Goal: Task Accomplishment & Management: Complete application form

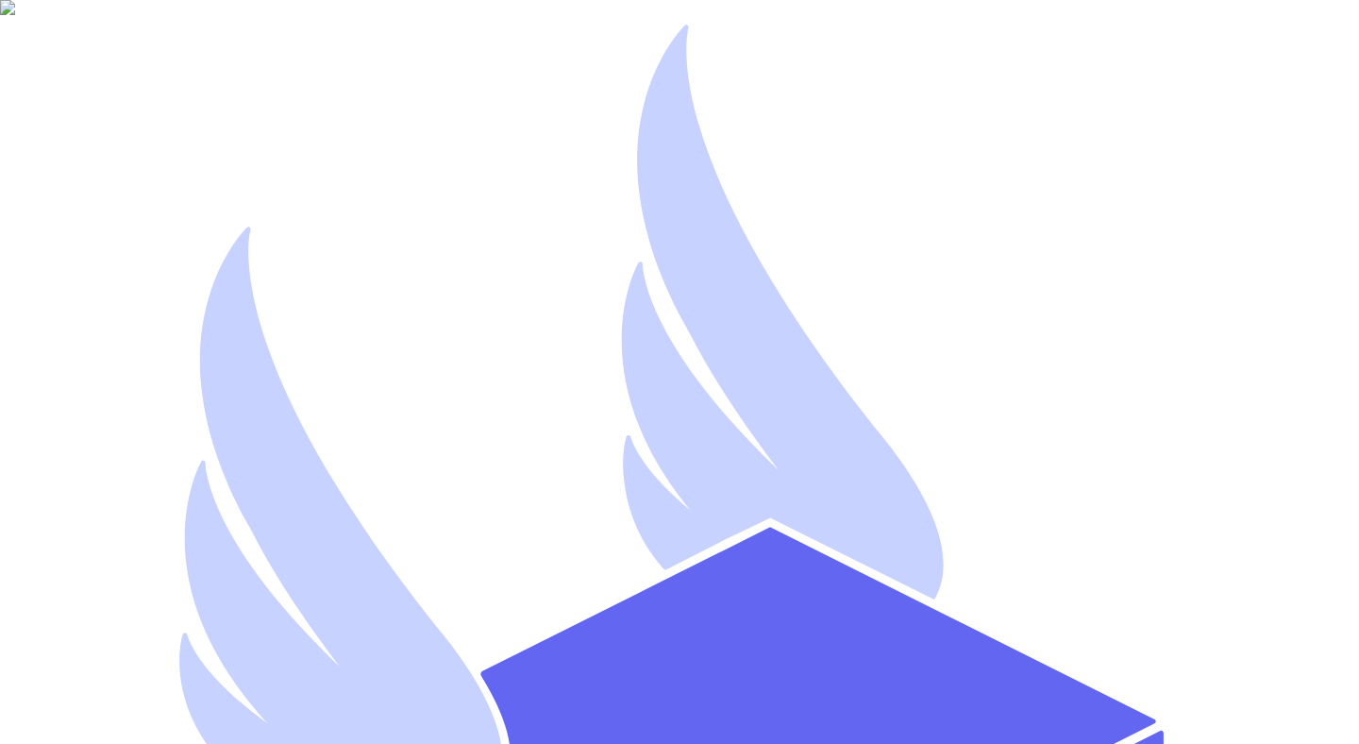
type input "[EMAIL_ADDRESS][DOMAIN_NAME]"
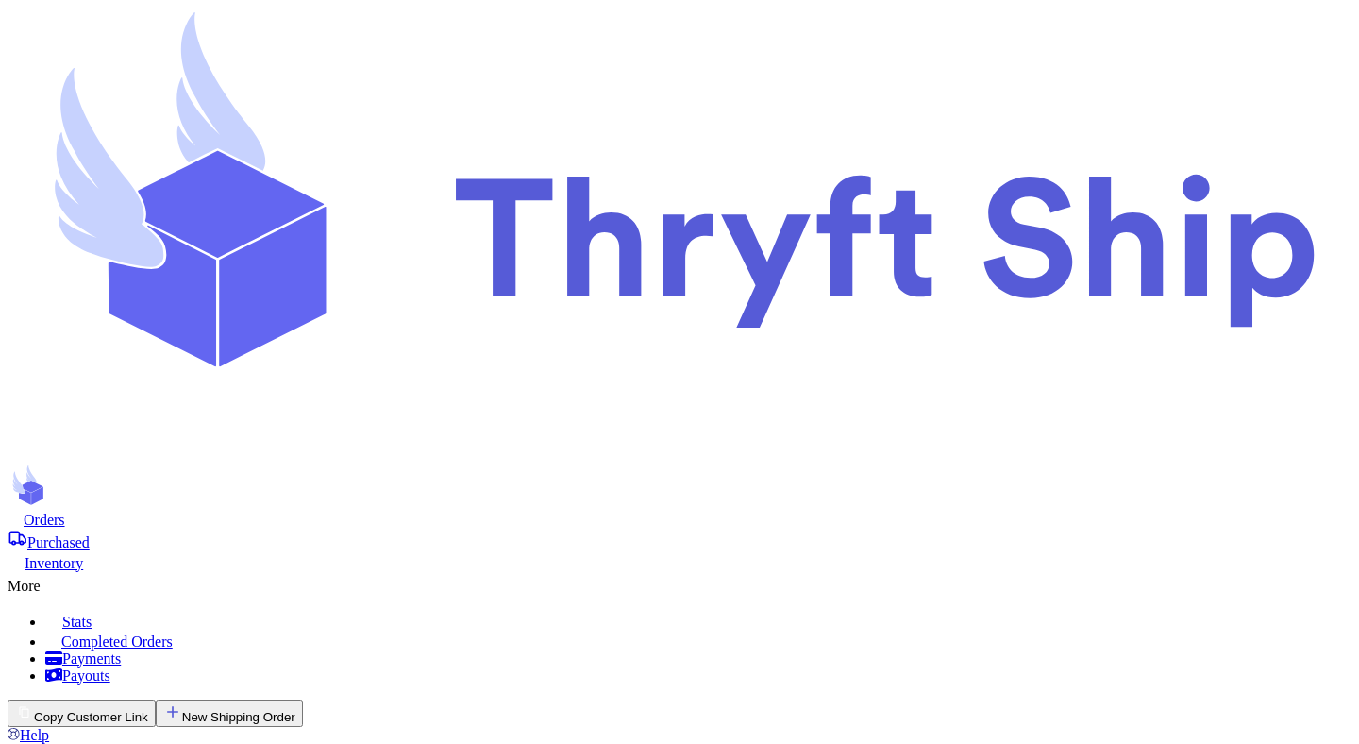
checkbox input "false"
click at [176, 47] on icon at bounding box center [680, 234] width 1344 height 453
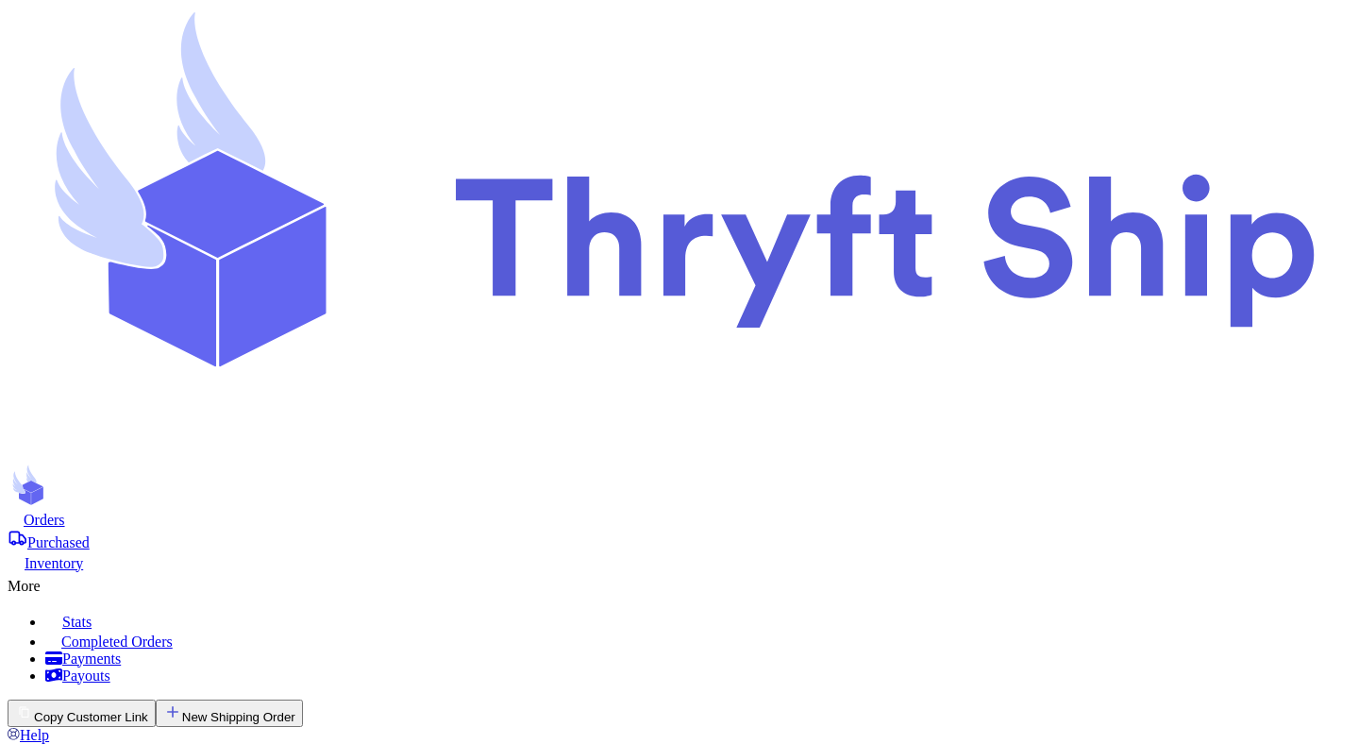
click at [34, 702] on icon "button" at bounding box center [24, 711] width 19 height 19
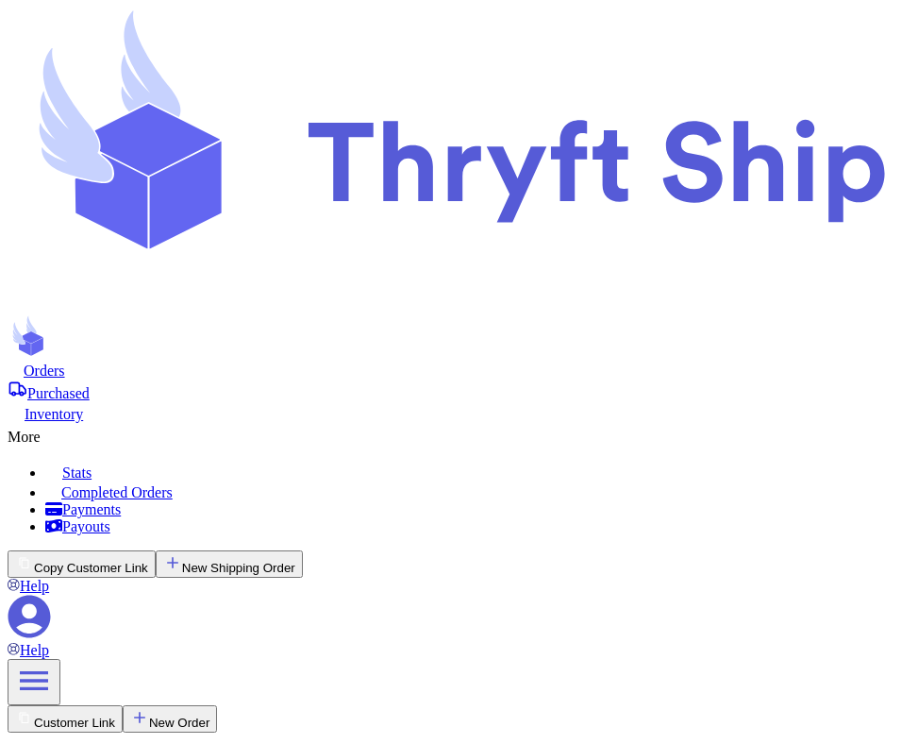
click at [156, 550] on button "Copy Customer Link" at bounding box center [82, 563] width 148 height 27
click at [51, 596] on icon at bounding box center [29, 617] width 42 height 42
click at [24, 361] on icon at bounding box center [16, 368] width 16 height 15
select select "paid"
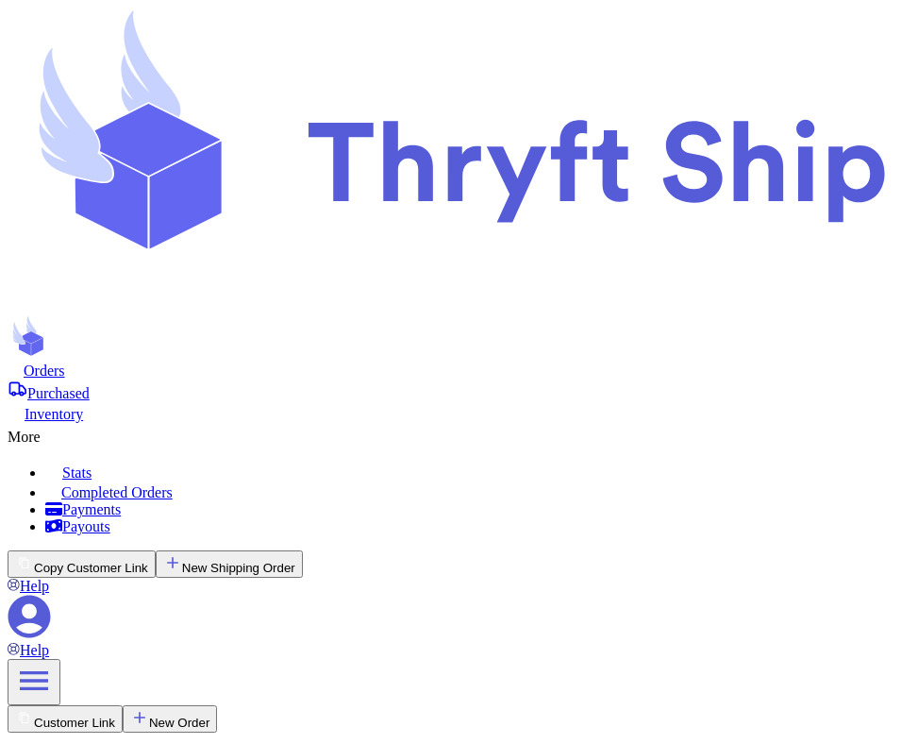
select select "paid"
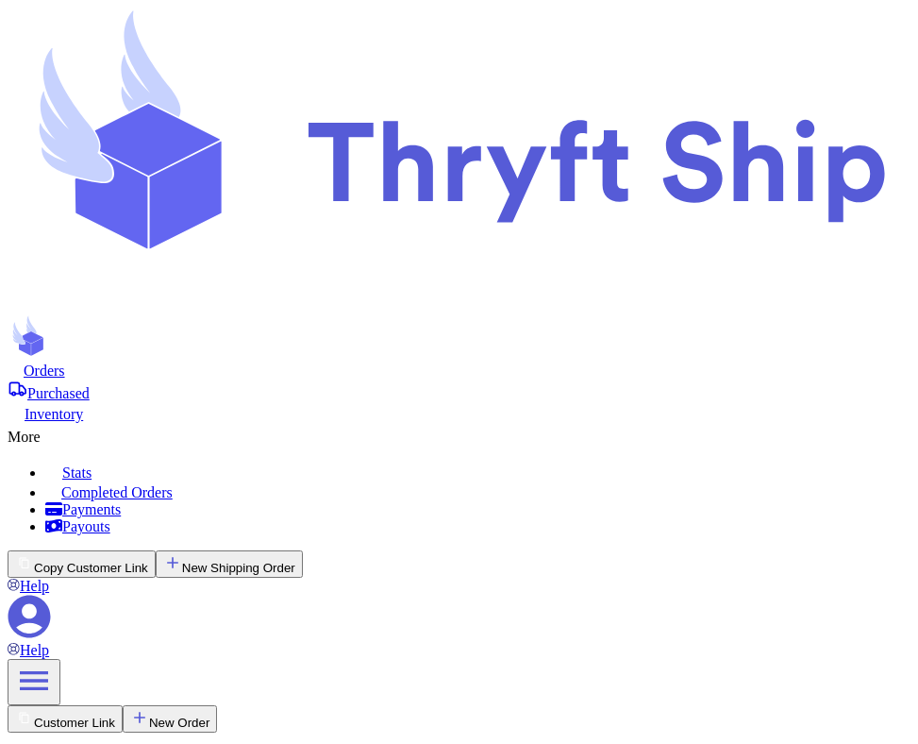
type input "item 1"
type input "item 2"
type input "item 3"
select select "unpaid"
type input "item 4"
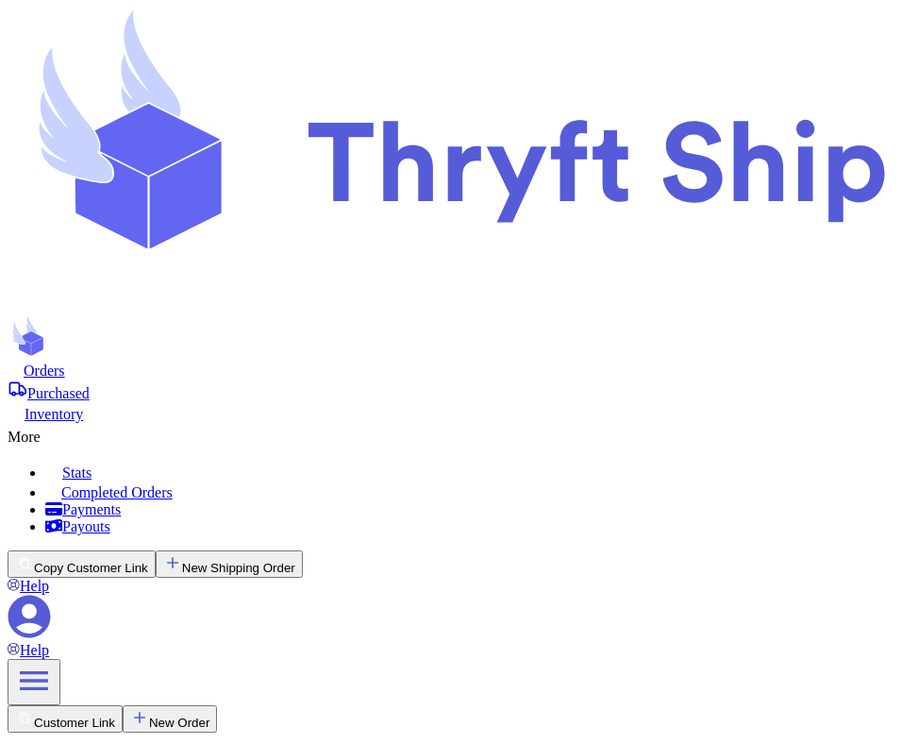
select select "unpaid"
type input "100"
type input "100.99"
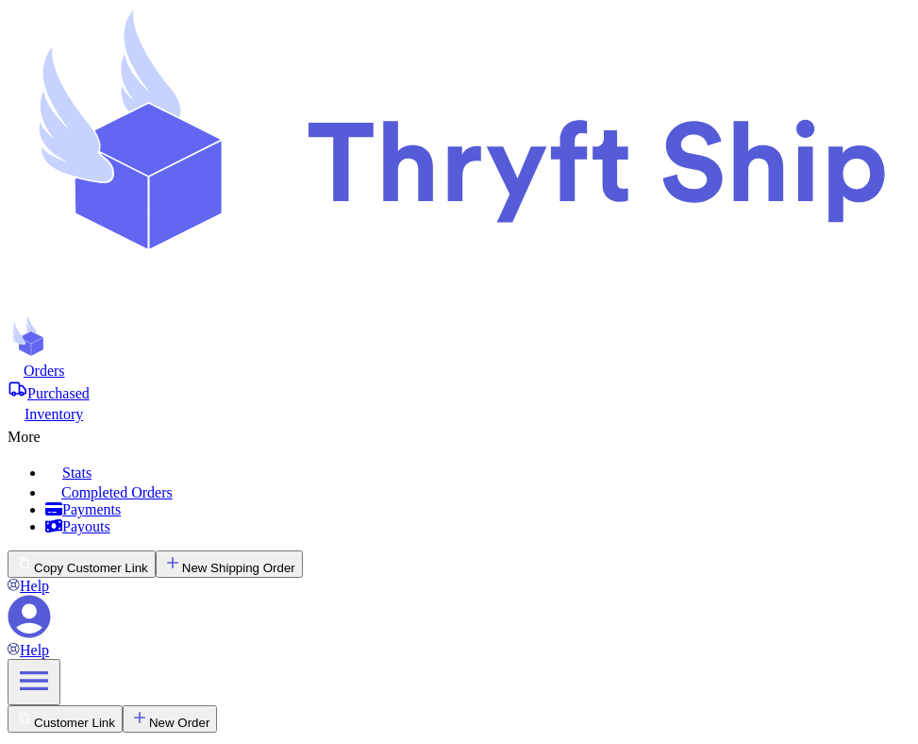
type input "item 4"
type input "item 1"
type input "item 2"
select select "paid"
type input "item 3"
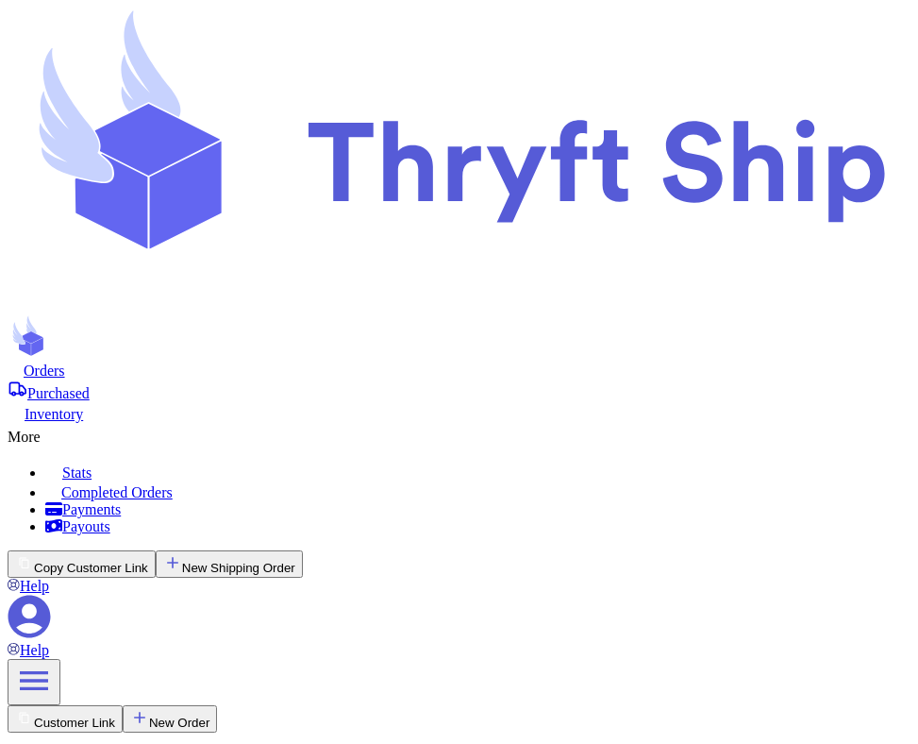
select select "paid"
type input "210"
type input "0"
select select "paid"
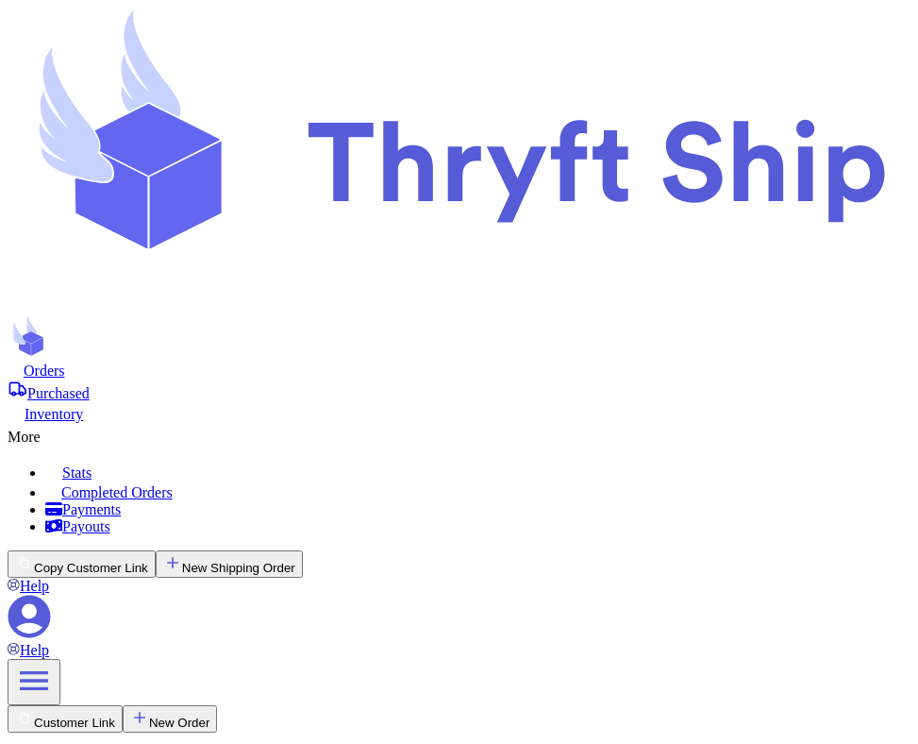
type input "item 1"
type input "item 2"
type input "item 5"
type input "210.99"
type input "item 4"
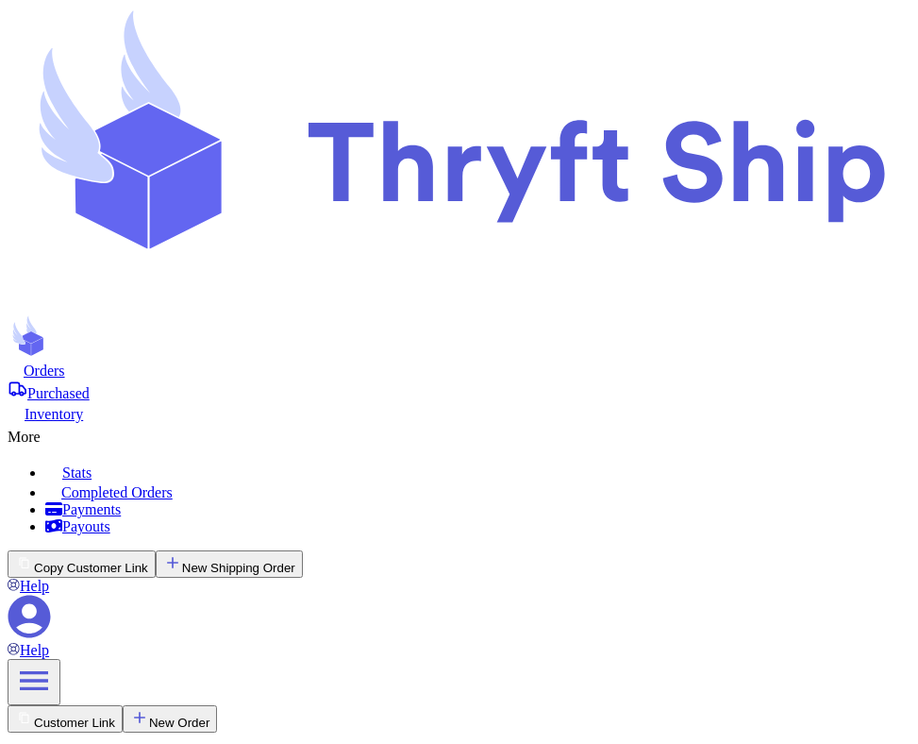
scroll to position [618, 0]
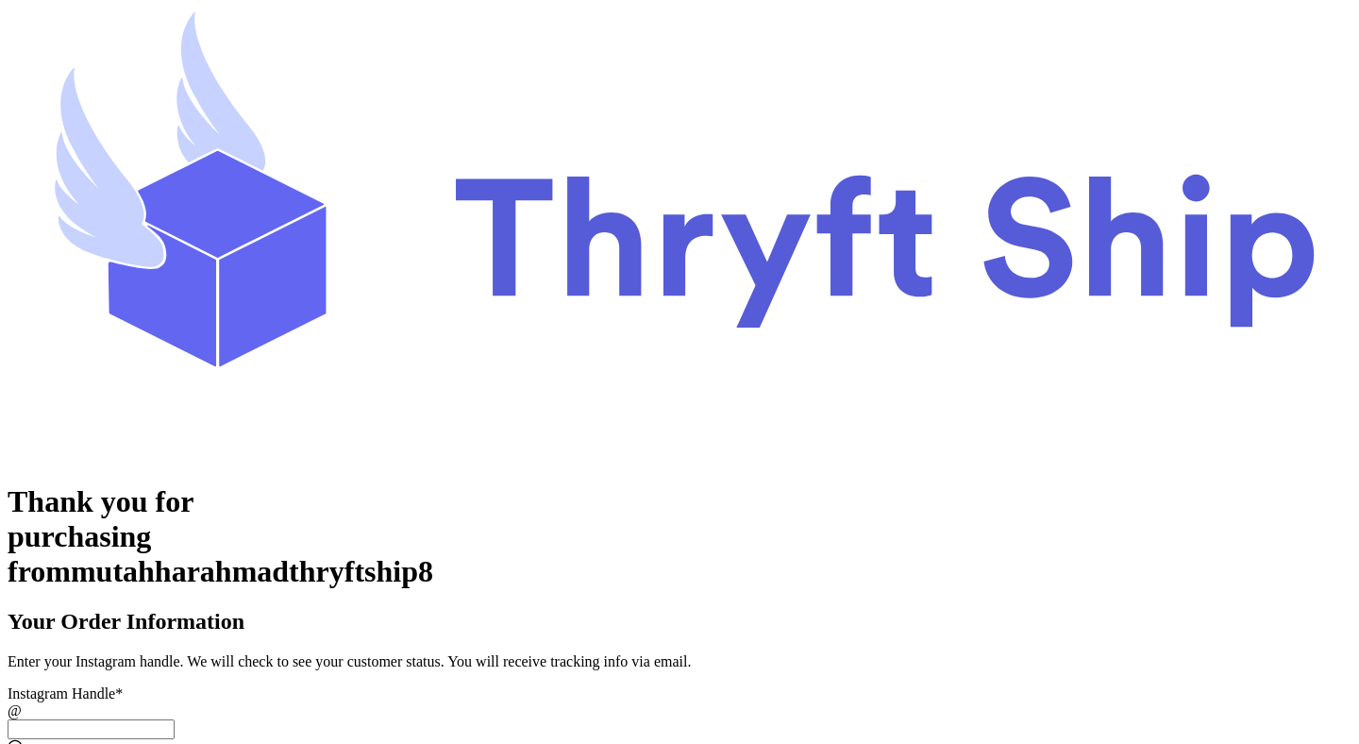
scroll to position [380, 0]
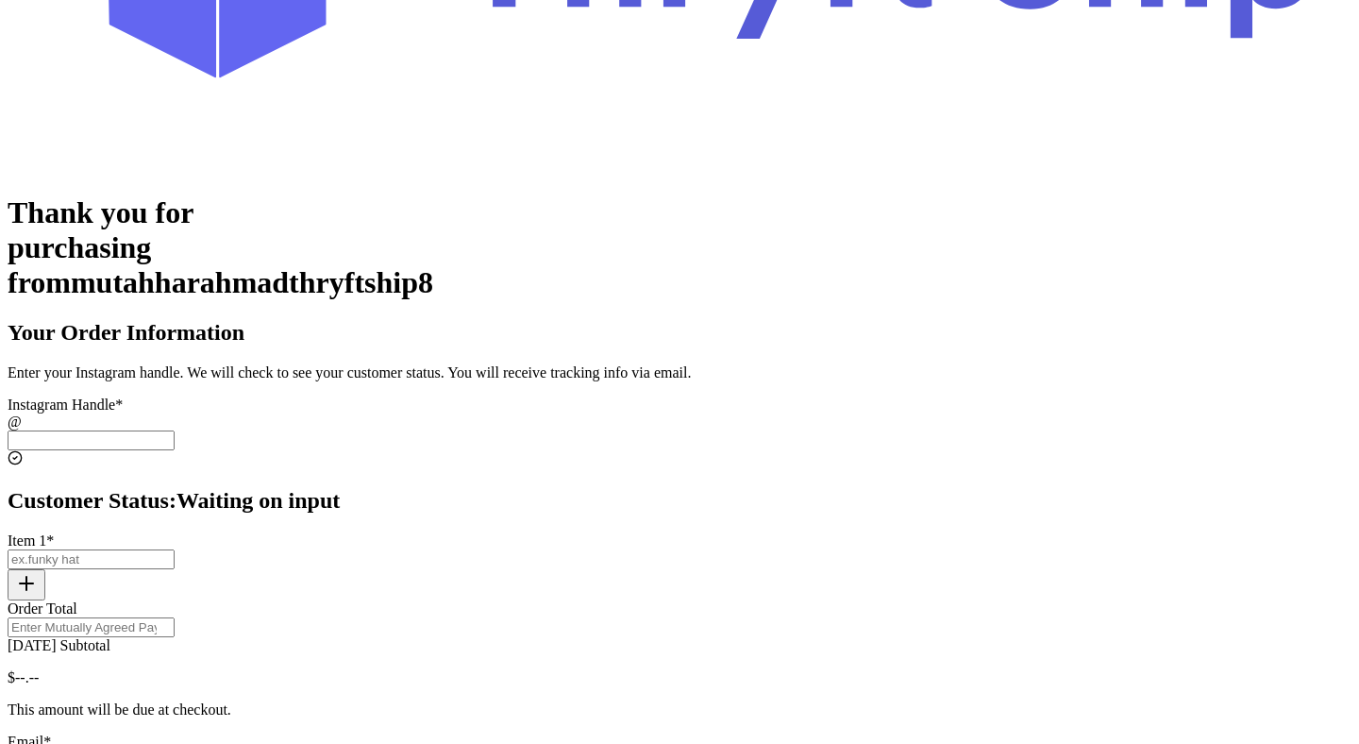
scroll to position [216, 0]
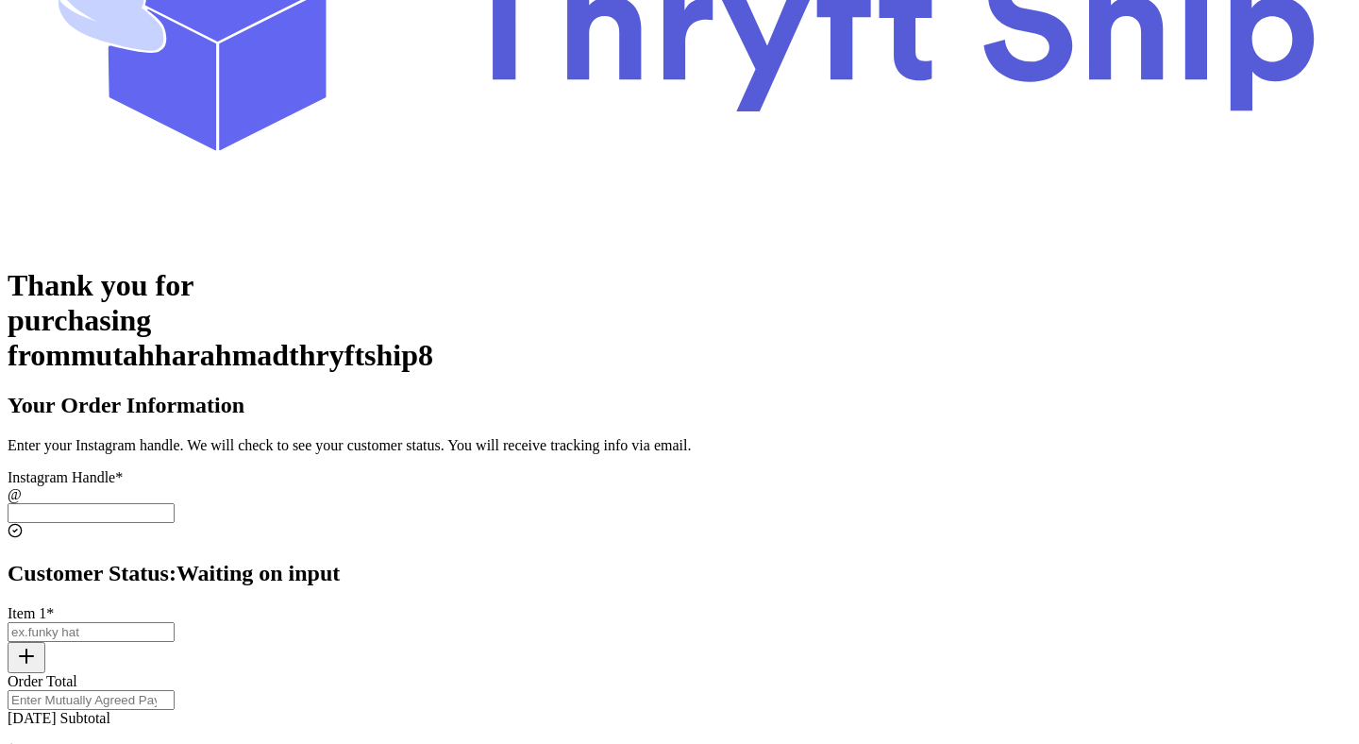
click at [175, 503] on input "[DATE] Subtotal" at bounding box center [91, 513] width 167 height 20
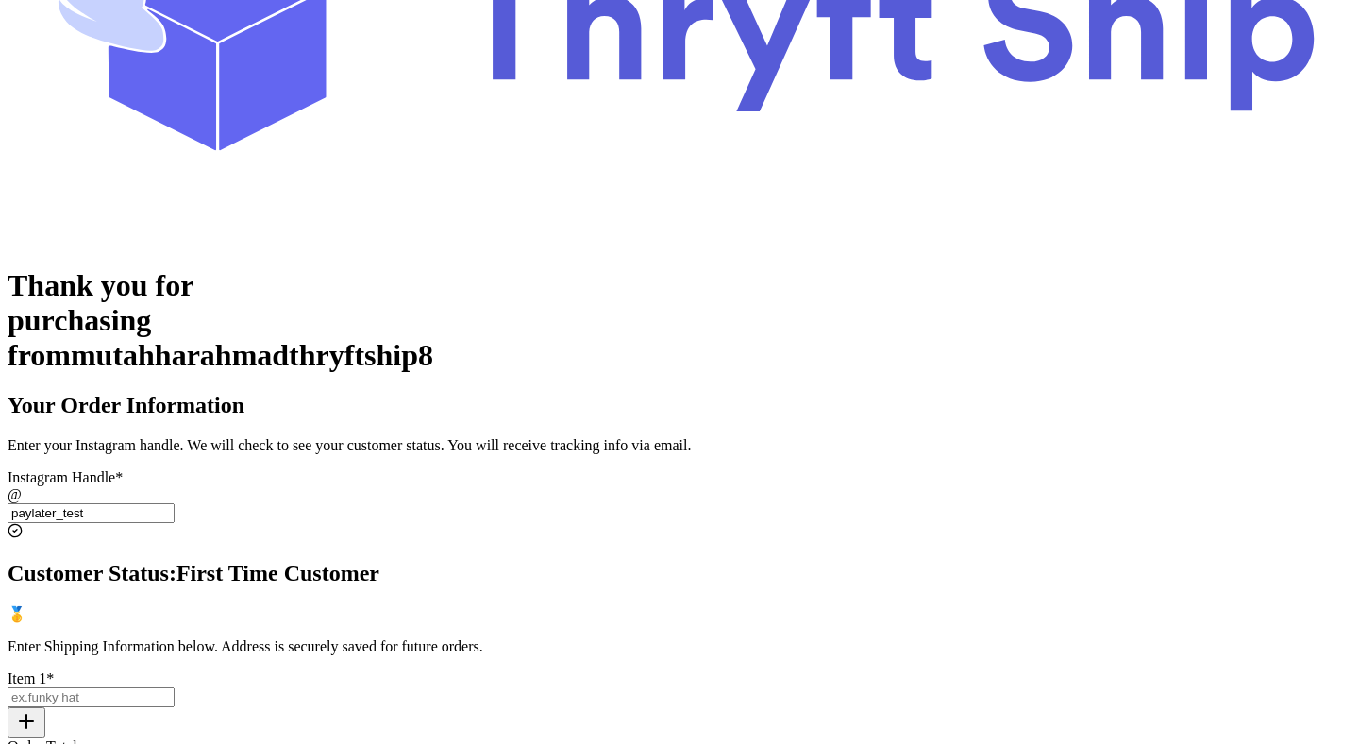
click at [175, 503] on input "paylater_test" at bounding box center [91, 513] width 167 height 20
type input "paylater_test"
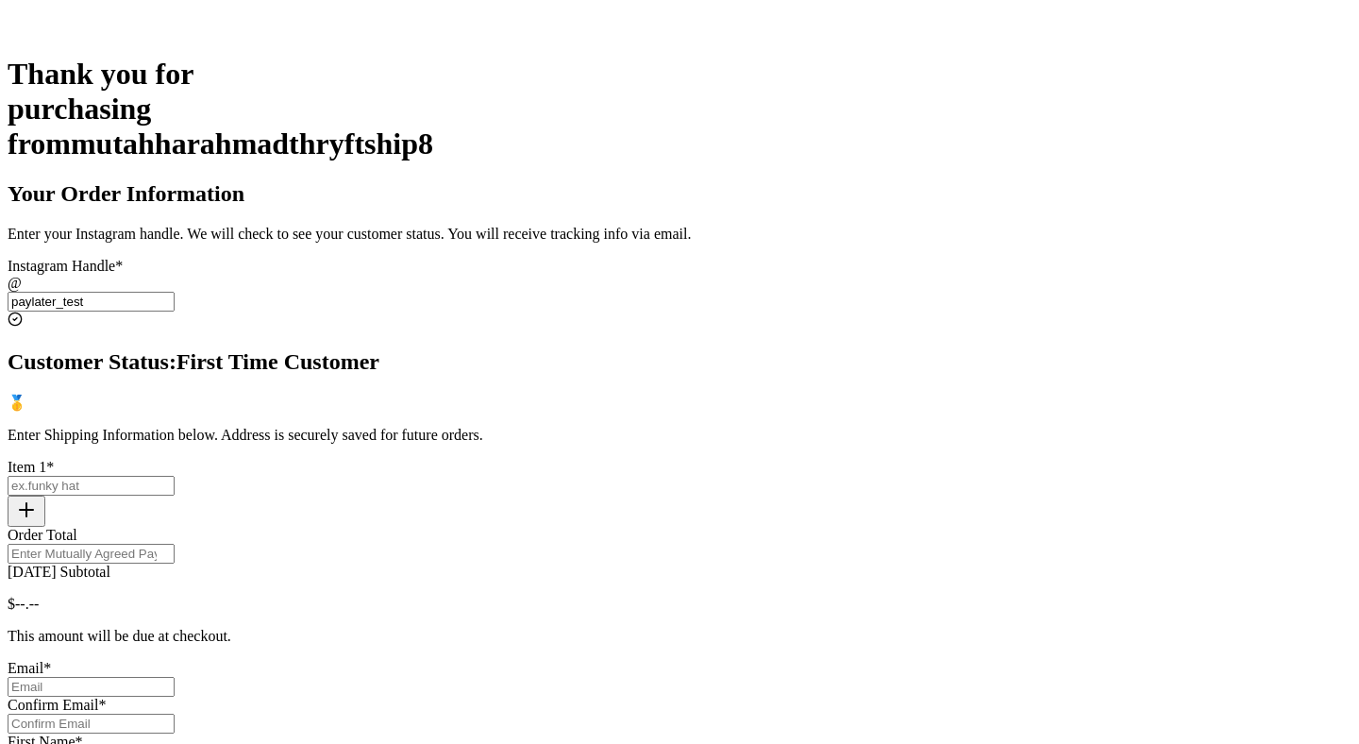
scroll to position [480, 0]
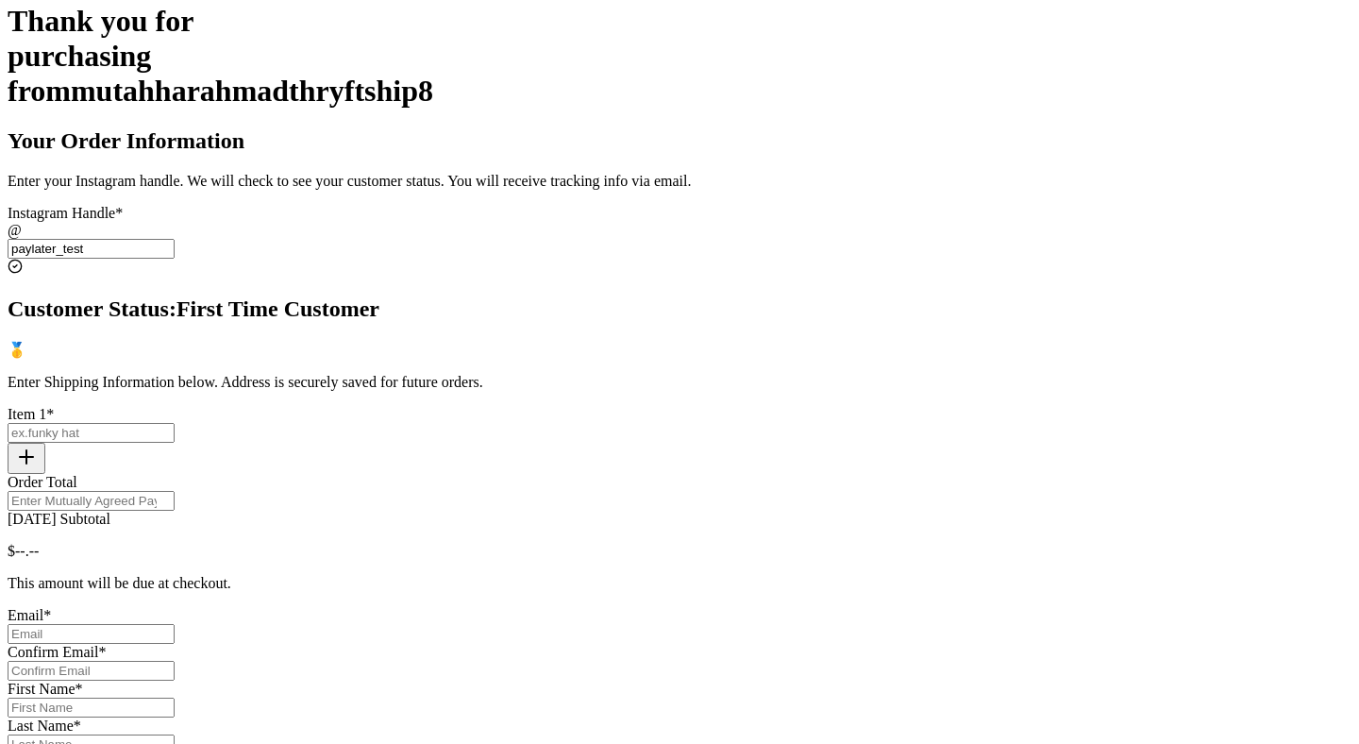
click at [1067, 294] on div "Thank you for purchasing from mutahharahmadthryftship8 Your Order Information E…" at bounding box center [680, 489] width 1344 height 970
click at [175, 423] on input "Today's Subtotal" at bounding box center [91, 433] width 167 height 20
type input "item 1"
click at [38, 445] on icon "button" at bounding box center [26, 456] width 23 height 23
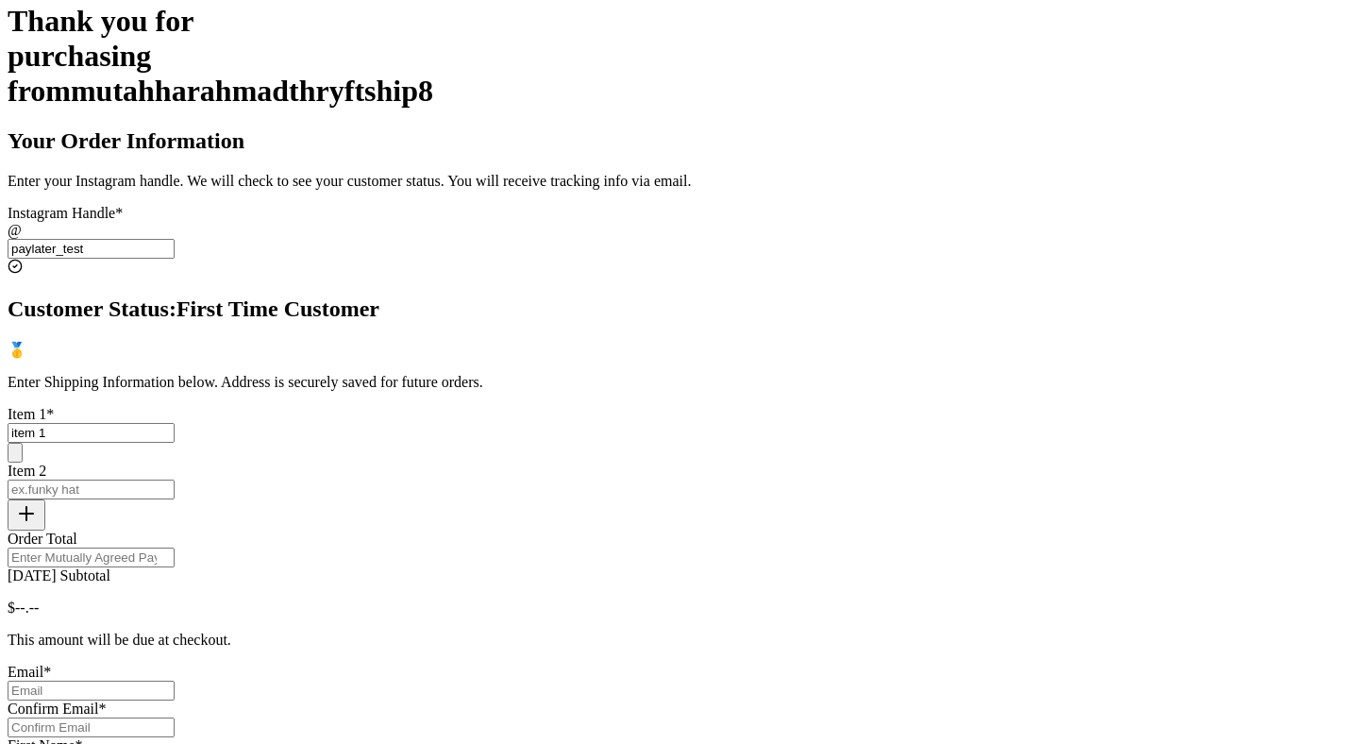
scroll to position [481, 0]
click at [175, 479] on input "Today's Subtotal" at bounding box center [91, 489] width 167 height 20
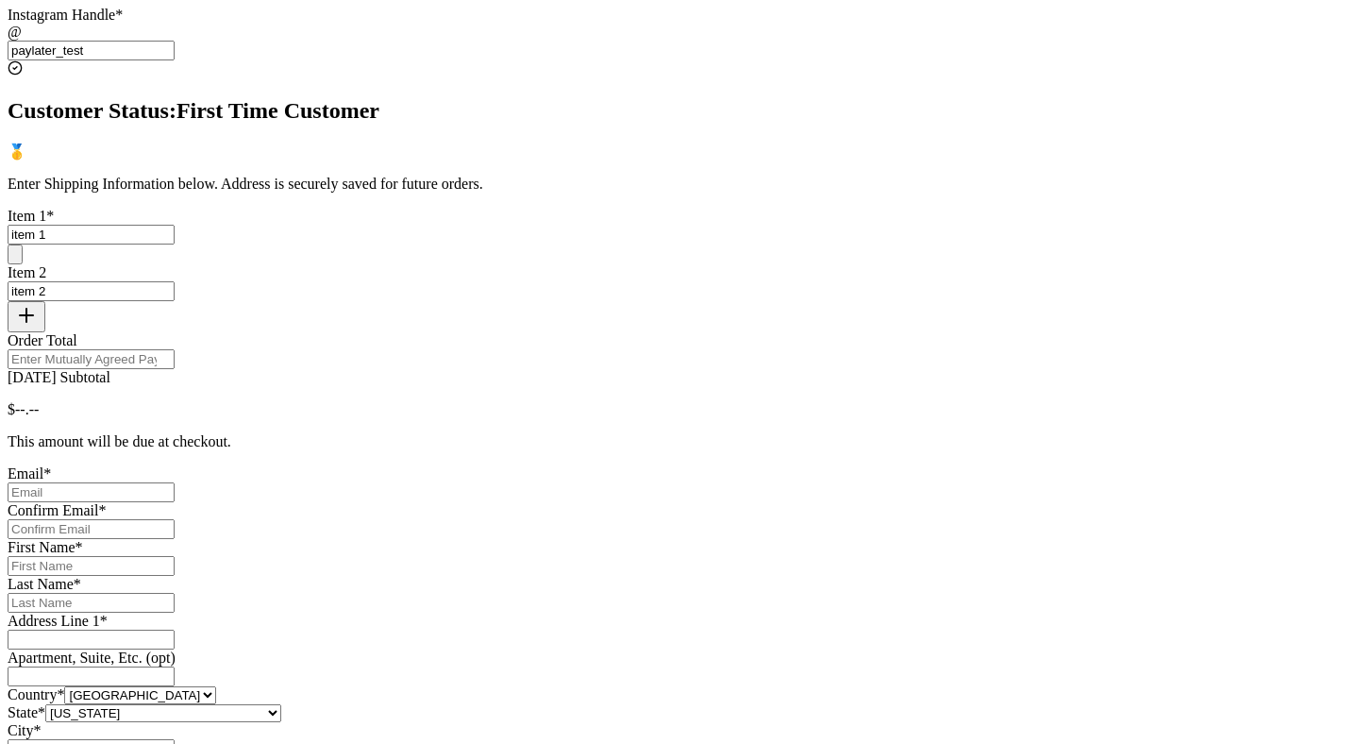
scroll to position [680, 0]
type input "item 2"
click at [175, 347] on input "Order Total" at bounding box center [91, 357] width 167 height 20
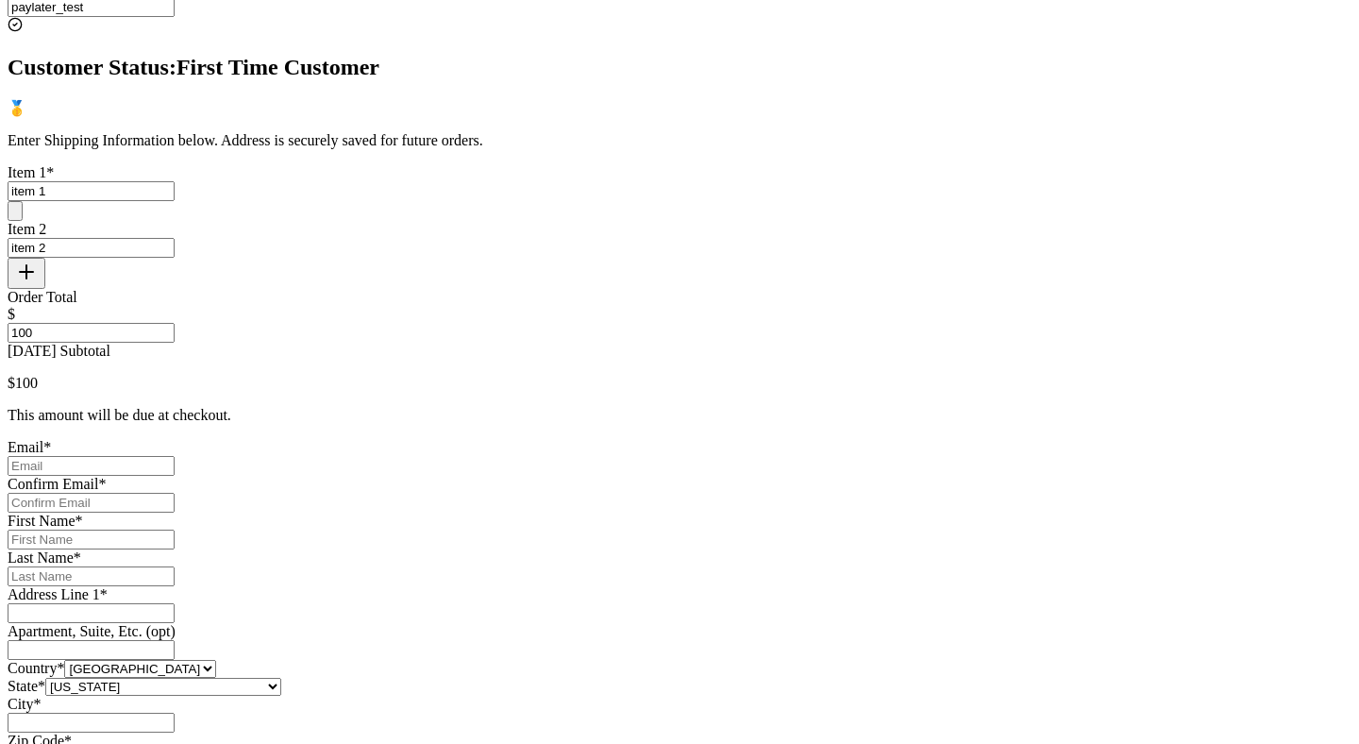
scroll to position [805, 0]
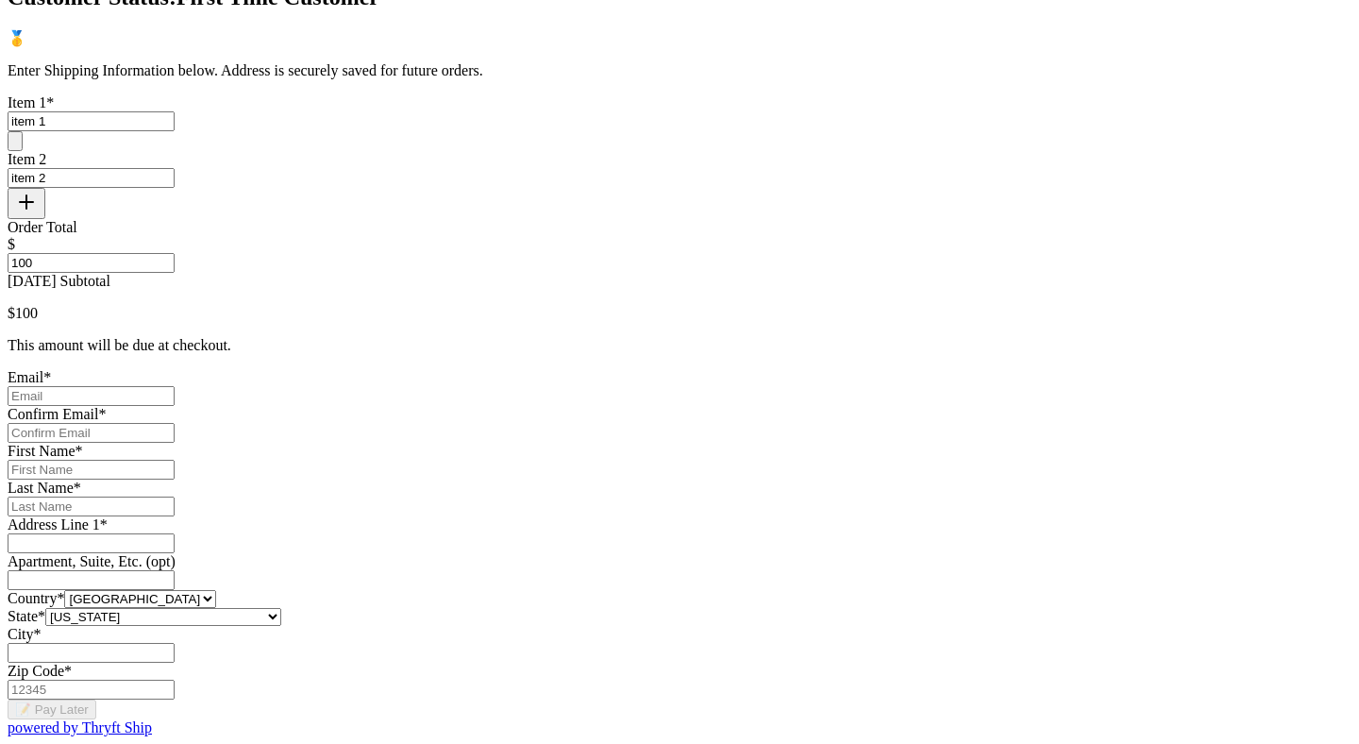
type input "100"
click at [175, 386] on input "Today's Subtotal" at bounding box center [91, 396] width 167 height 20
type input "[EMAIL_ADDRESS][DOMAIN_NAME]"
click at [175, 423] on input "Today's Subtotal" at bounding box center [91, 433] width 167 height 20
type input "[EMAIL_ADDRESS][DOMAIN_NAME]"
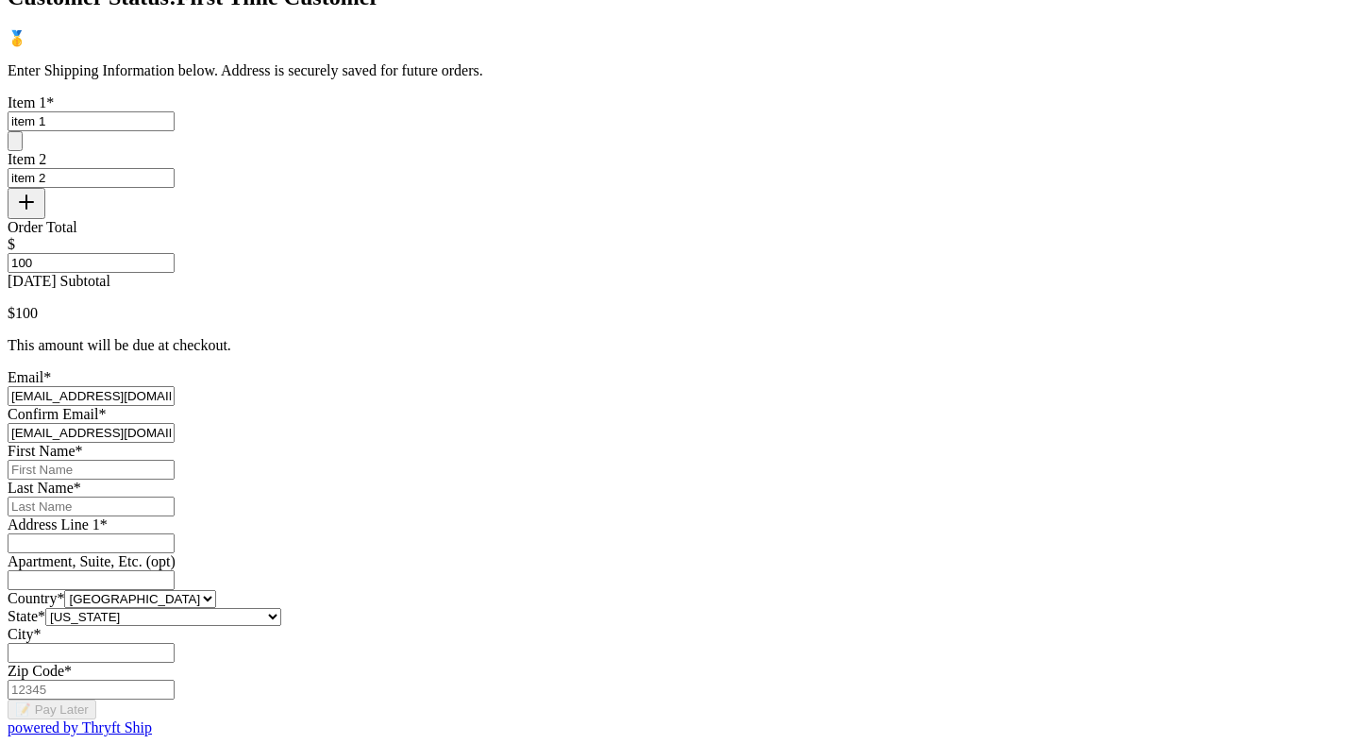
click at [631, 451] on div "First Name * Last Name *" at bounding box center [680, 480] width 1344 height 74
click at [175, 460] on input "[DATE] Subtotal" at bounding box center [91, 470] width 167 height 20
type input "Mutahhar"
click at [175, 511] on input "[DATE] Subtotal" at bounding box center [91, 506] width 167 height 20
type input "Ahmad"
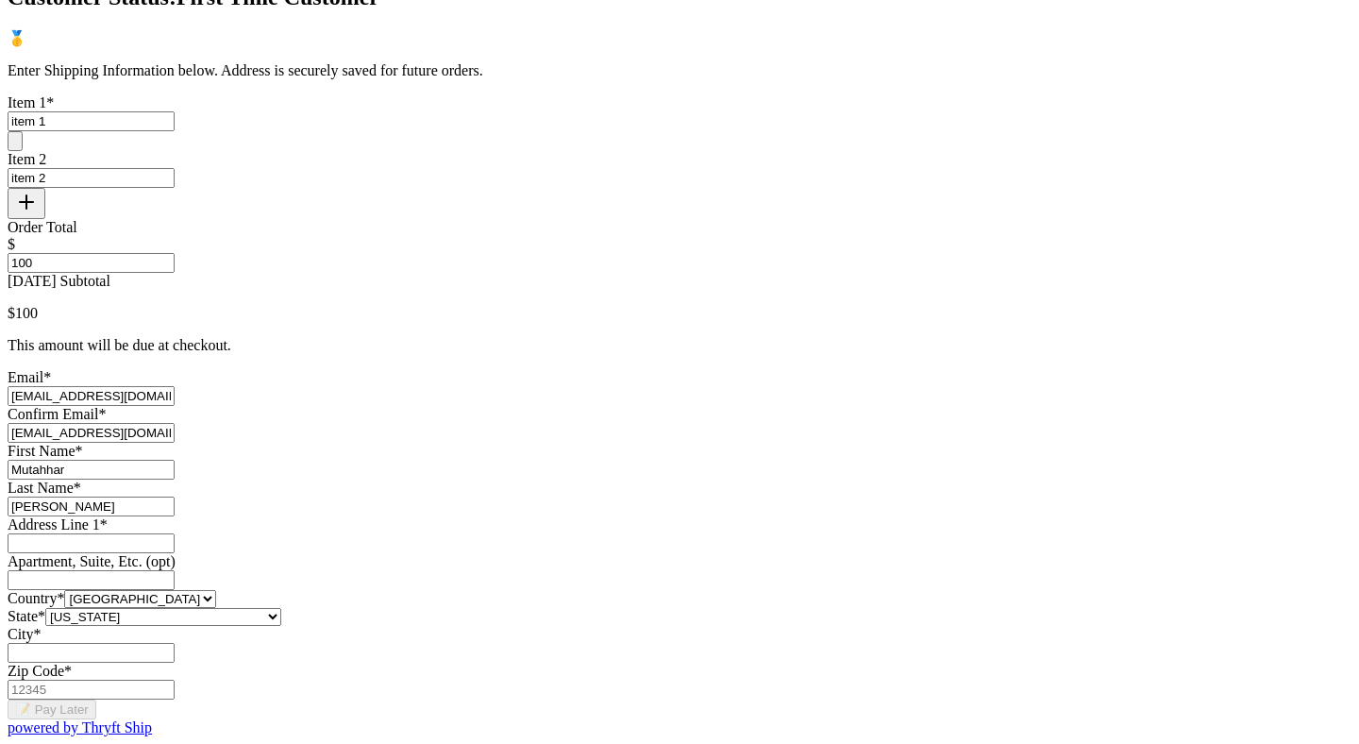
scroll to position [1184, 0]
click at [175, 533] on input "[DATE] Subtotal" at bounding box center [91, 543] width 167 height 20
type input "1234 South Temple Street"
click at [175, 643] on input "[DATE] Subtotal" at bounding box center [91, 653] width 167 height 20
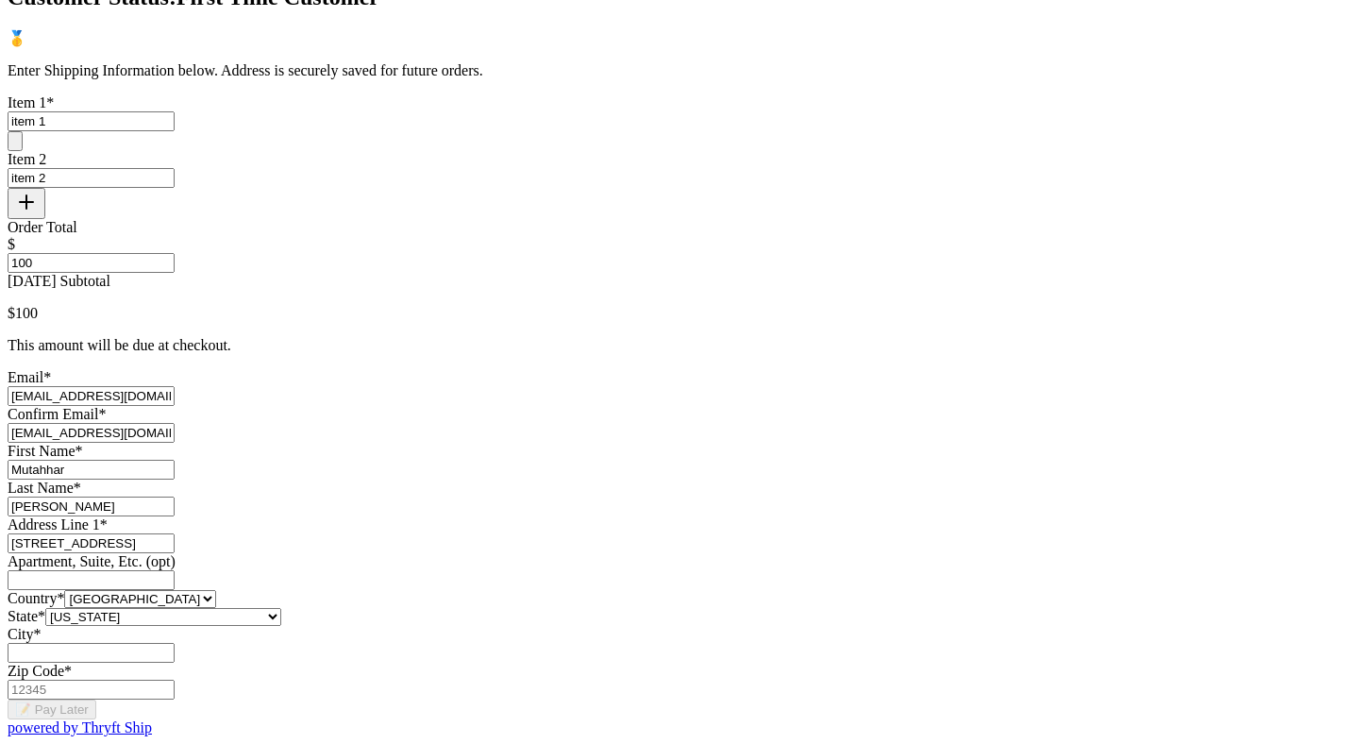
type input "Salt Lake City"
click at [175, 680] on input "Zip Code *" at bounding box center [91, 690] width 167 height 20
type input "84116"
click at [96, 699] on button "📝 Pay Later" at bounding box center [52, 709] width 89 height 20
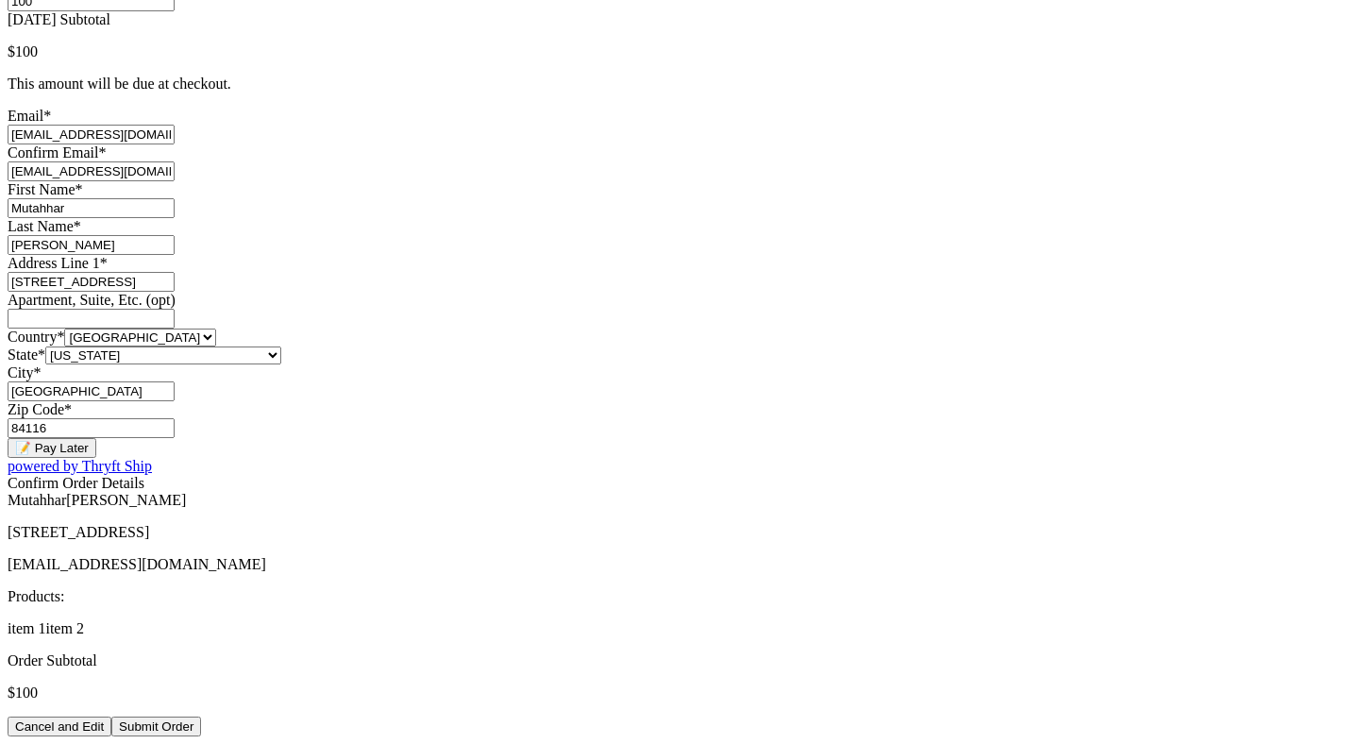
click at [201, 716] on button "Submit Order" at bounding box center [156, 726] width 90 height 20
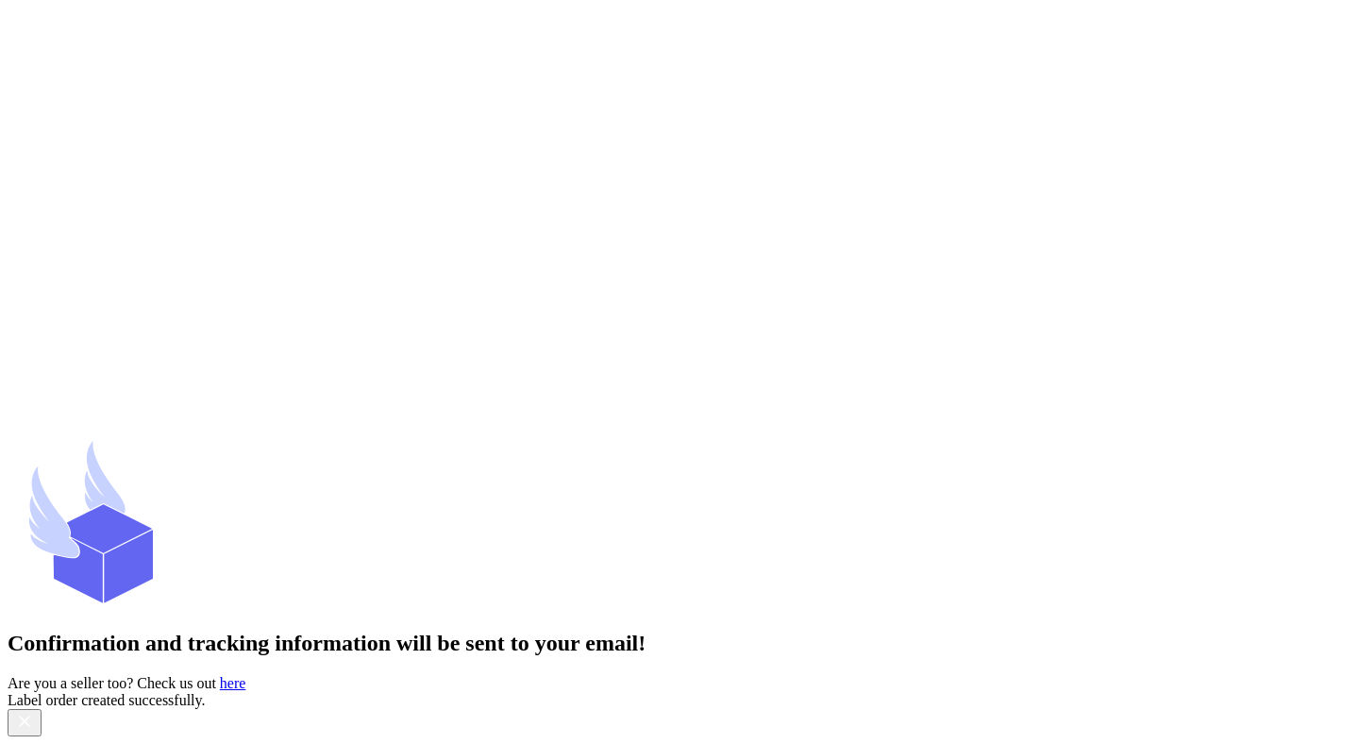
scroll to position [0, 0]
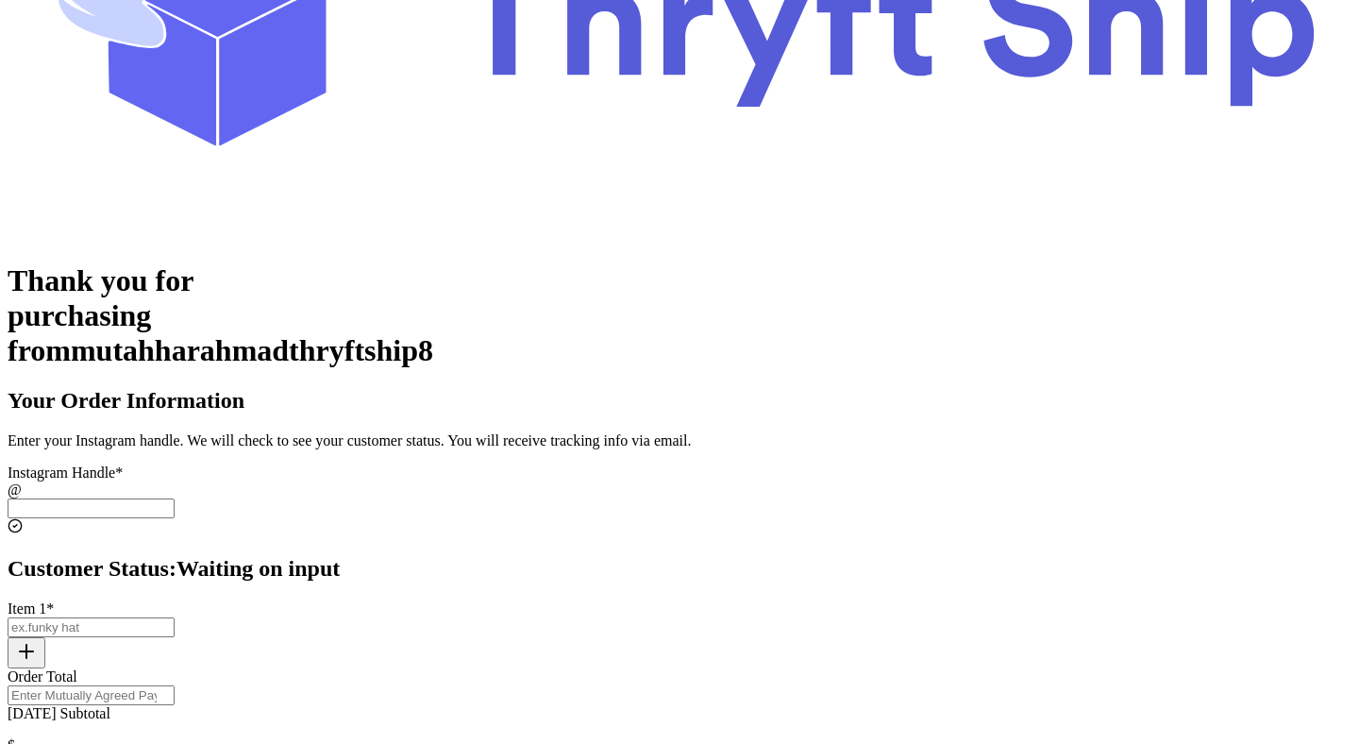
scroll to position [224, 0]
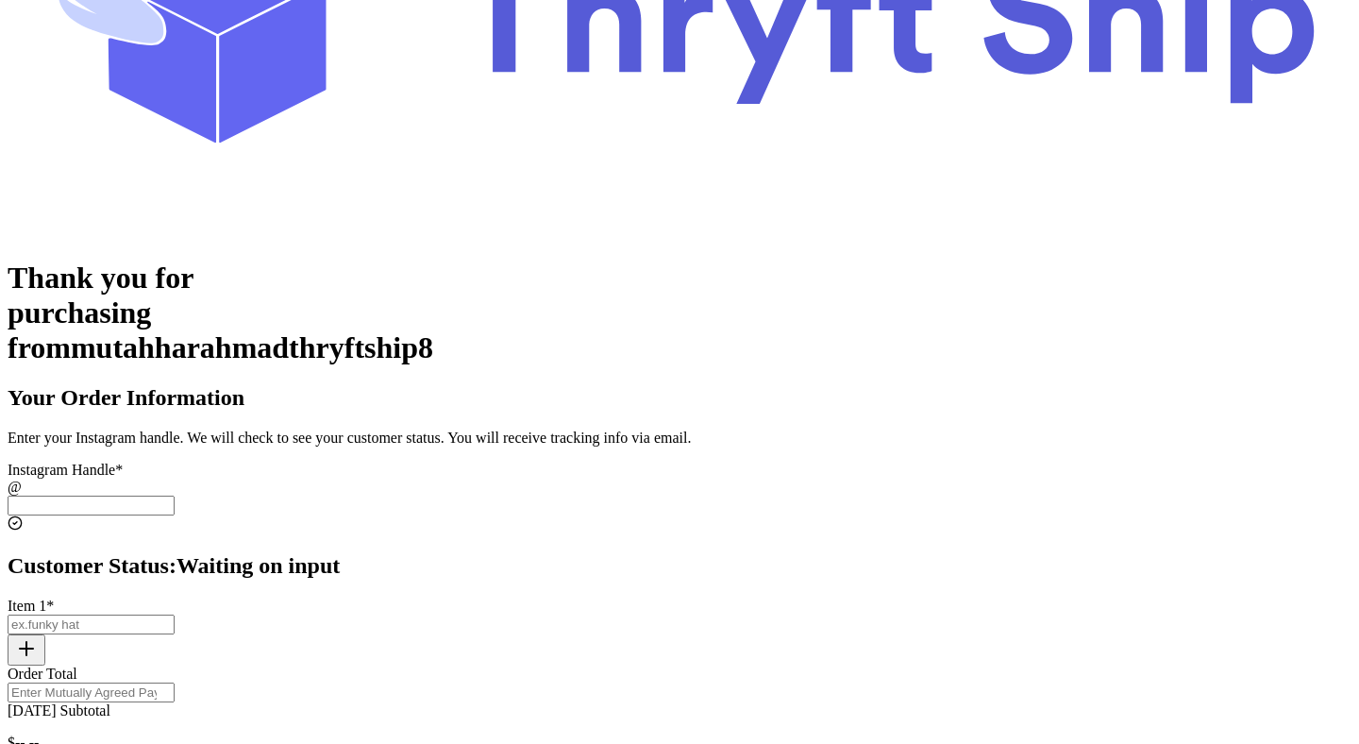
click at [175, 495] on input "Today's Subtotal" at bounding box center [91, 505] width 167 height 20
paste input "paylater_test"
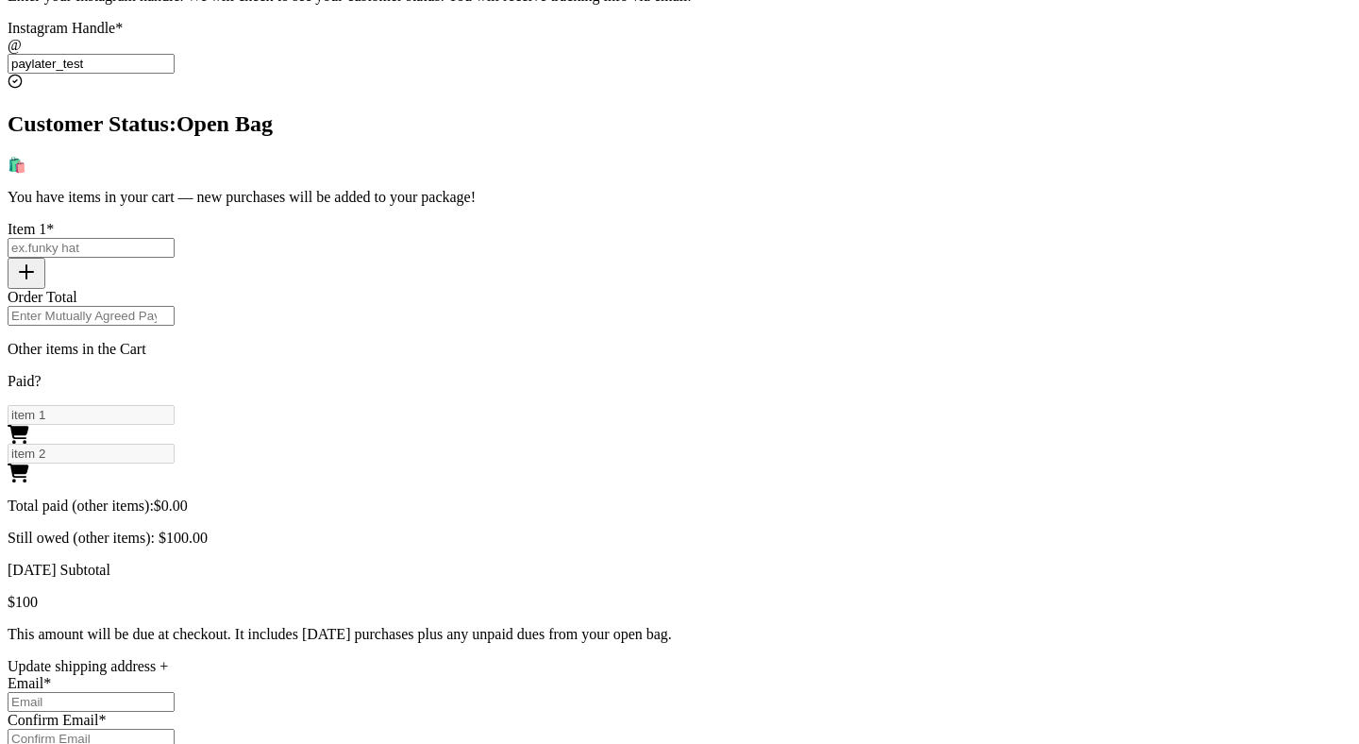
scroll to position [618, 0]
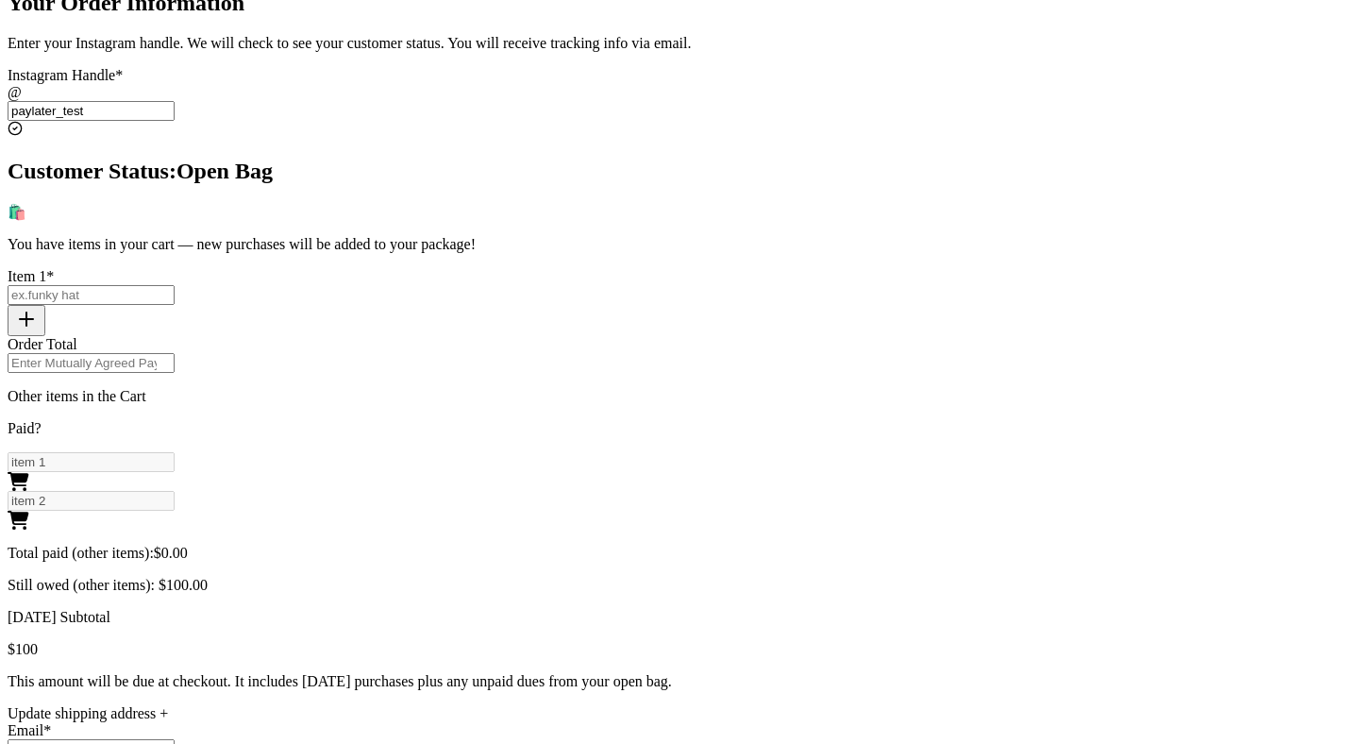
type input "paylater_test"
click at [175, 285] on input "Today's Subtotal" at bounding box center [91, 295] width 167 height 20
type input "item 3"
click at [175, 353] on input "Order Total" at bounding box center [91, 363] width 167 height 20
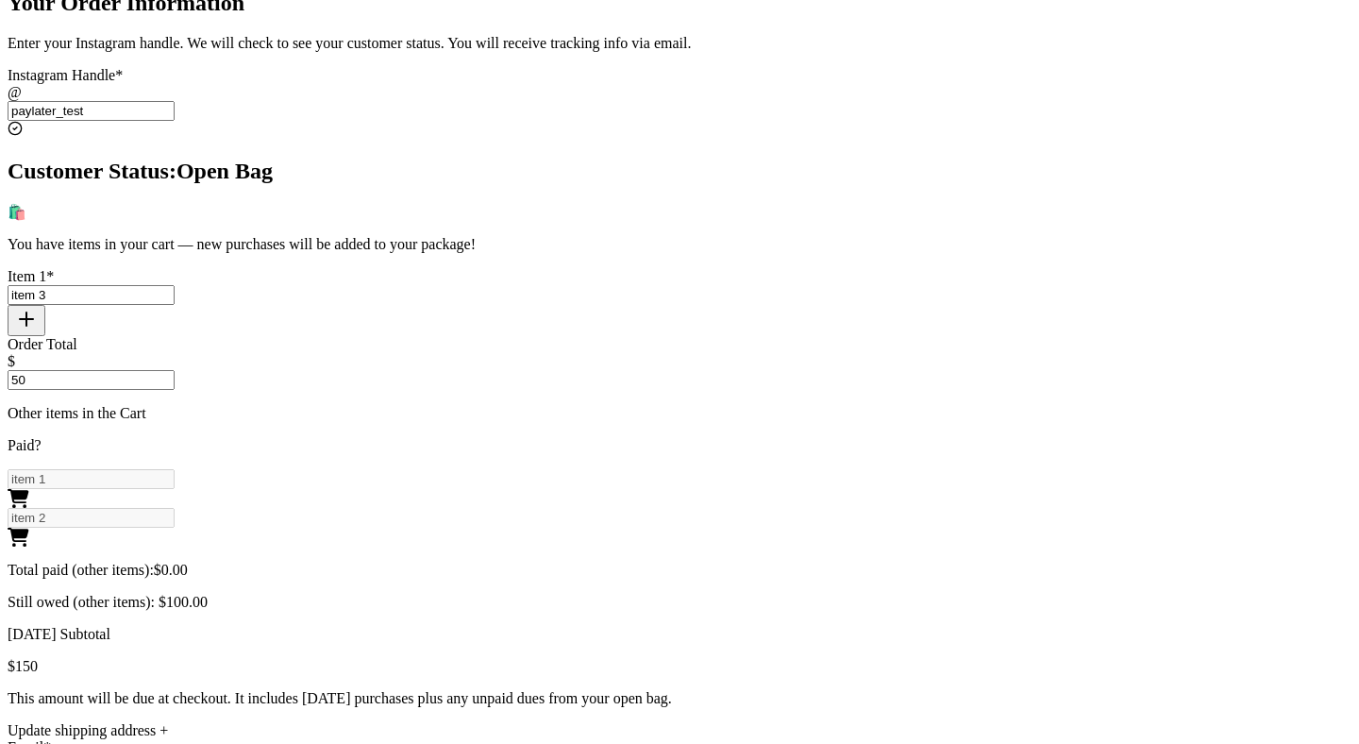
type input "50"
click at [1077, 231] on div "Thank you for purchasing from mutahharahmadthryftship8 Your Order Information E…" at bounding box center [680, 486] width 1344 height 1240
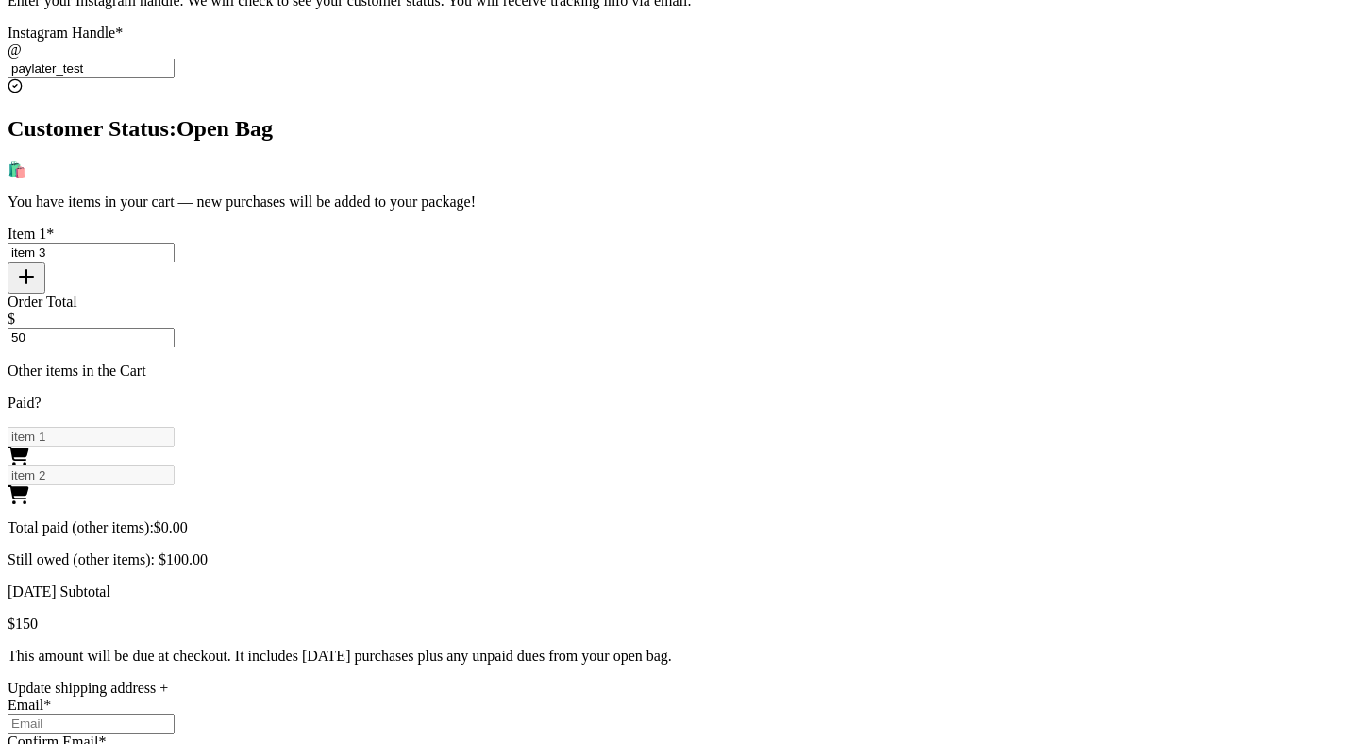
scroll to position [700, 0]
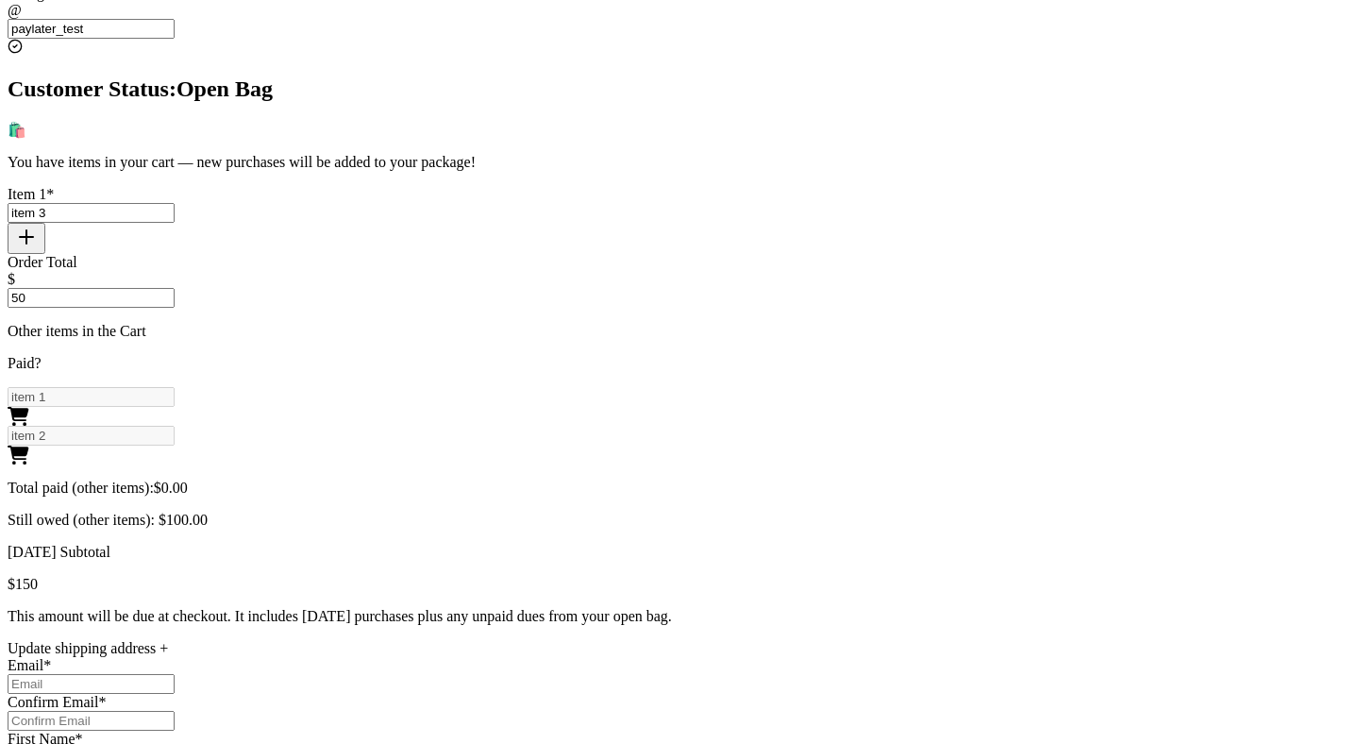
click at [208, 512] on span "$ 100.00" at bounding box center [183, 520] width 49 height 16
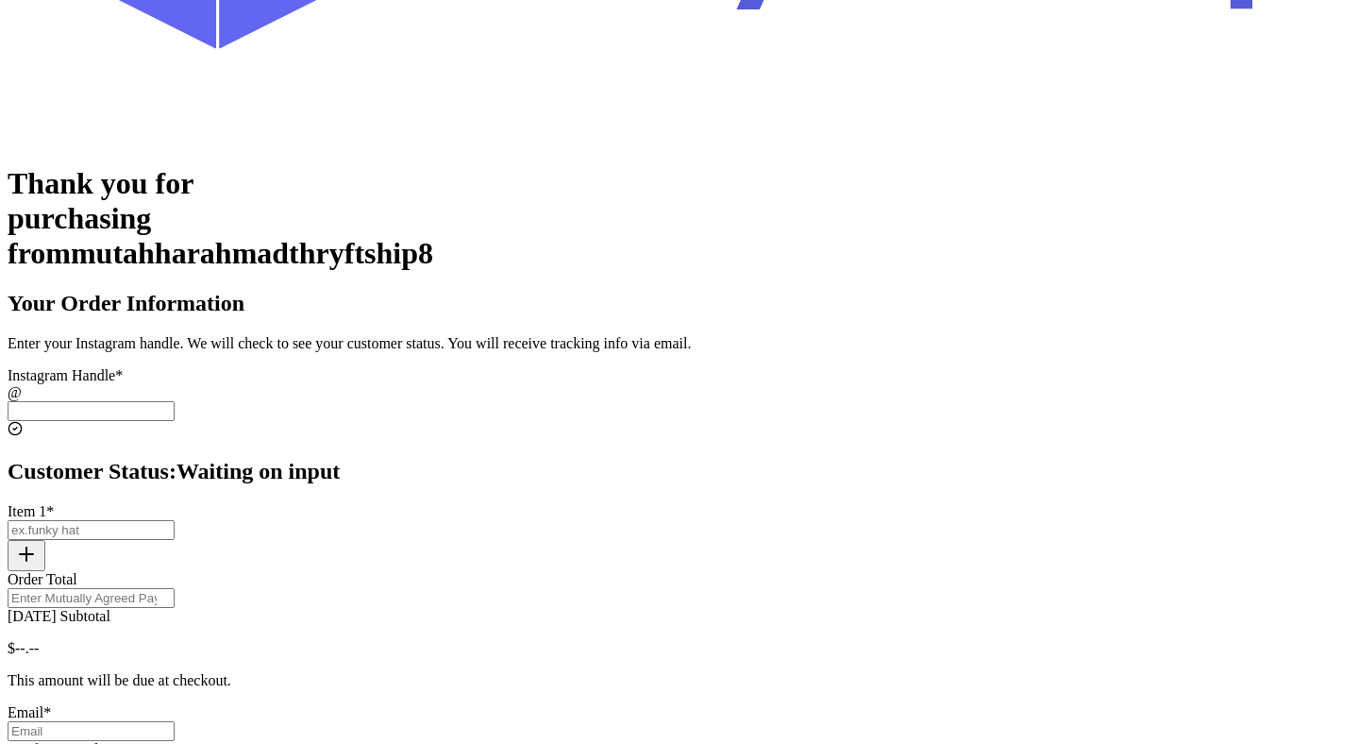
scroll to position [242, 0]
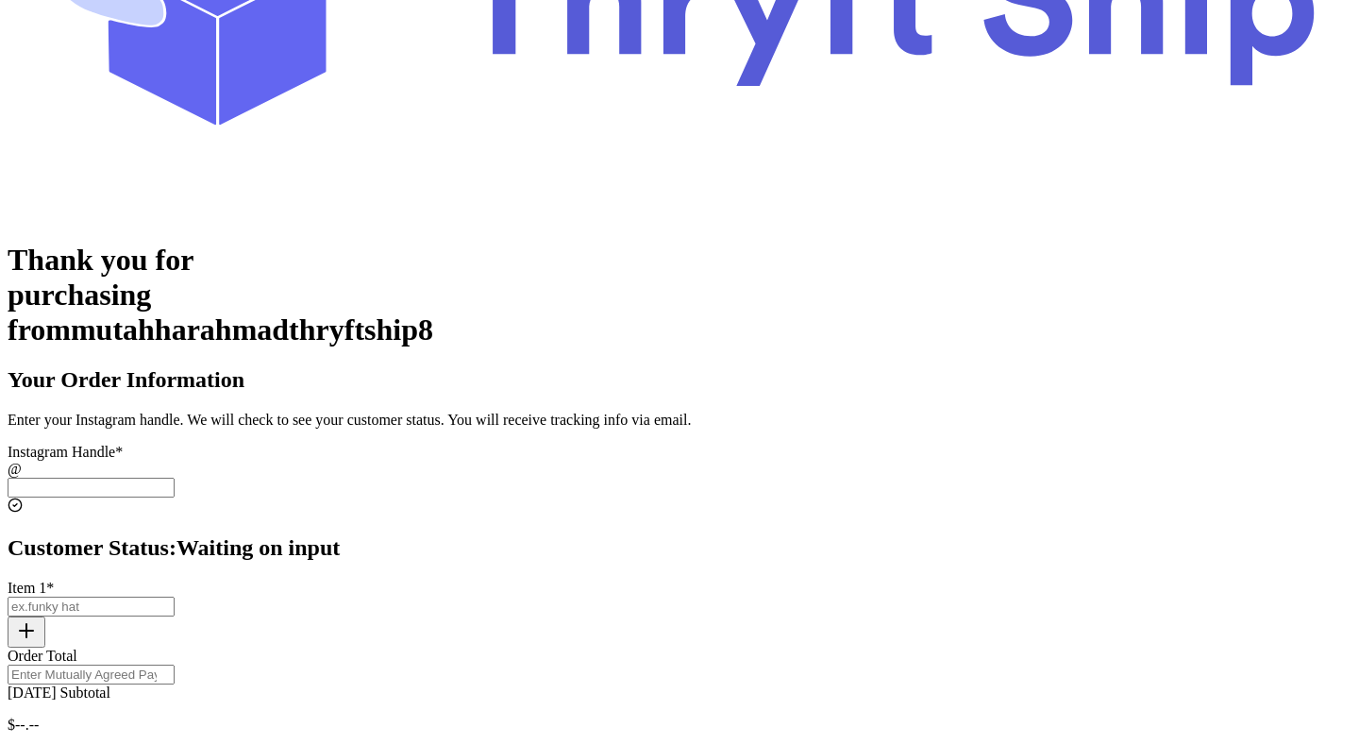
click at [175, 478] on input "[DATE] Subtotal" at bounding box center [91, 488] width 167 height 20
paste input "[URL]"
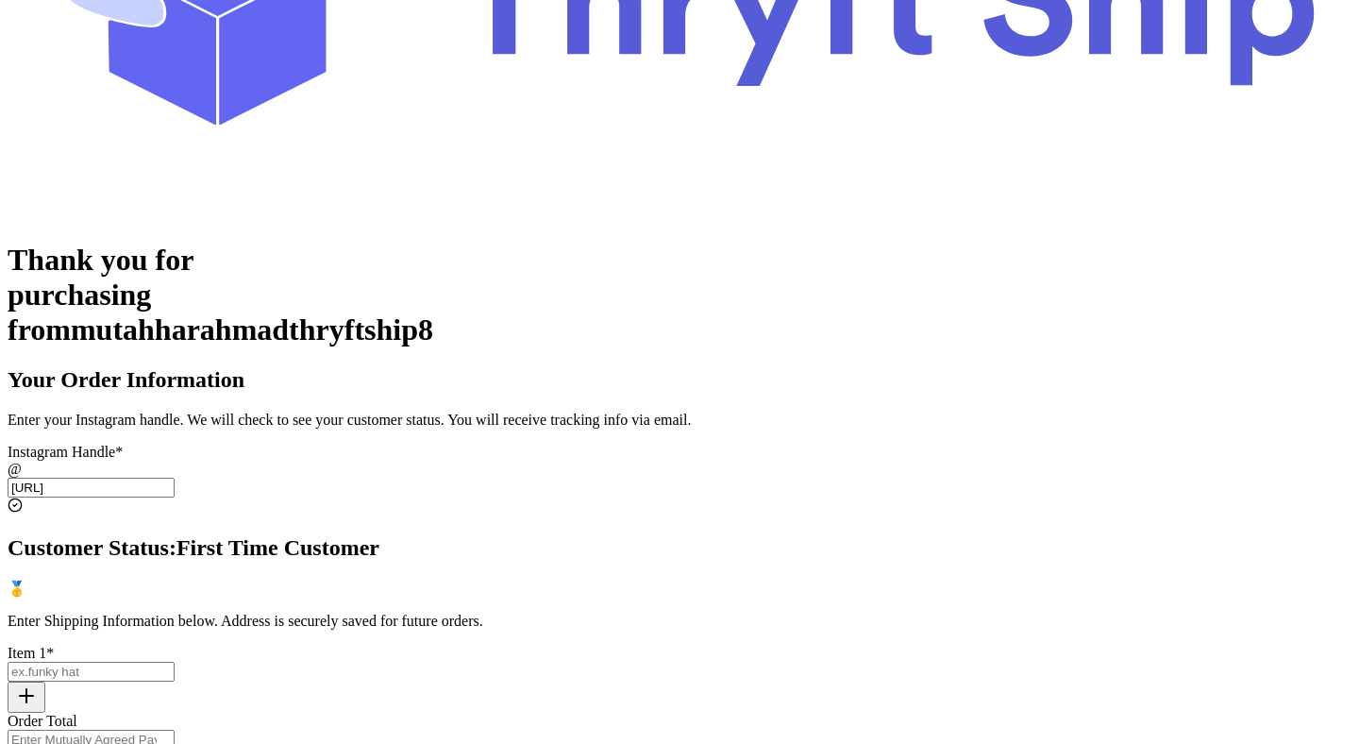
scroll to position [0, 0]
paste input "paylater_tes"
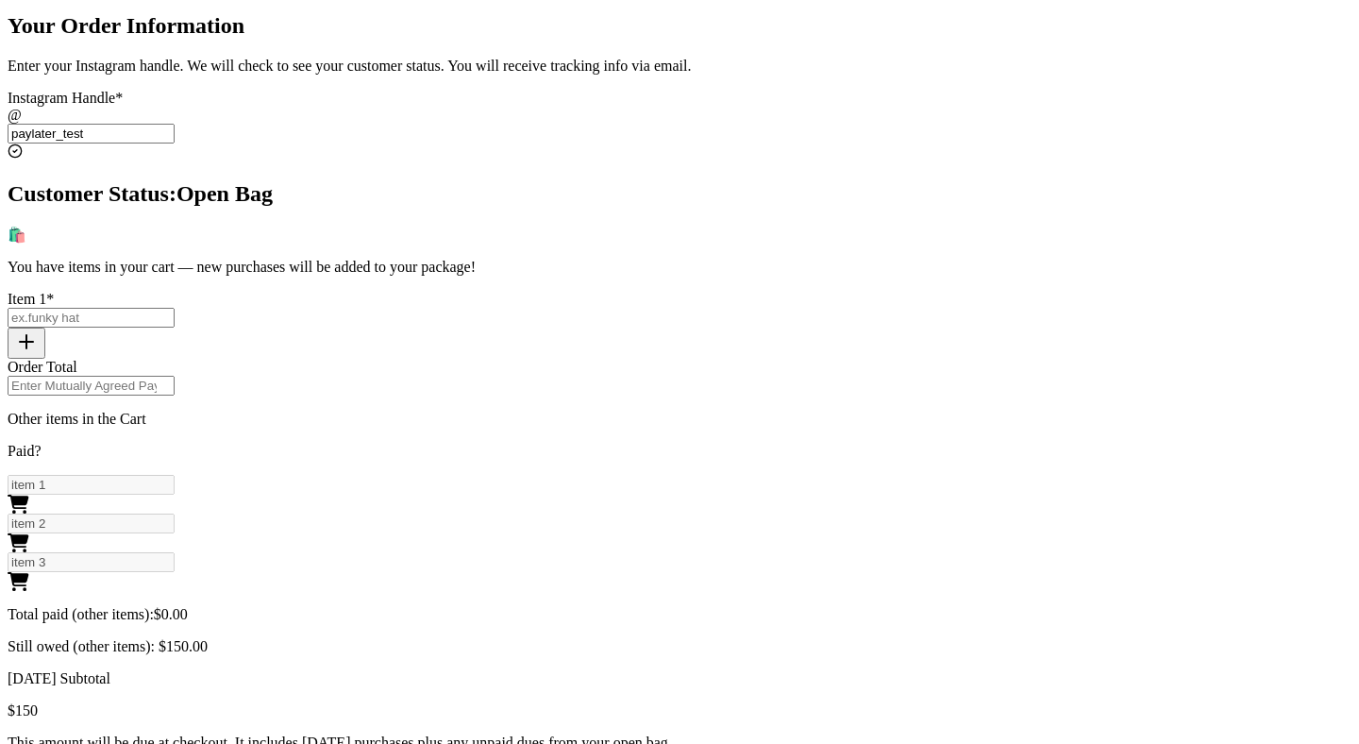
scroll to position [594, 0]
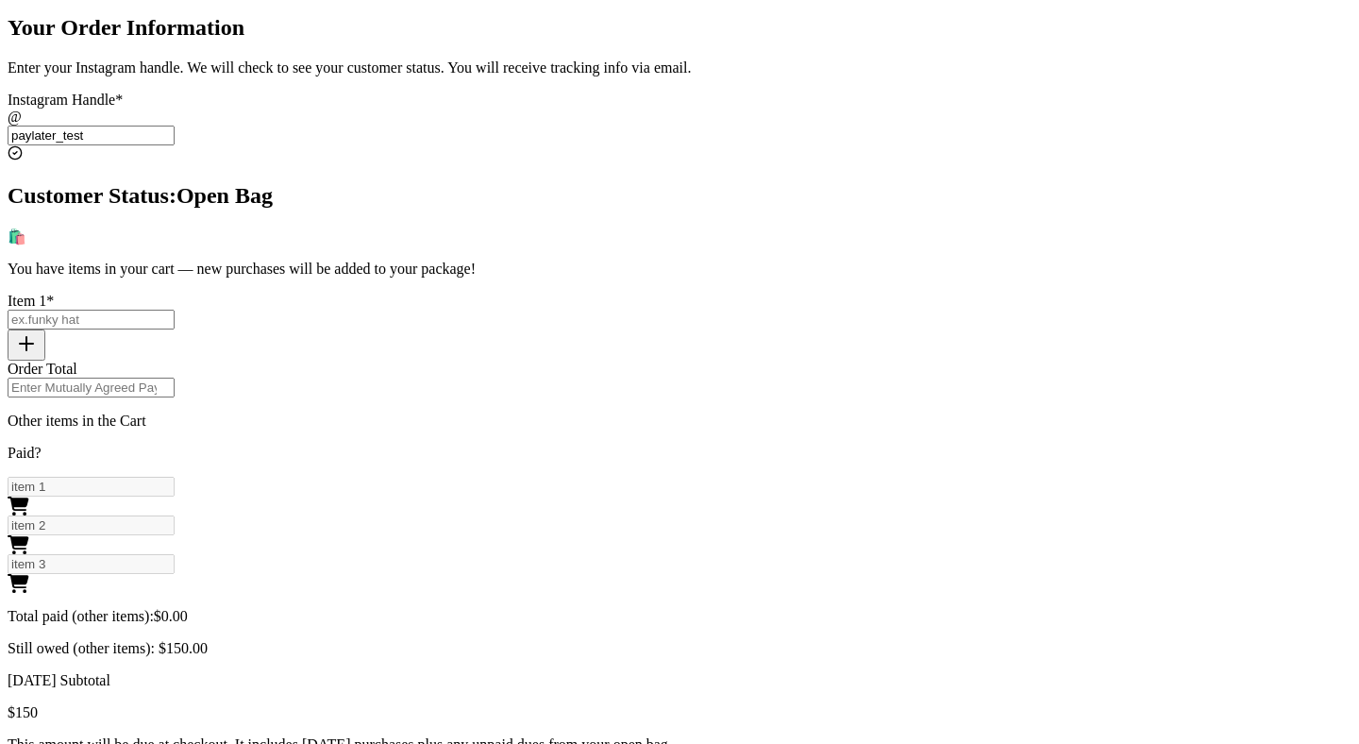
type input "paylater_test"
click at [1076, 395] on div "Thank you for purchasing from mutahharahmadthryftship8 Your Order Information E…" at bounding box center [680, 522] width 1344 height 1262
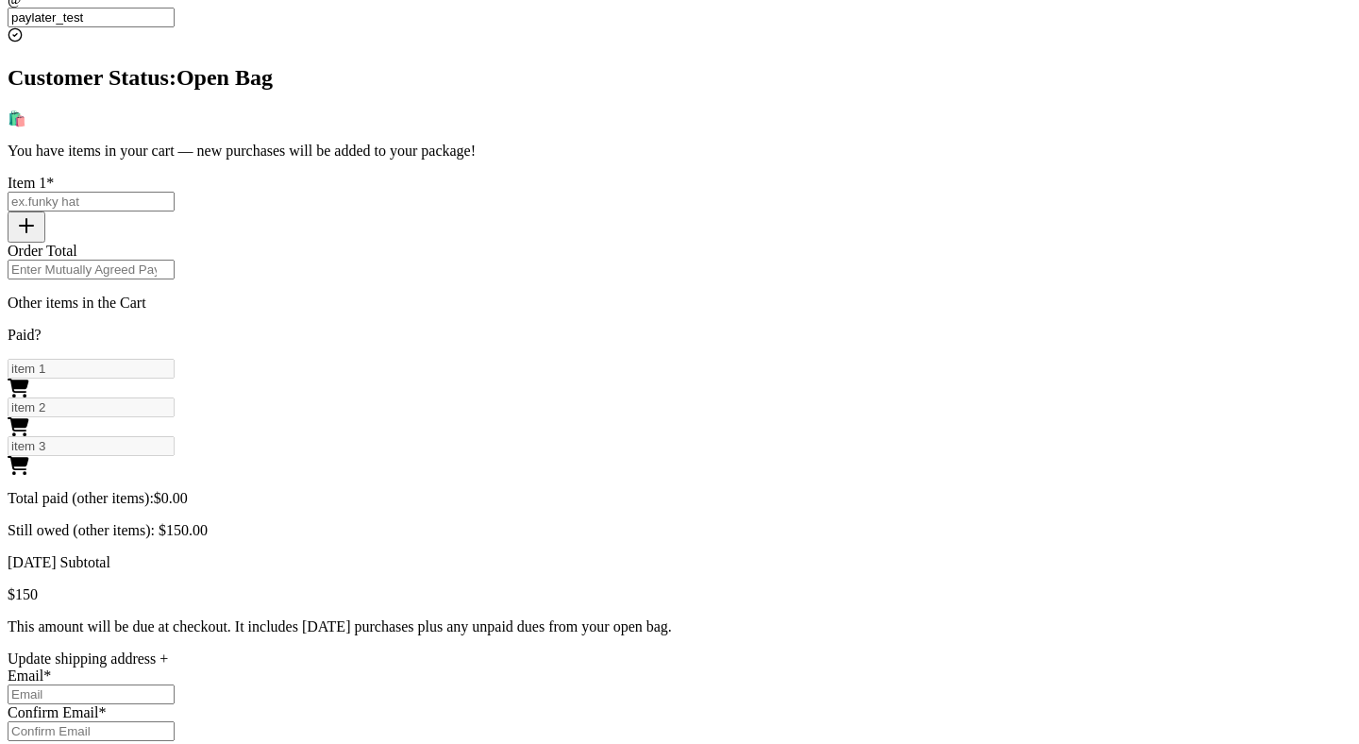
scroll to position [731, 0]
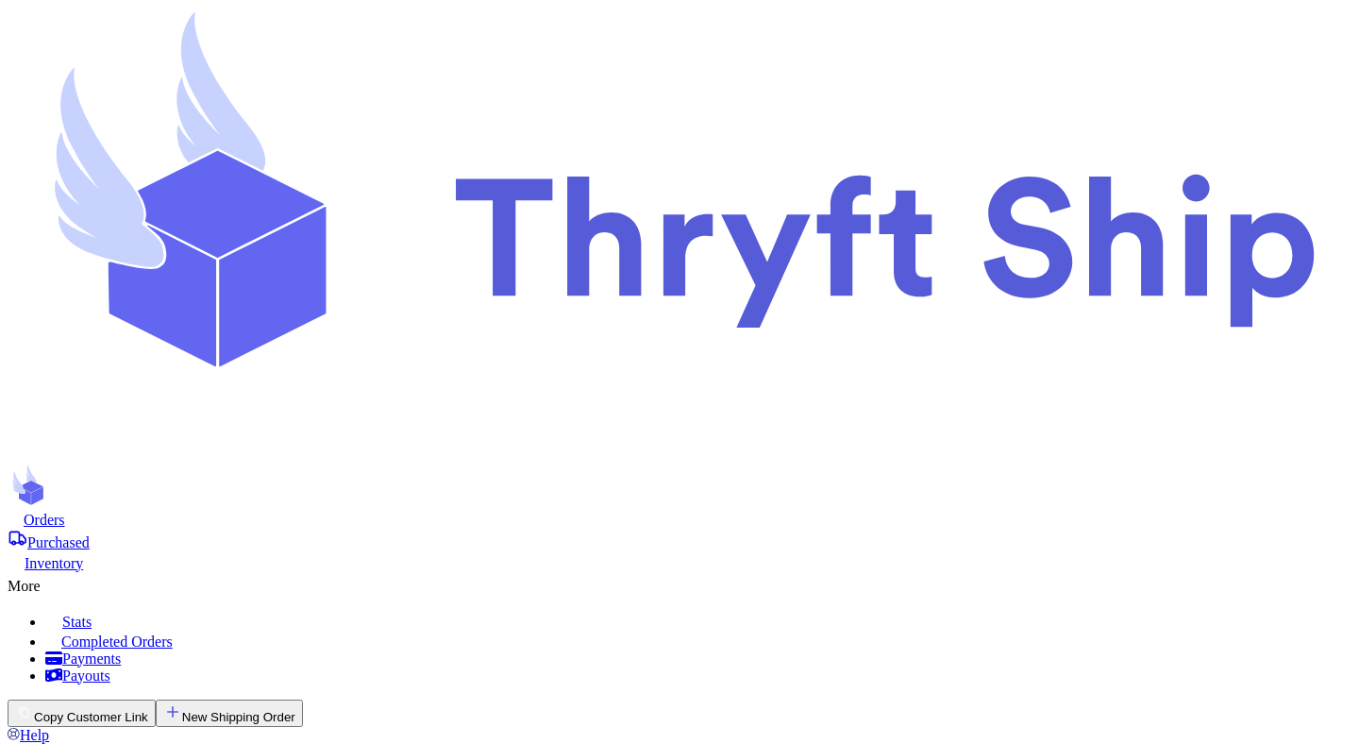
scroll to position [344, 0]
checkbox input "false"
select select "unpaid"
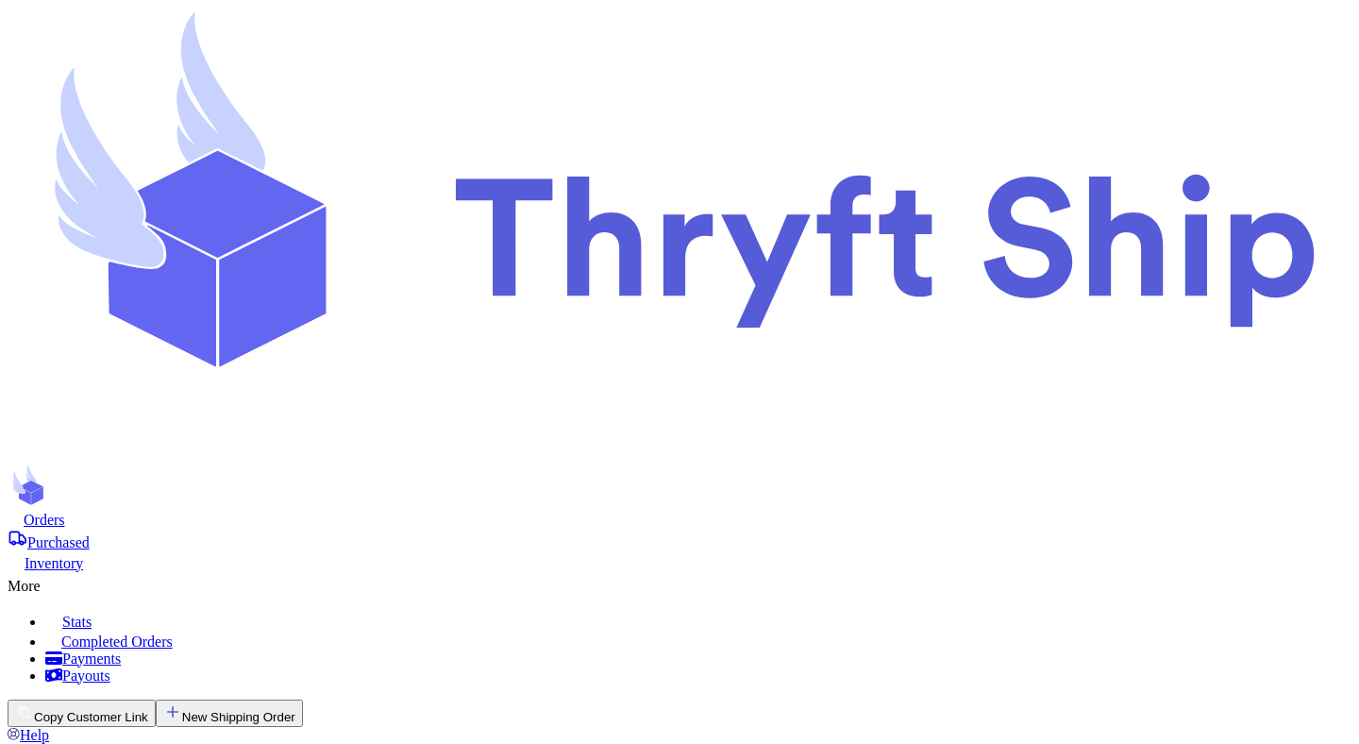
select select "unpaid"
drag, startPoint x: 909, startPoint y: 466, endPoint x: 1019, endPoint y: 468, distance: 110.4
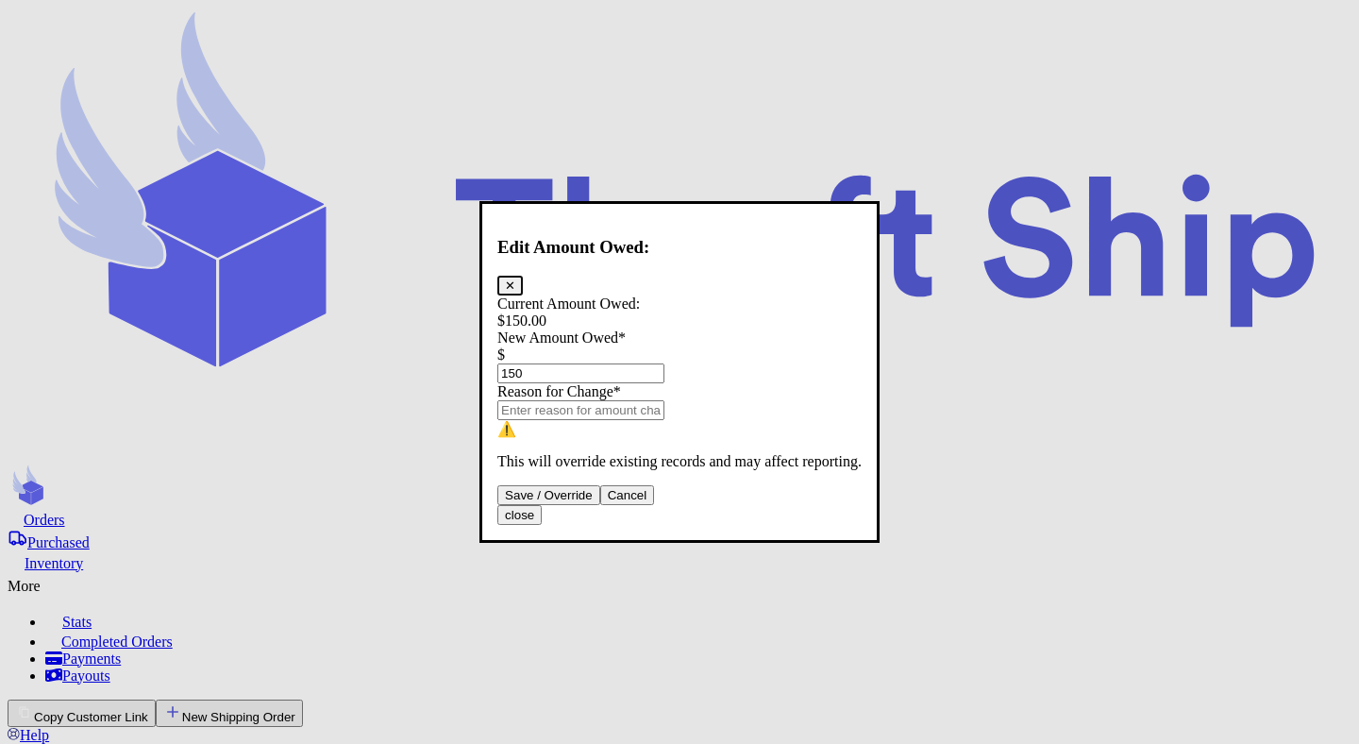
click at [611, 363] on input "150" at bounding box center [580, 373] width 167 height 20
type input "1"
type input "2"
type input "200"
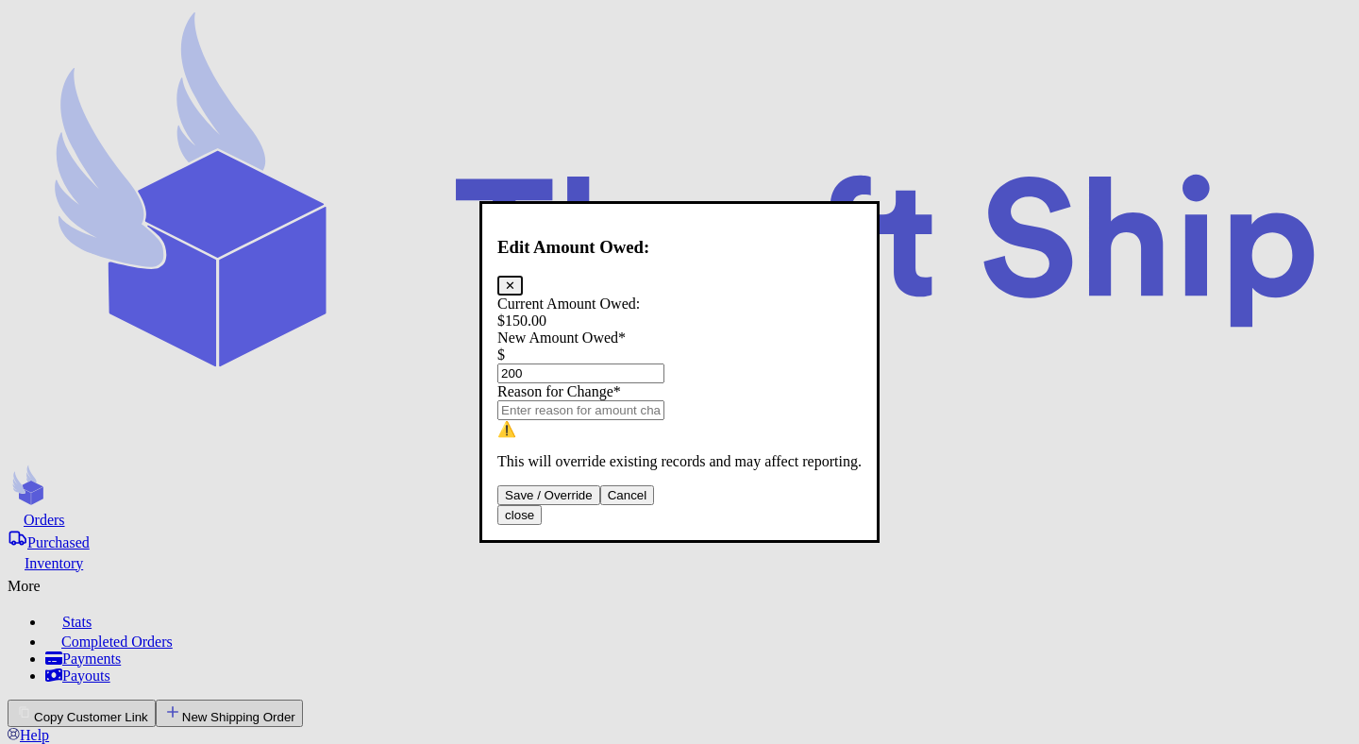
type input "200"
click at [625, 409] on input "Total Amount Paid" at bounding box center [580, 410] width 167 height 20
type input "sweater"
click at [600, 505] on button "Save / Override" at bounding box center [548, 495] width 103 height 20
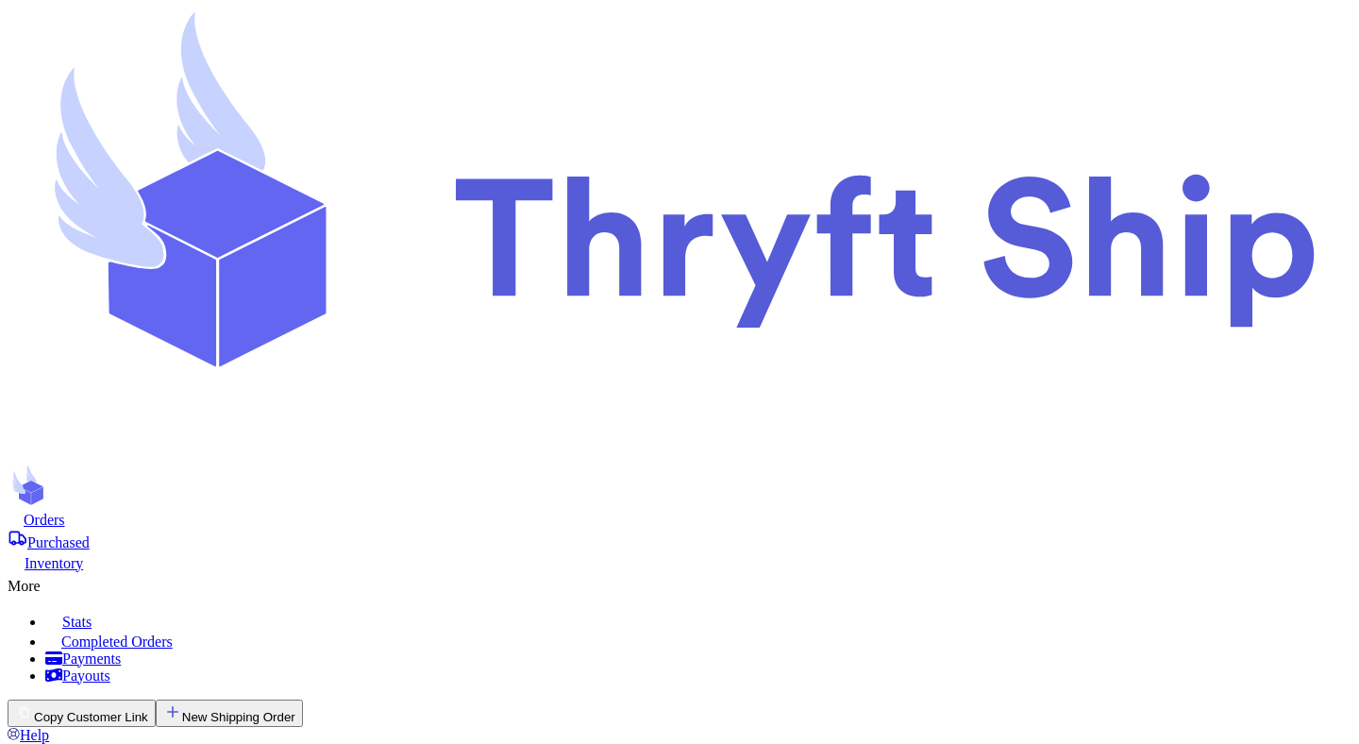
type input "200"
select select "unpaid"
type input "item 3"
select select "paid"
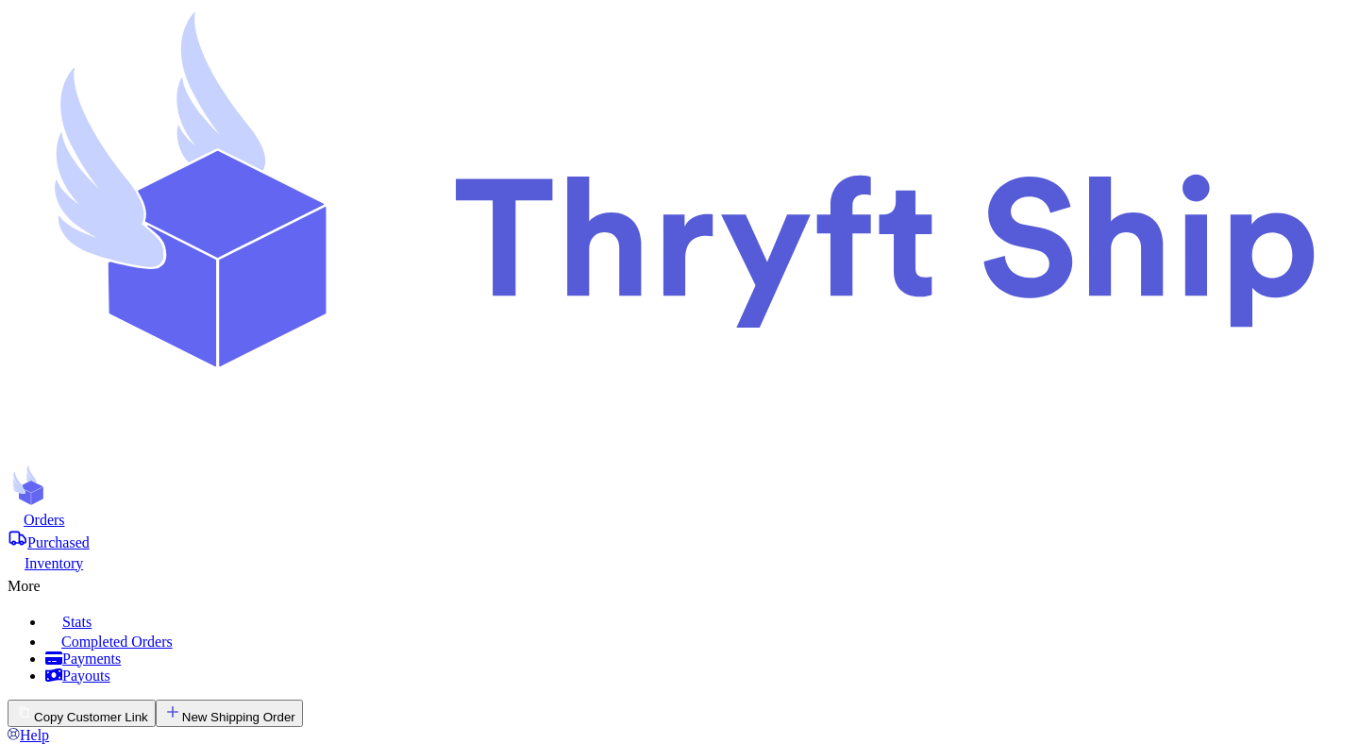
type input "item 4"
select select "paid"
type input "item 8"
select select "paid"
type input "20"
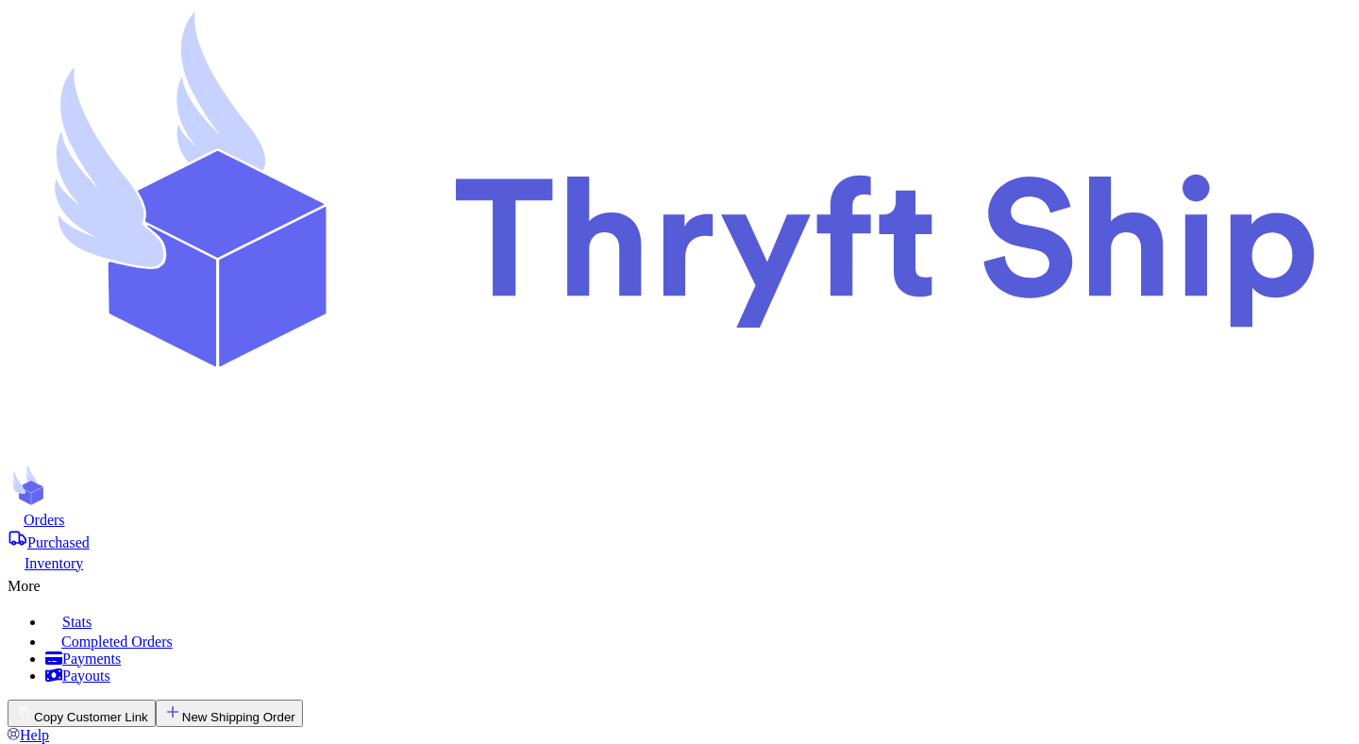
select select "cashapp"
type input "300"
type input "item 6"
select select "paid"
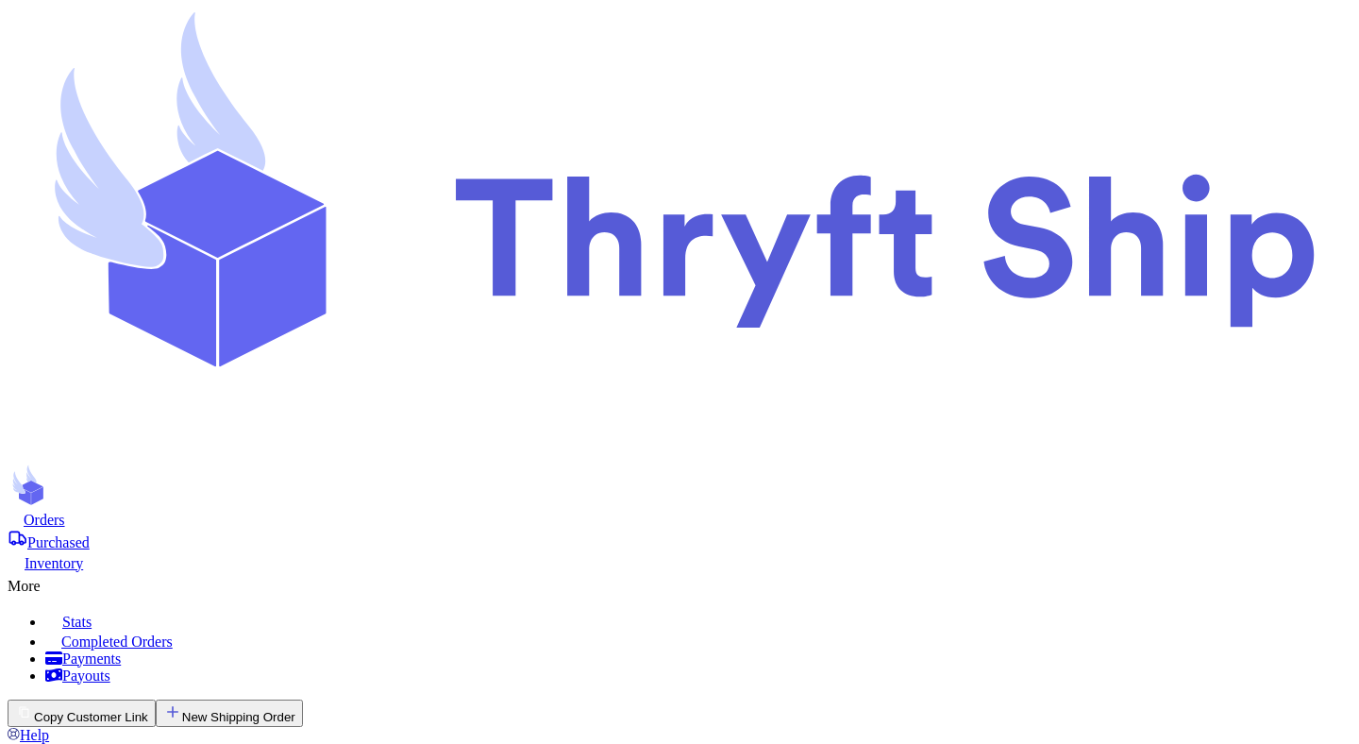
select select "paid"
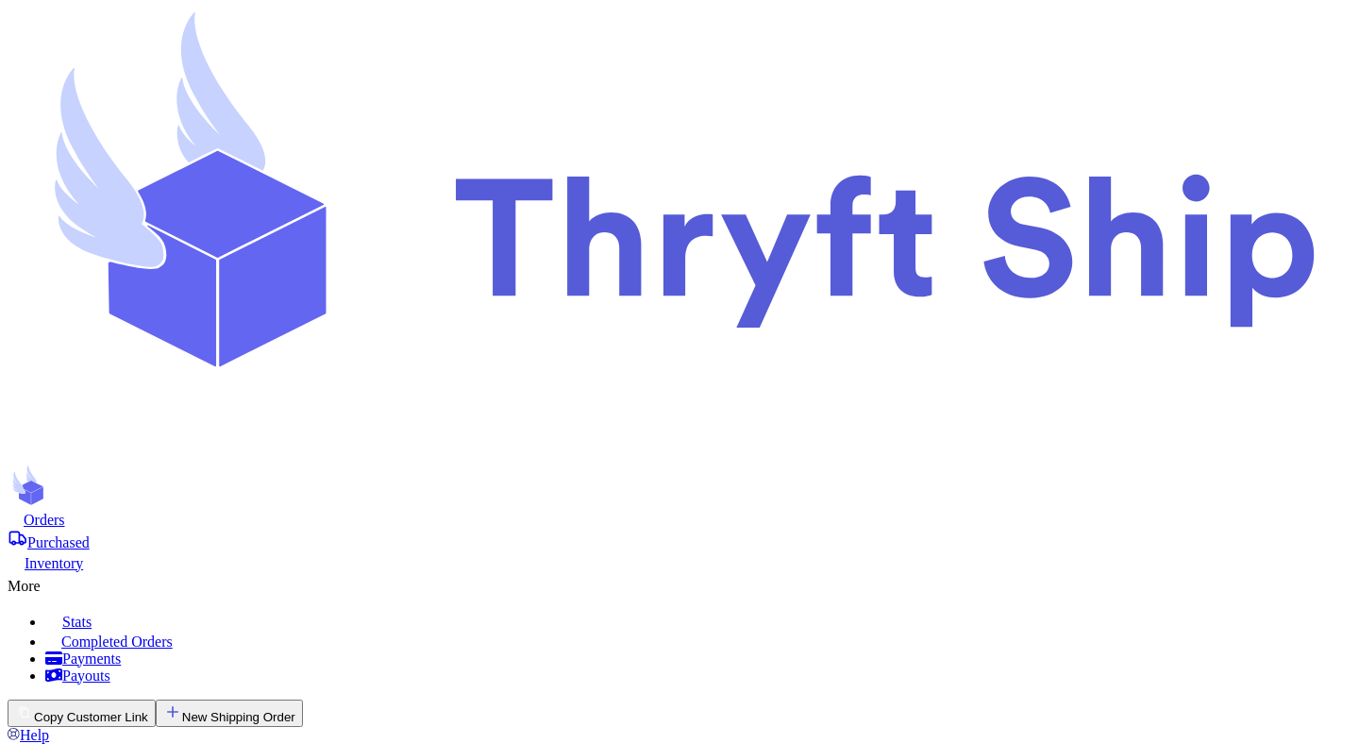
type input "item 4"
type input "item 1"
type input "item 2"
type input "210"
select select "stripe"
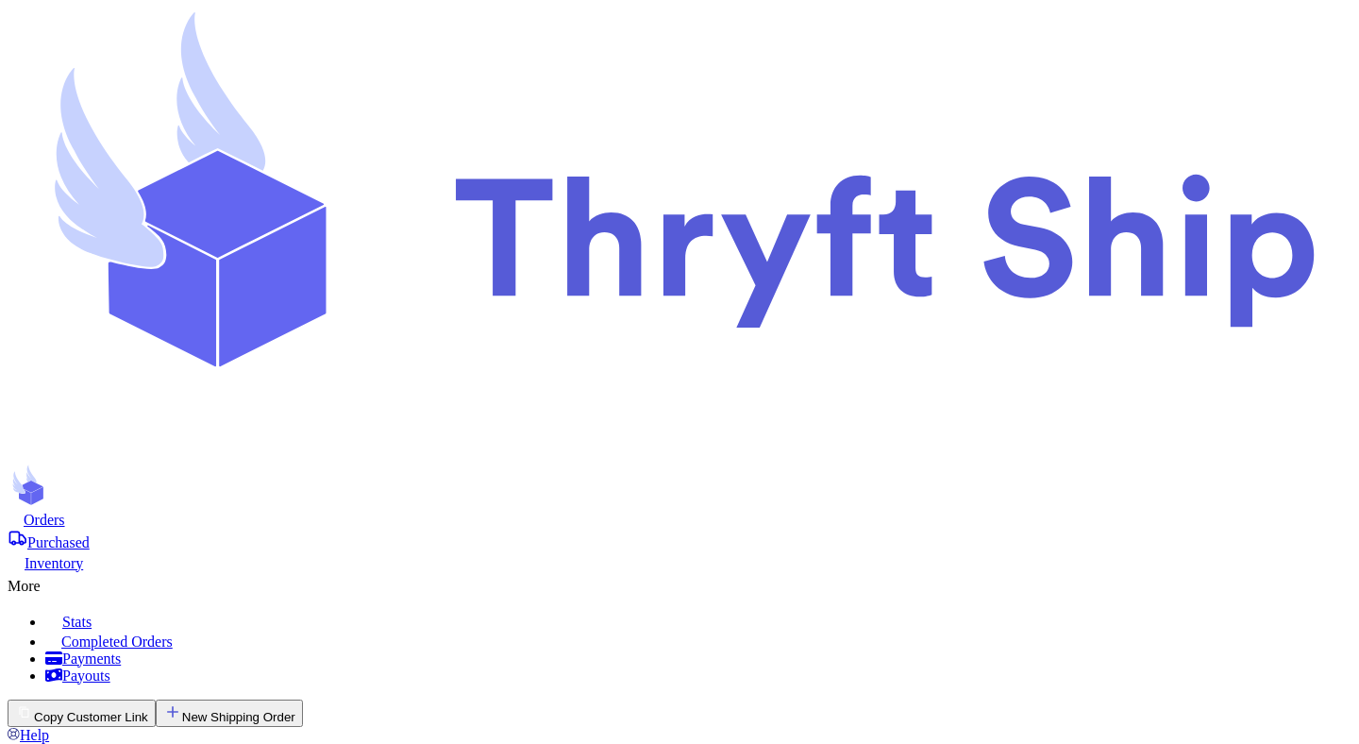
type input "0"
type input "item 3"
type input "sweater"
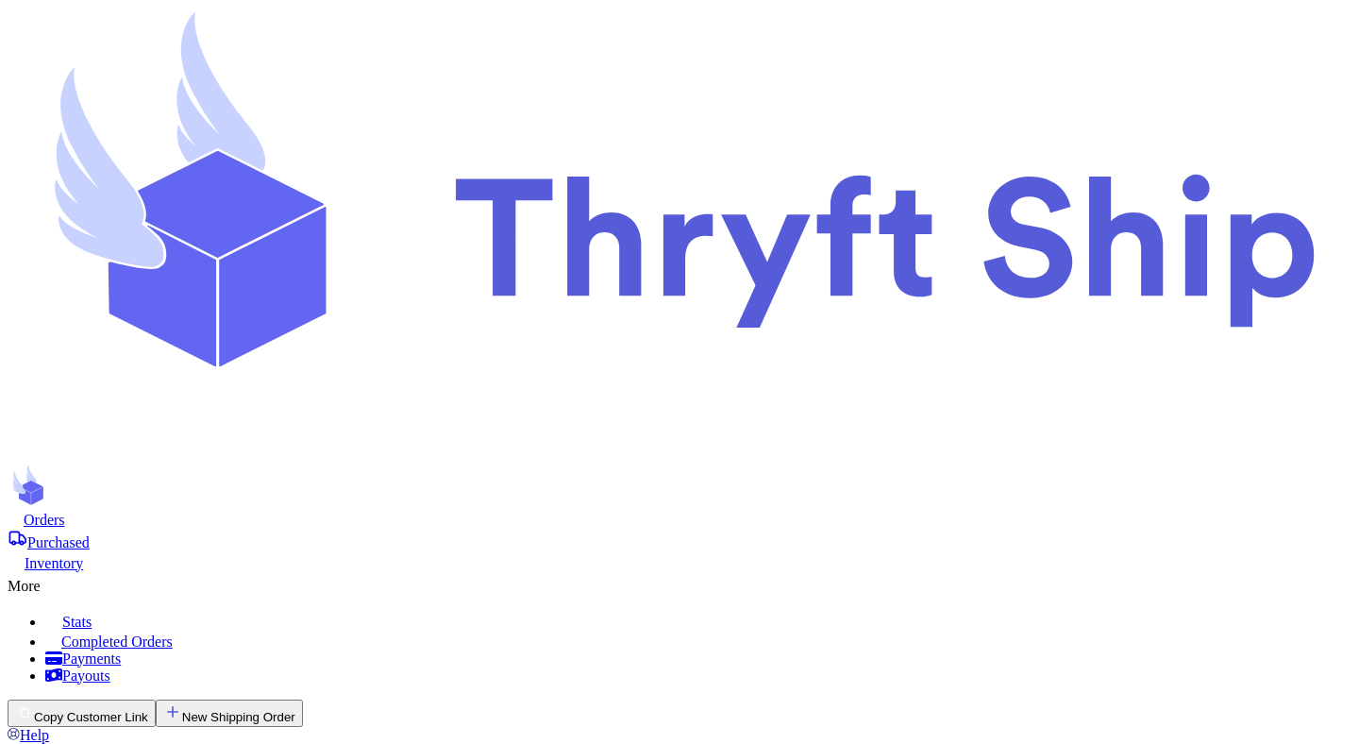
type input "item 1"
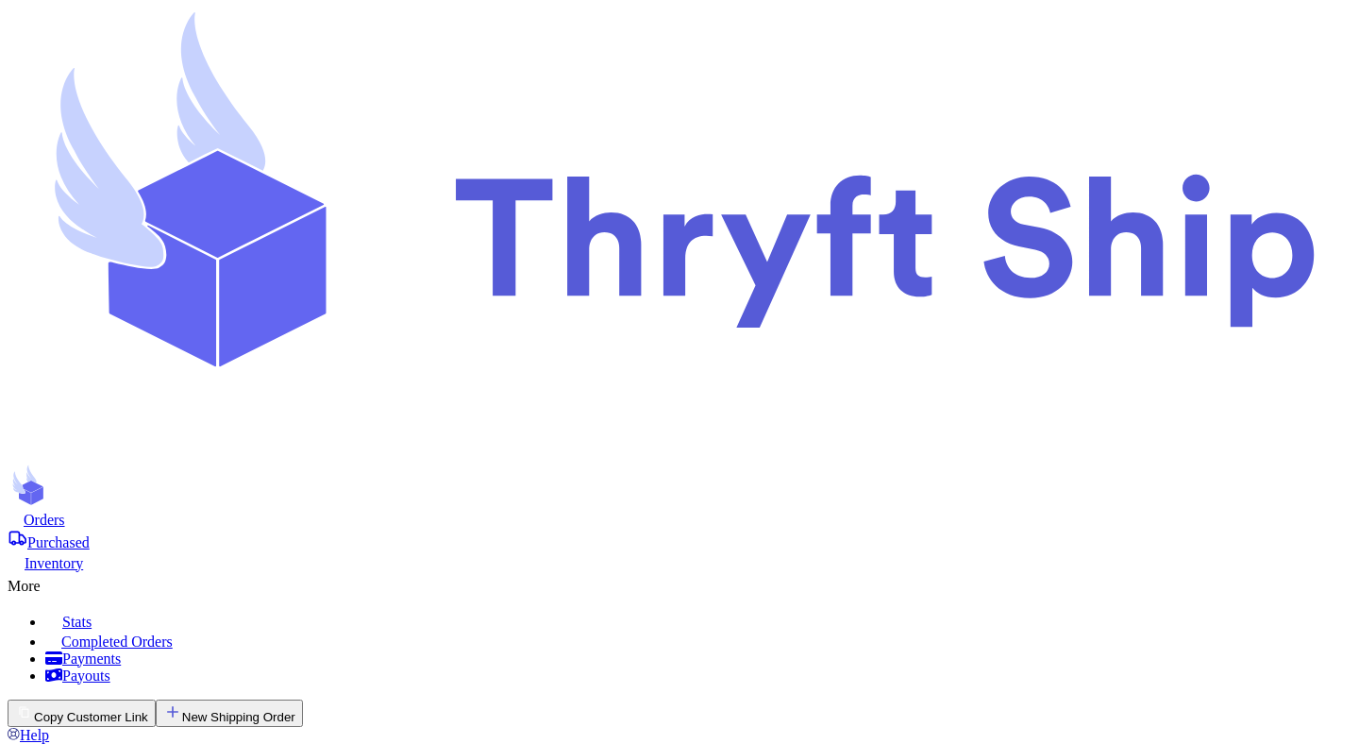
type input "item 2"
type input "item 3"
select select "unpaid"
type input "100"
type input "100.99"
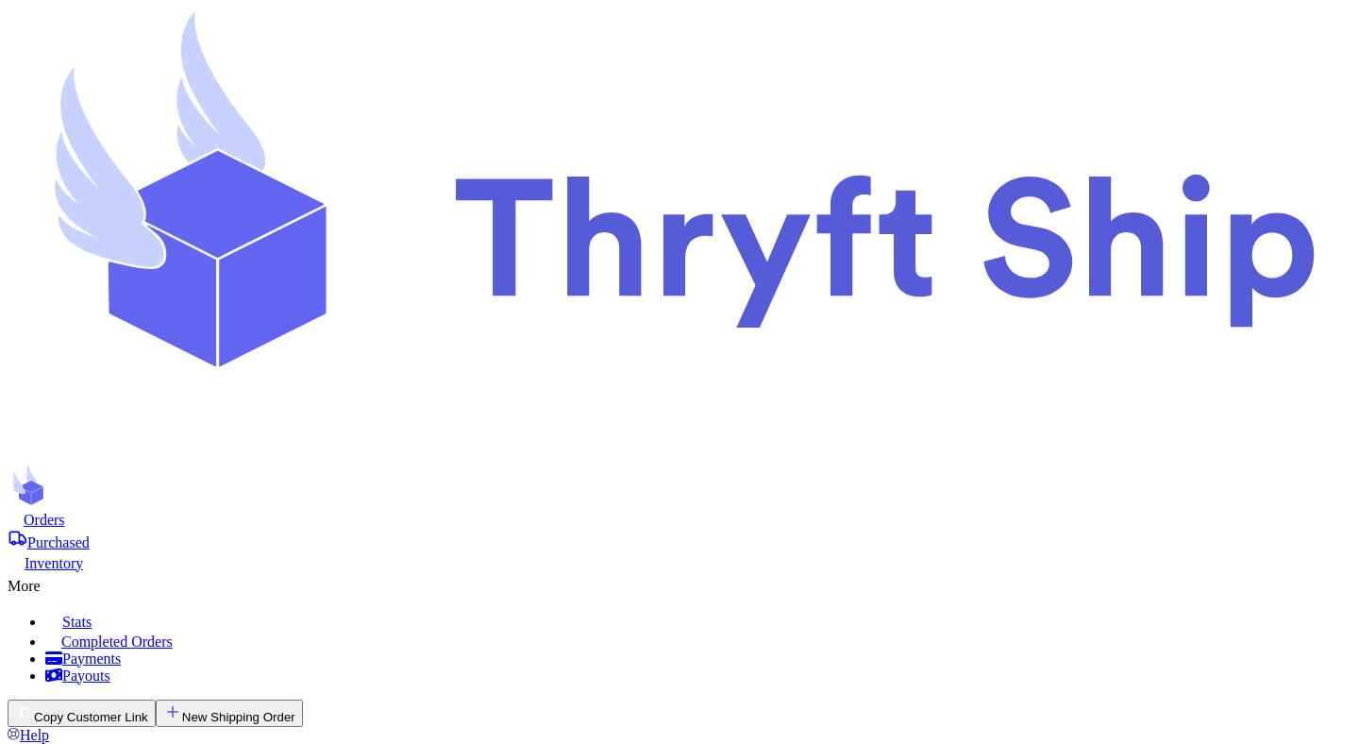
type input "item 4"
select select "unpaid"
type input "item 4"
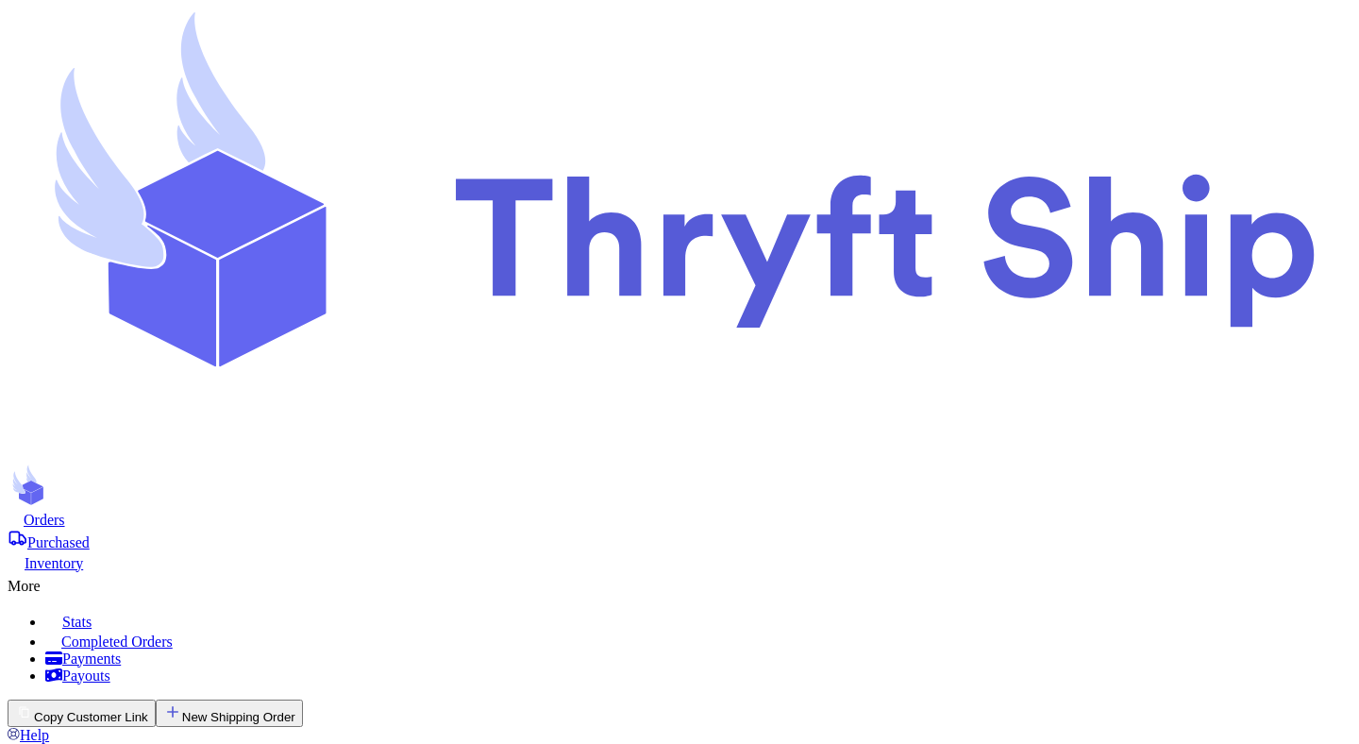
type input "item 1"
type input "item 2"
select select "paid"
type input "210"
type input "0"
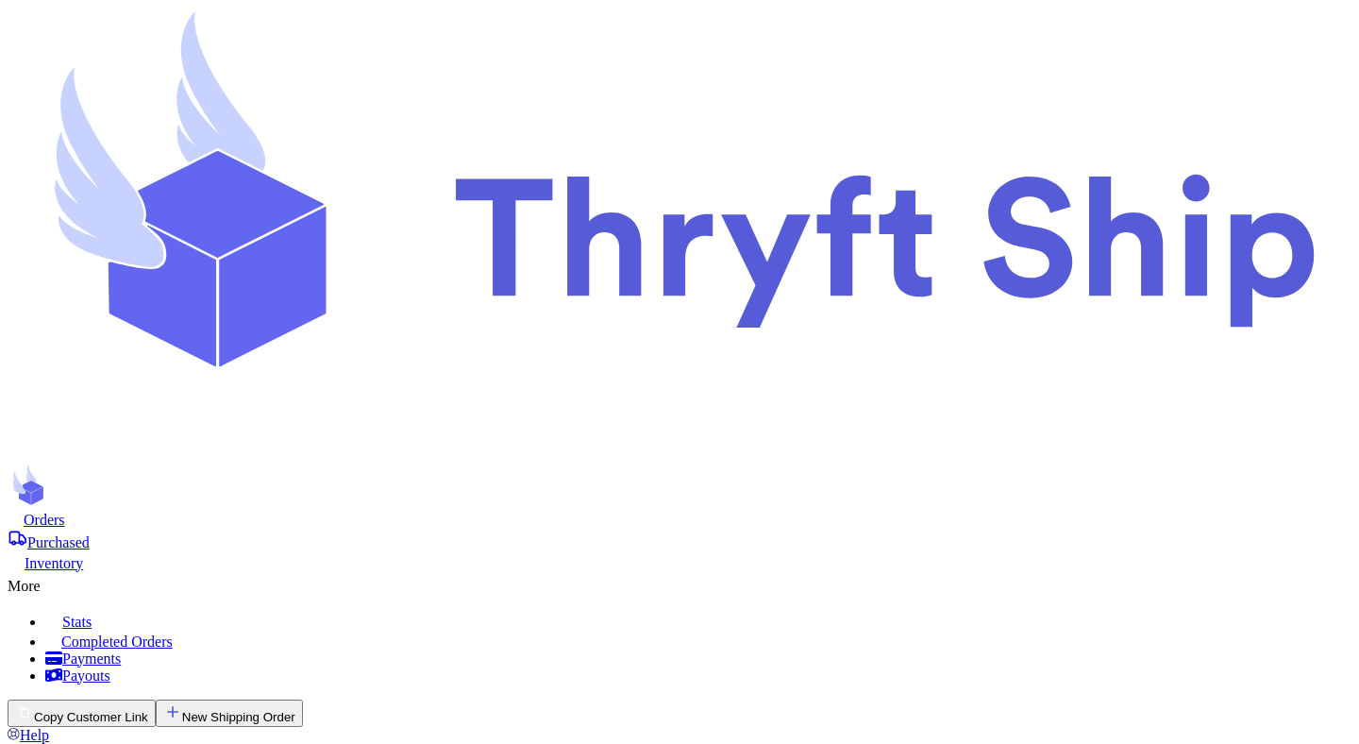
type input "item 3"
select select "paid"
type input "item 1"
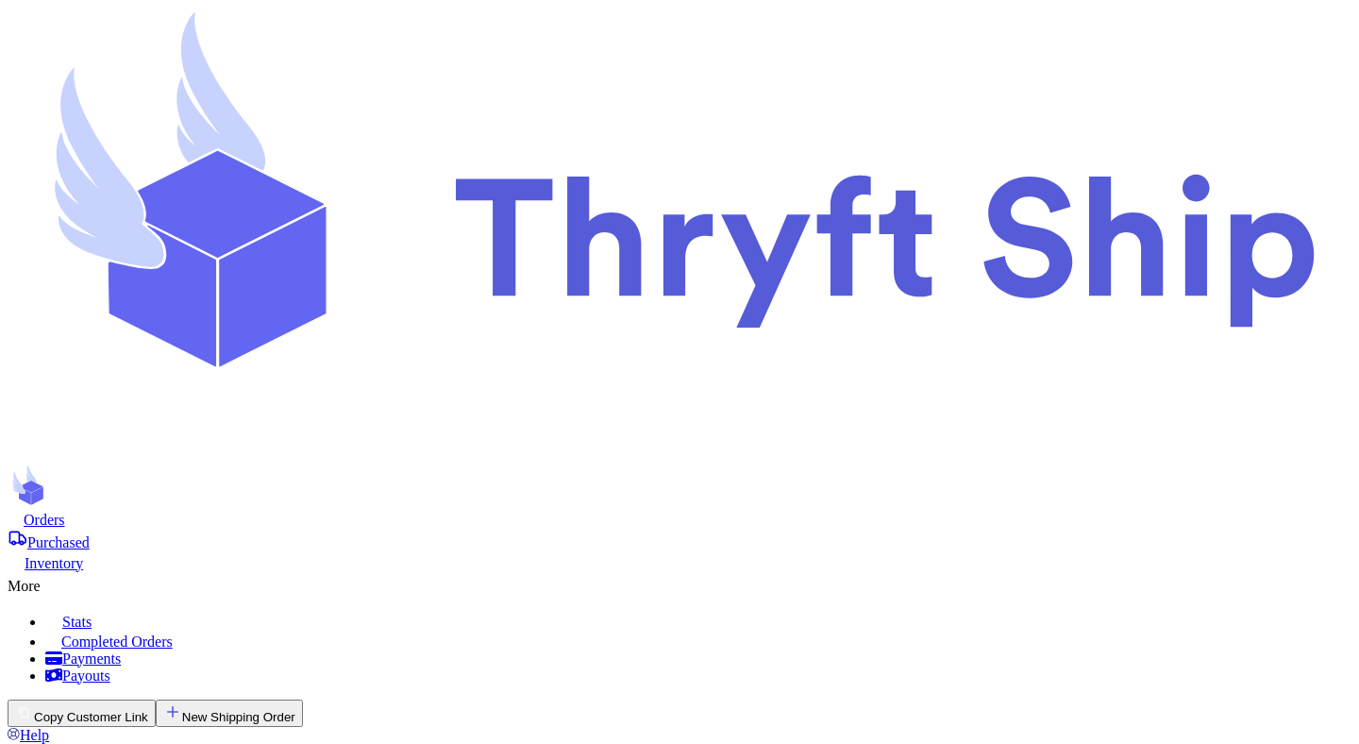
type input "item 2"
type input "item 5"
type input "210.99"
type input "item 4"
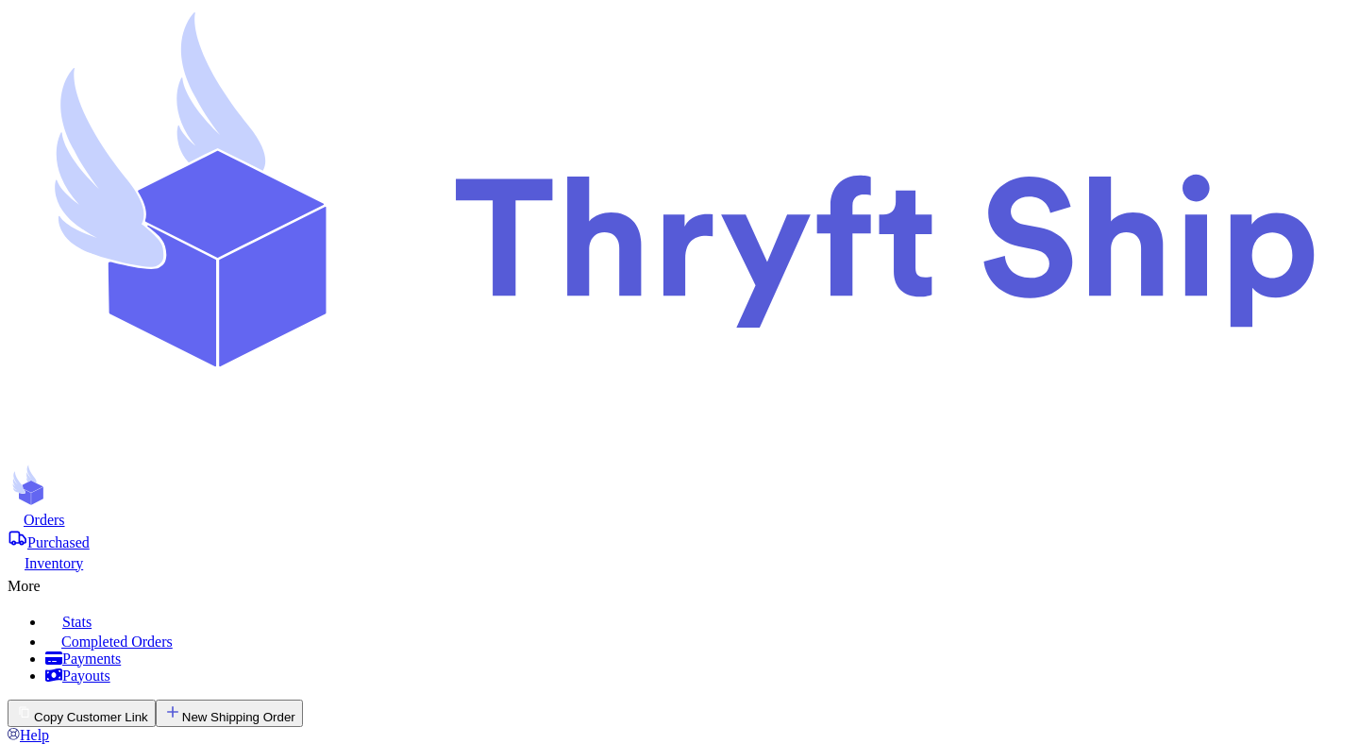
scroll to position [362, 0]
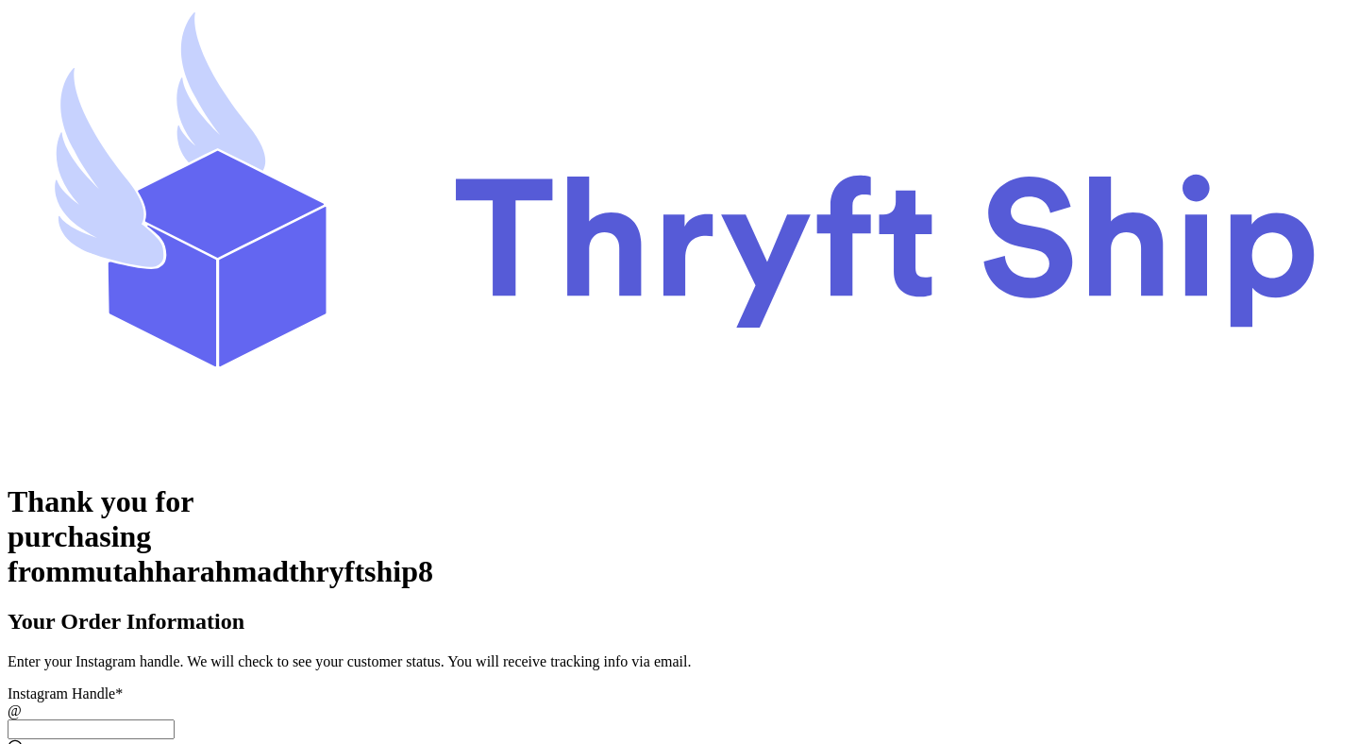
scroll to position [73, 0]
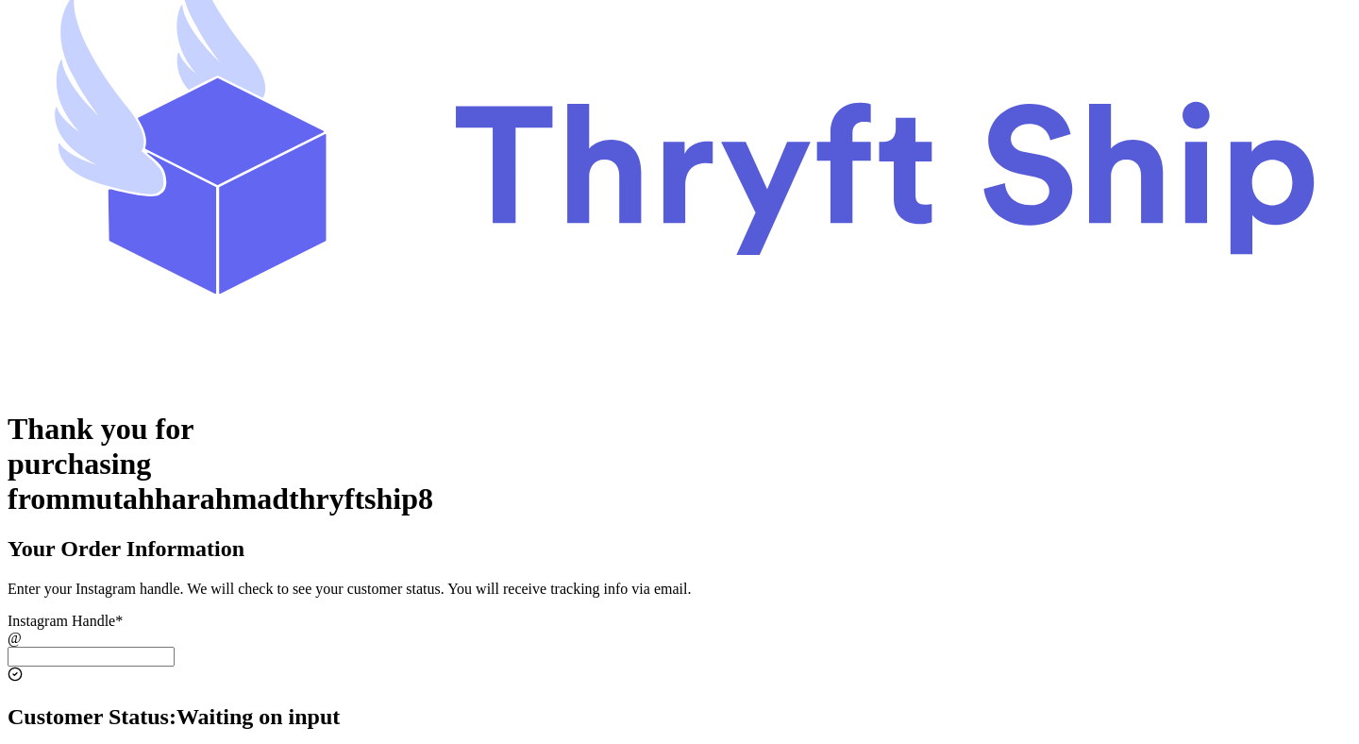
click at [175, 647] on input "[DATE] Subtotal" at bounding box center [91, 657] width 167 height 20
paste input "paylater_test"
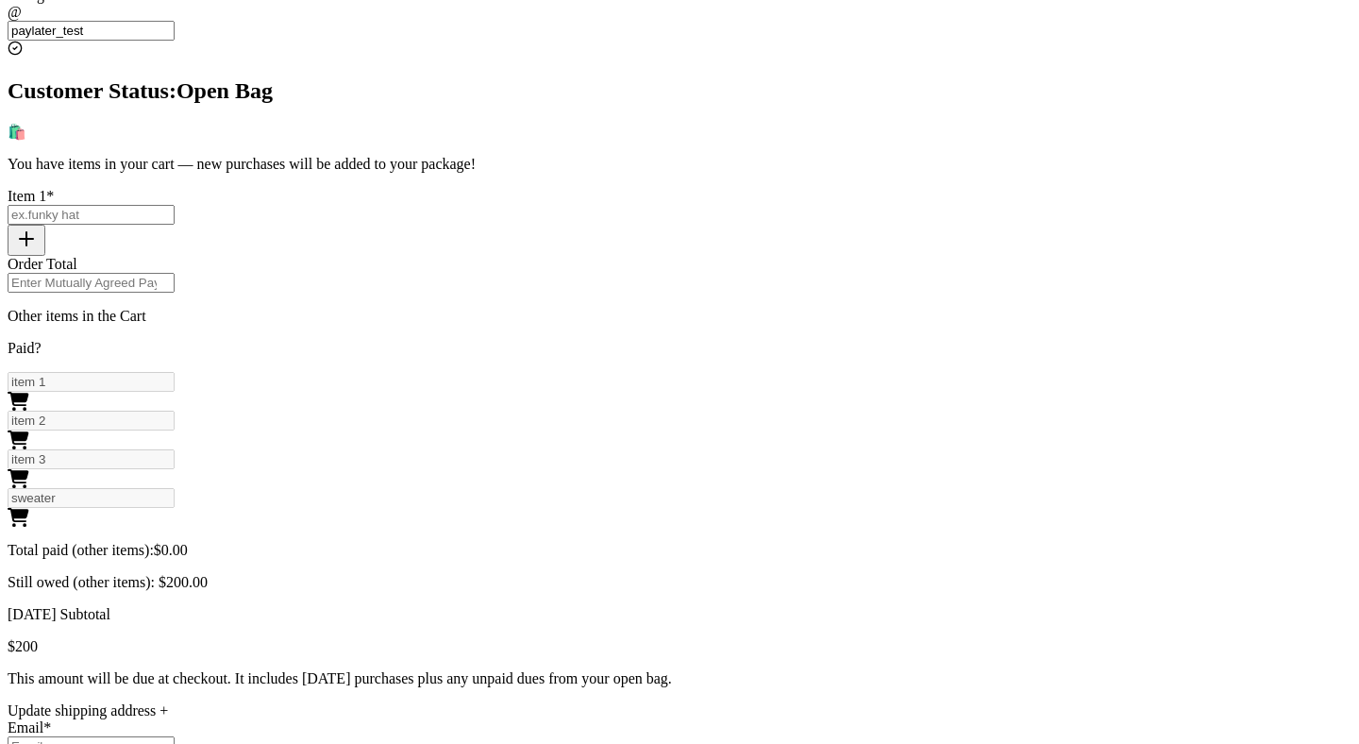
scroll to position [727, 0]
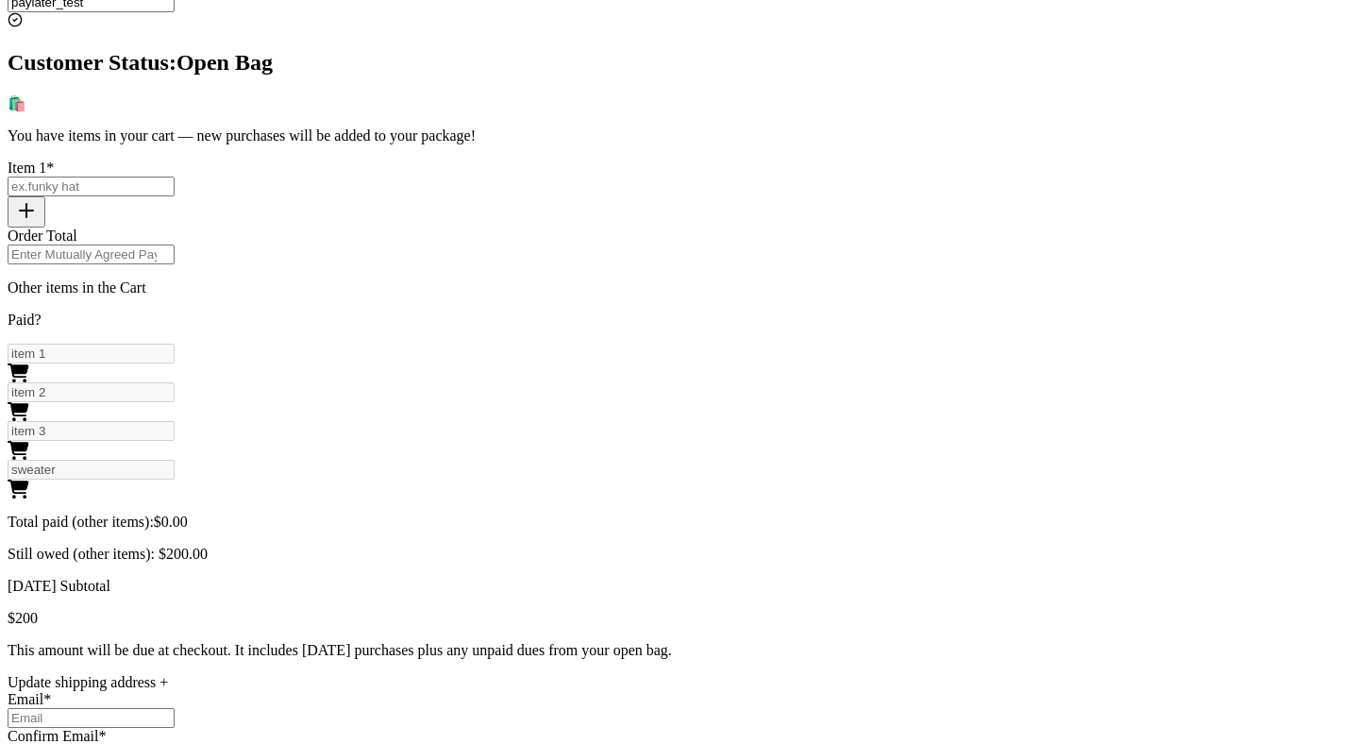
type input "paylater_test"
click at [208, 546] on span "$ 200.00" at bounding box center [183, 554] width 49 height 16
click at [964, 399] on div "Thank you for purchasing from mutahharahmadthryftship8 Your Order Information E…" at bounding box center [680, 407] width 1344 height 1301
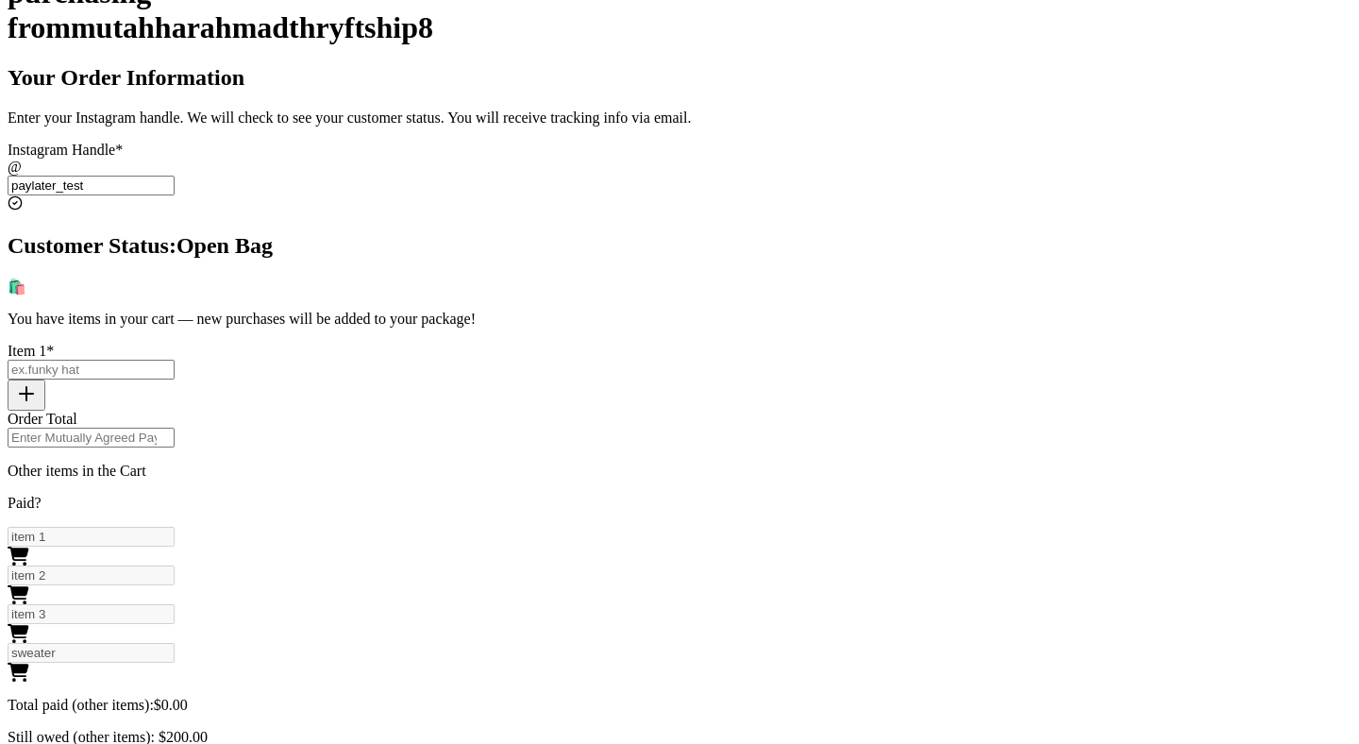
scroll to position [541, 0]
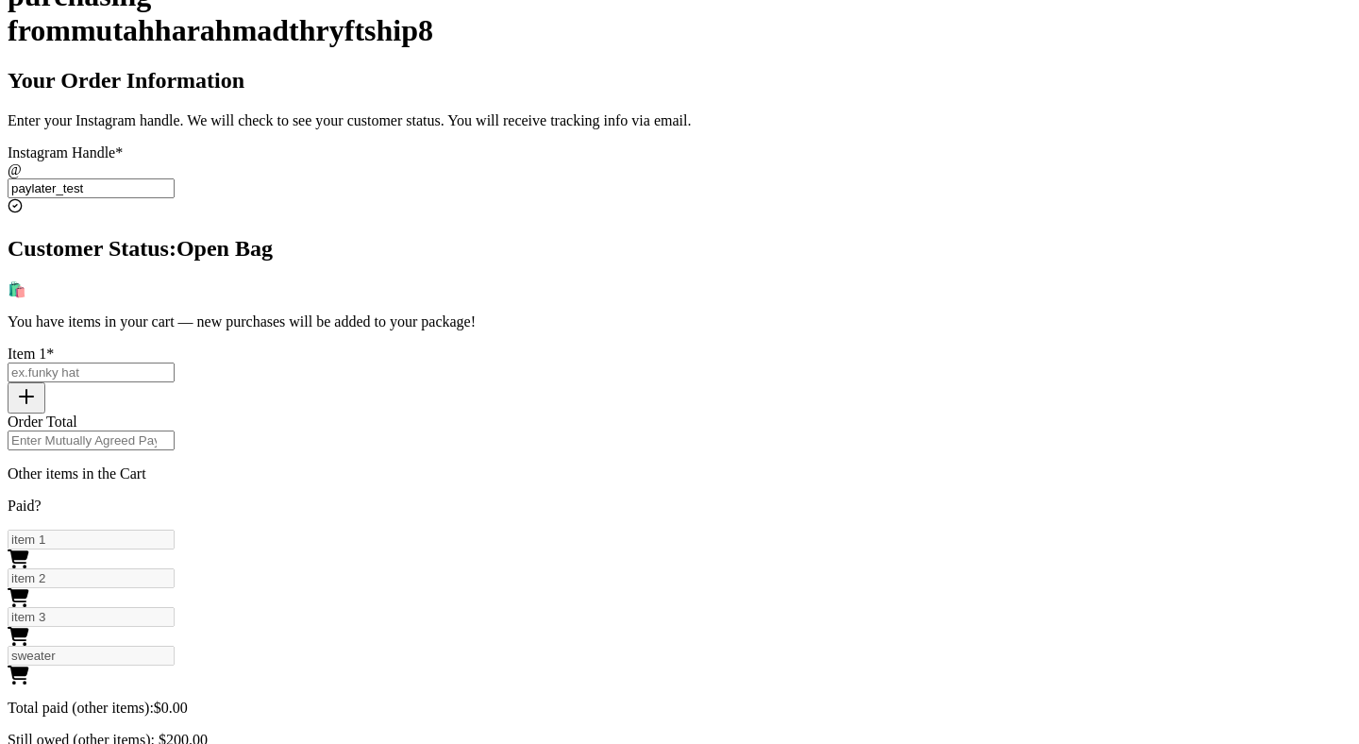
click at [175, 362] on input "[DATE] Subtotal" at bounding box center [91, 372] width 167 height 20
type input "item 4"
click at [175, 430] on input "Order Total" at bounding box center [91, 440] width 167 height 20
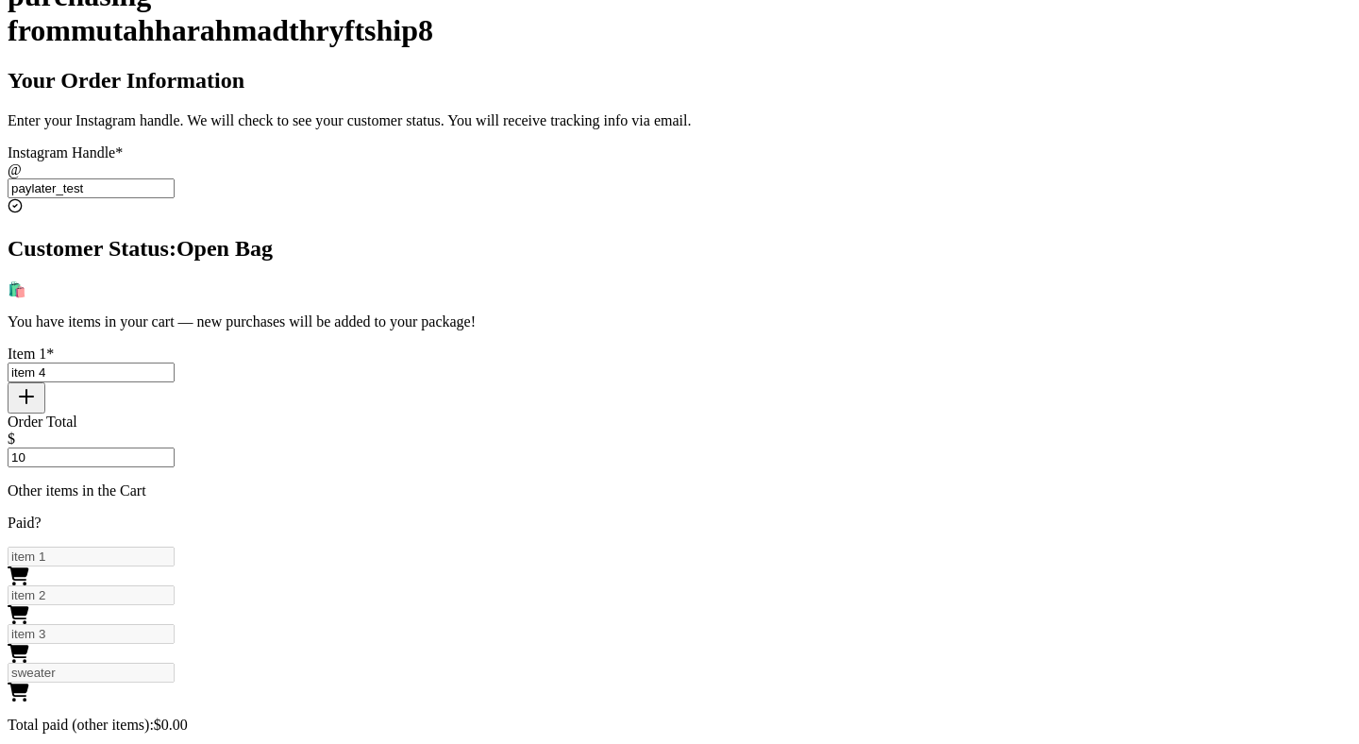
scroll to position [787, 0]
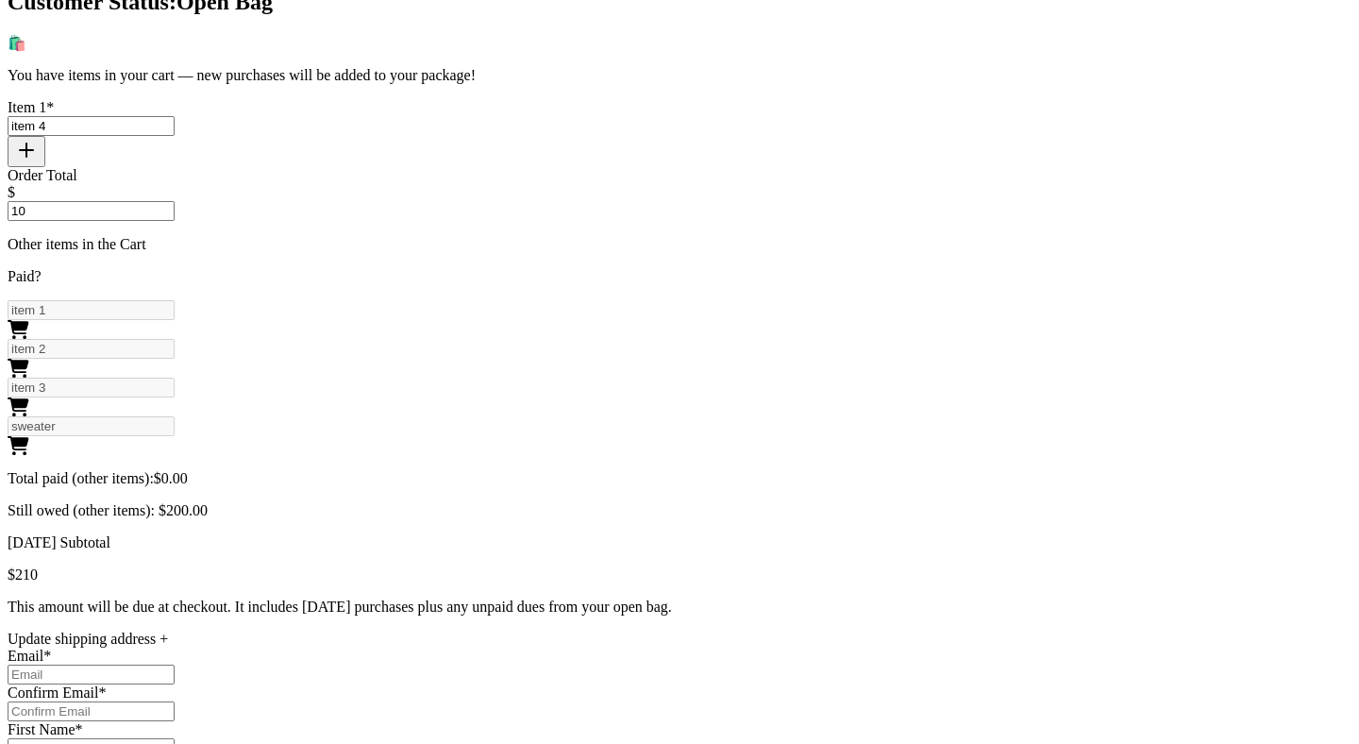
type input "10"
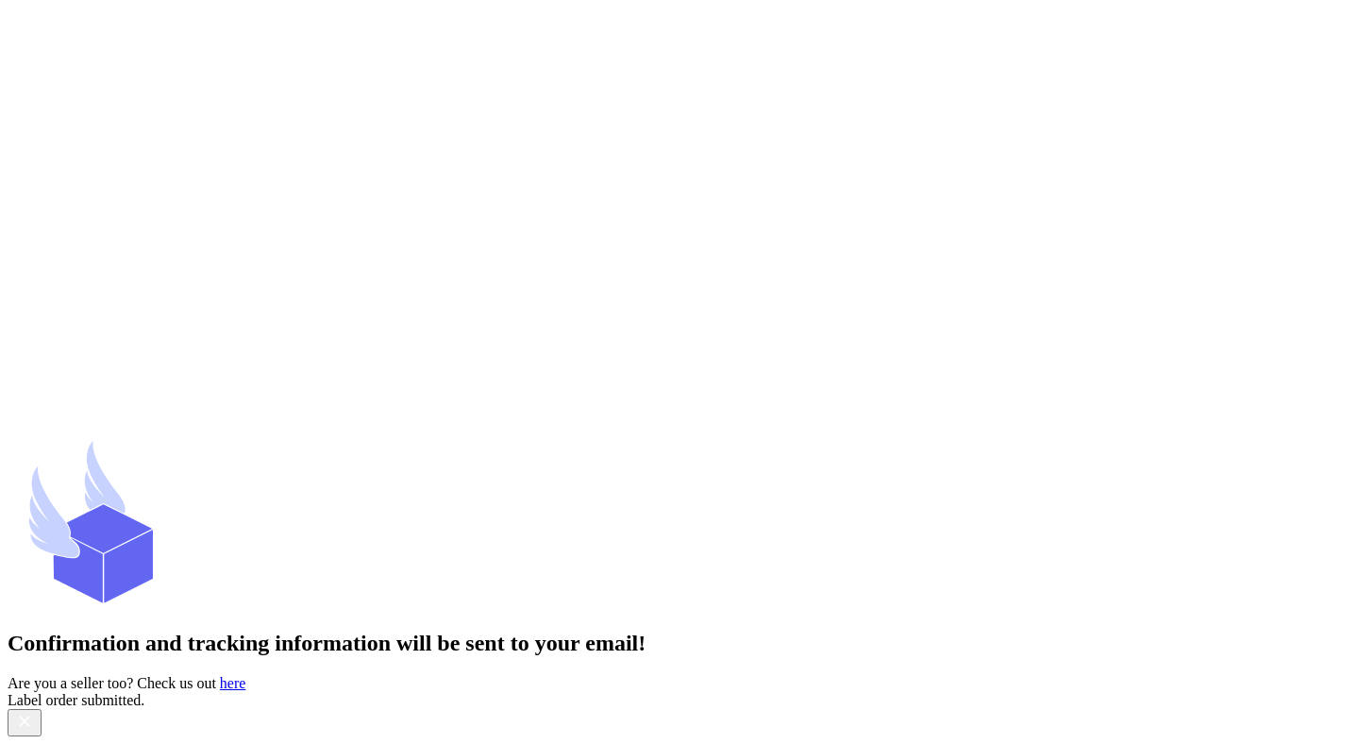
scroll to position [0, 0]
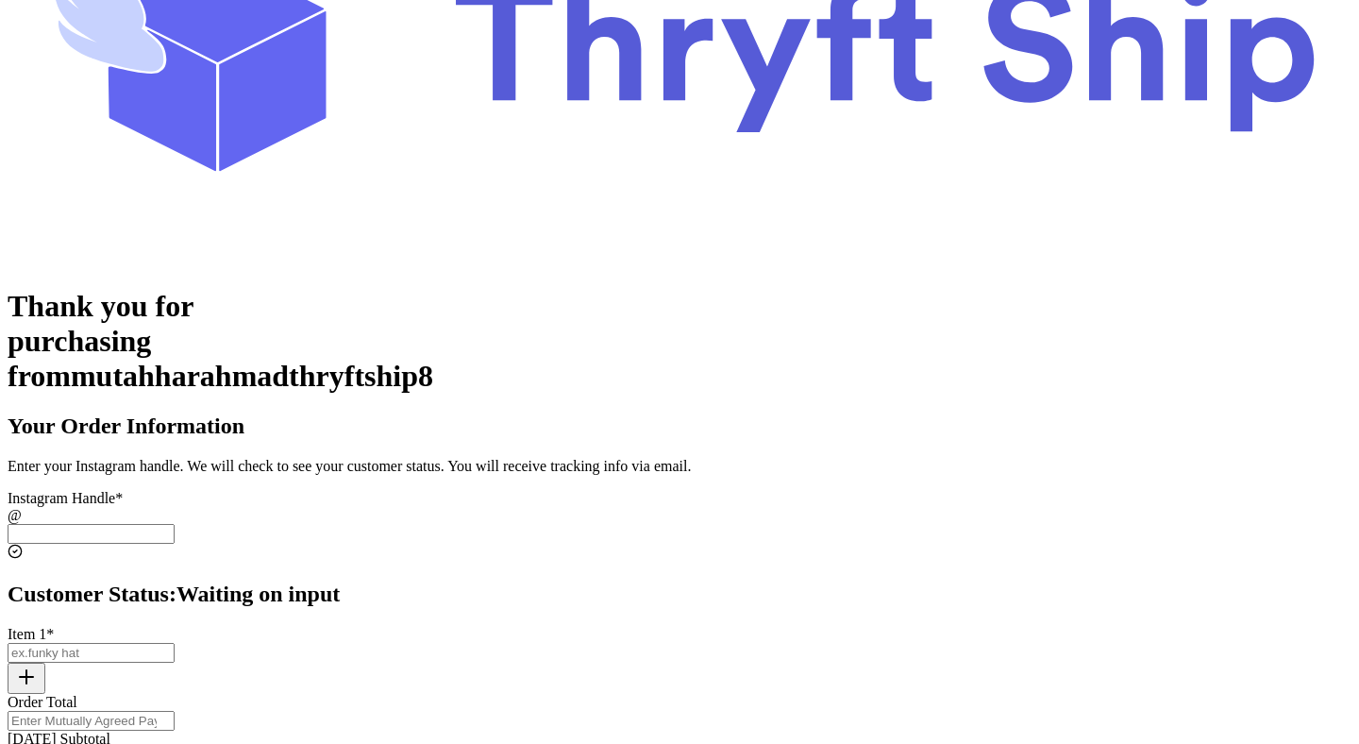
scroll to position [227, 0]
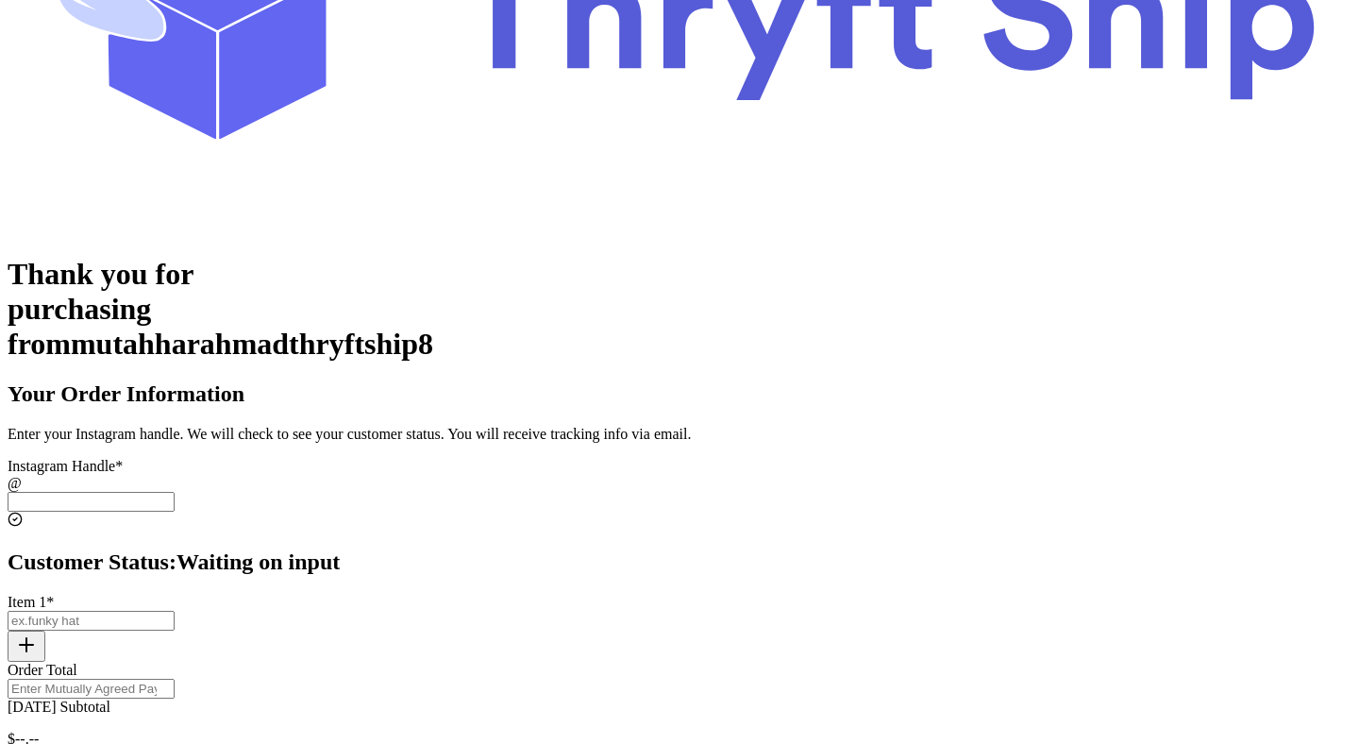
click at [175, 492] on input "[DATE] Subtotal" at bounding box center [91, 502] width 167 height 20
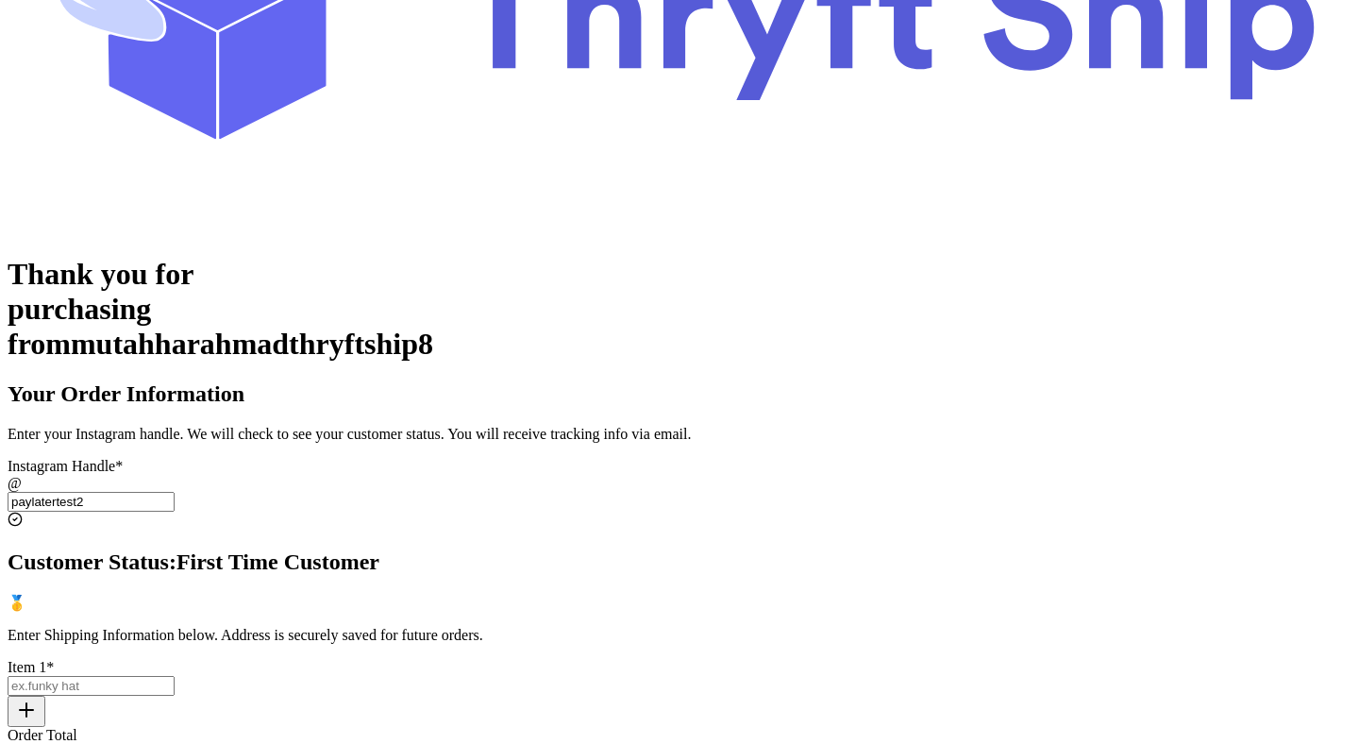
type input "paylatertest2"
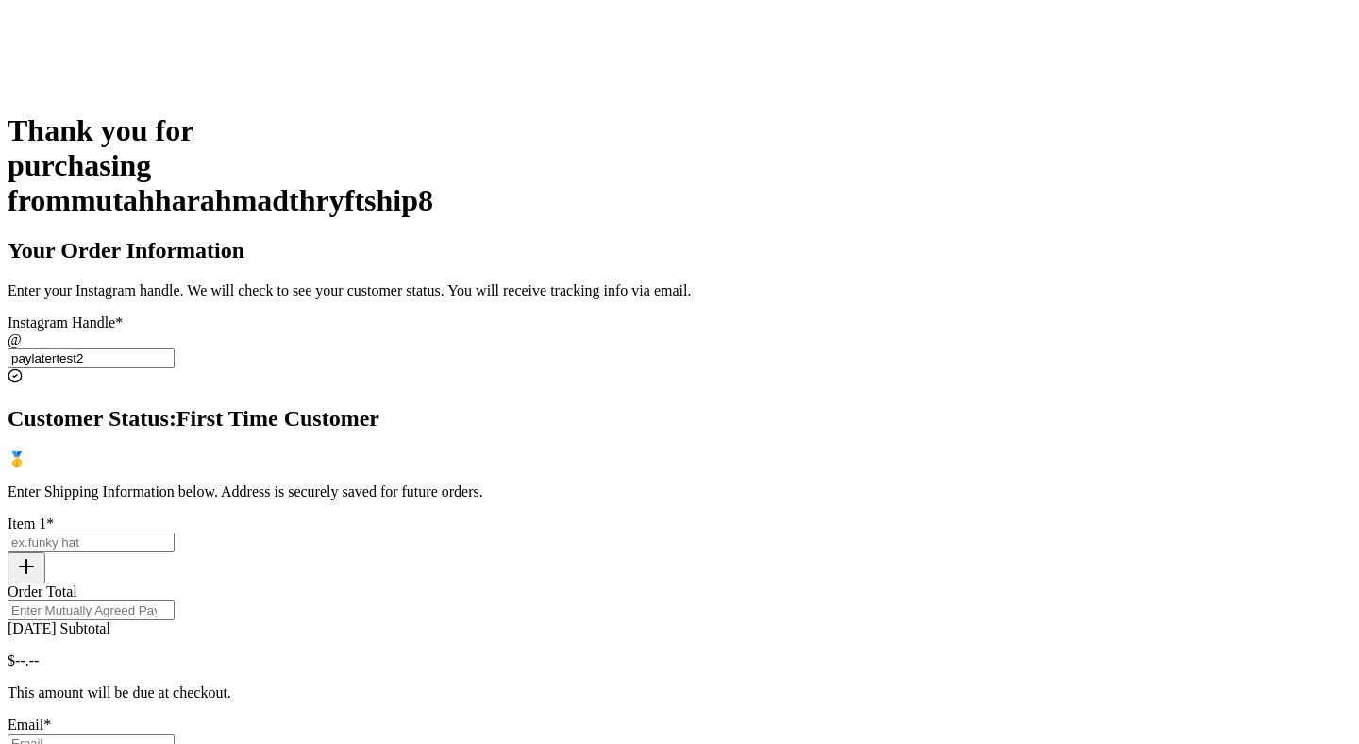
scroll to position [378, 0]
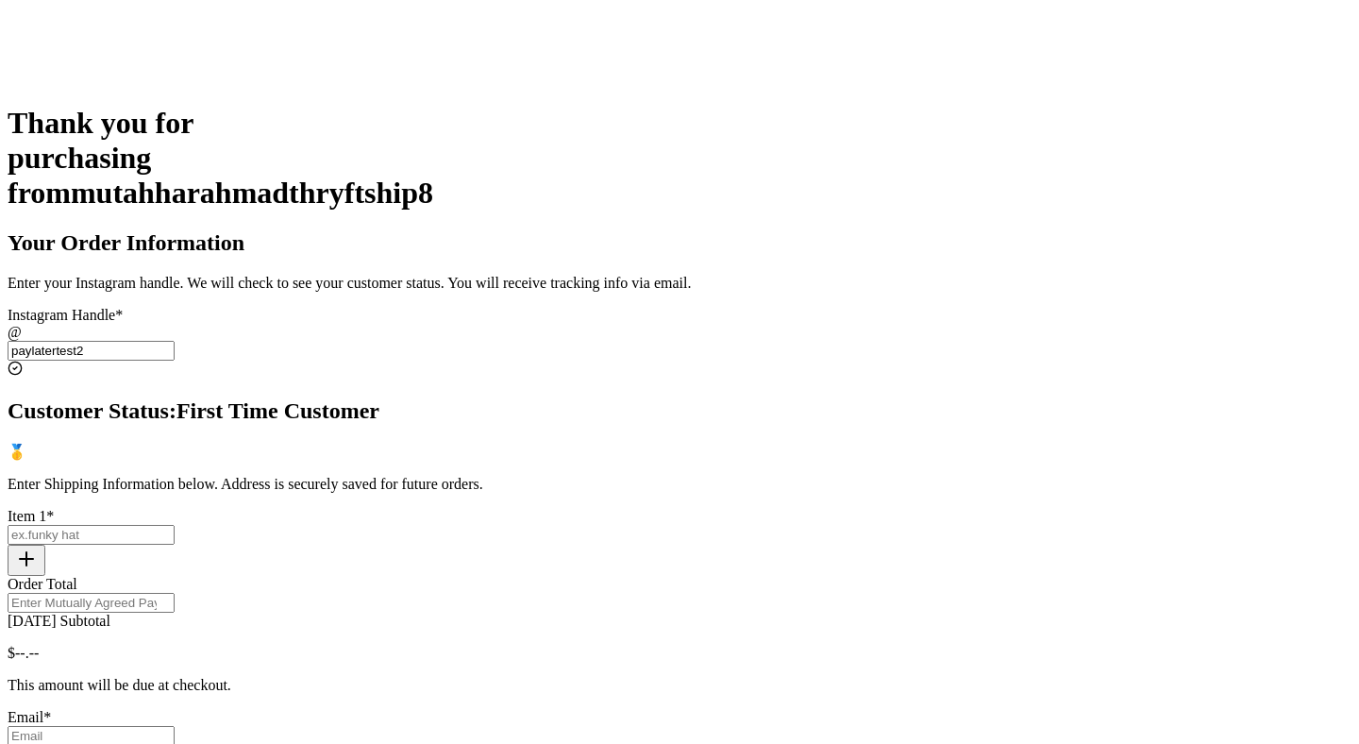
click at [990, 260] on div "Thank you for purchasing from mutahharahmadthryftship8 Your Order Information E…" at bounding box center [680, 591] width 1344 height 970
click at [175, 525] on input "[DATE] Subtotal" at bounding box center [91, 535] width 167 height 20
type input "item 1"
click at [38, 547] on icon "button" at bounding box center [26, 558] width 23 height 23
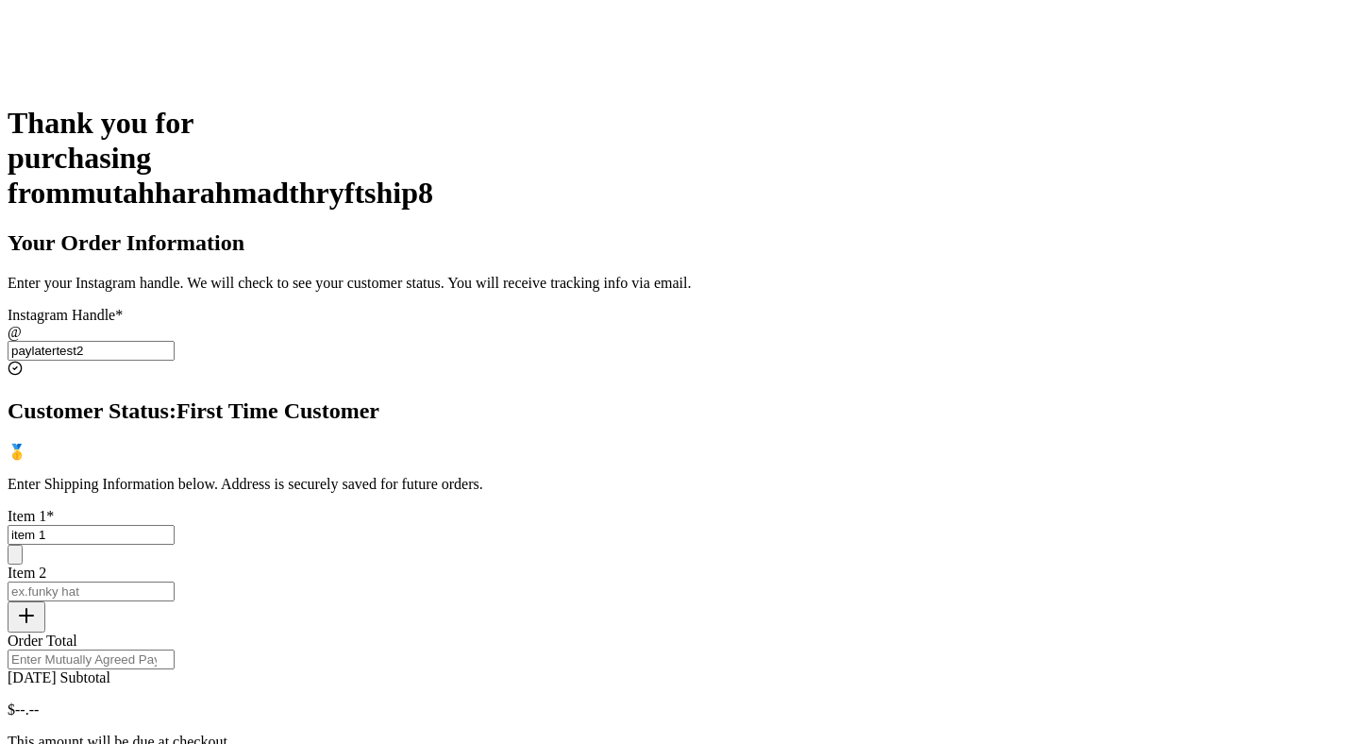
click at [175, 581] on input "[DATE] Subtotal" at bounding box center [91, 591] width 167 height 20
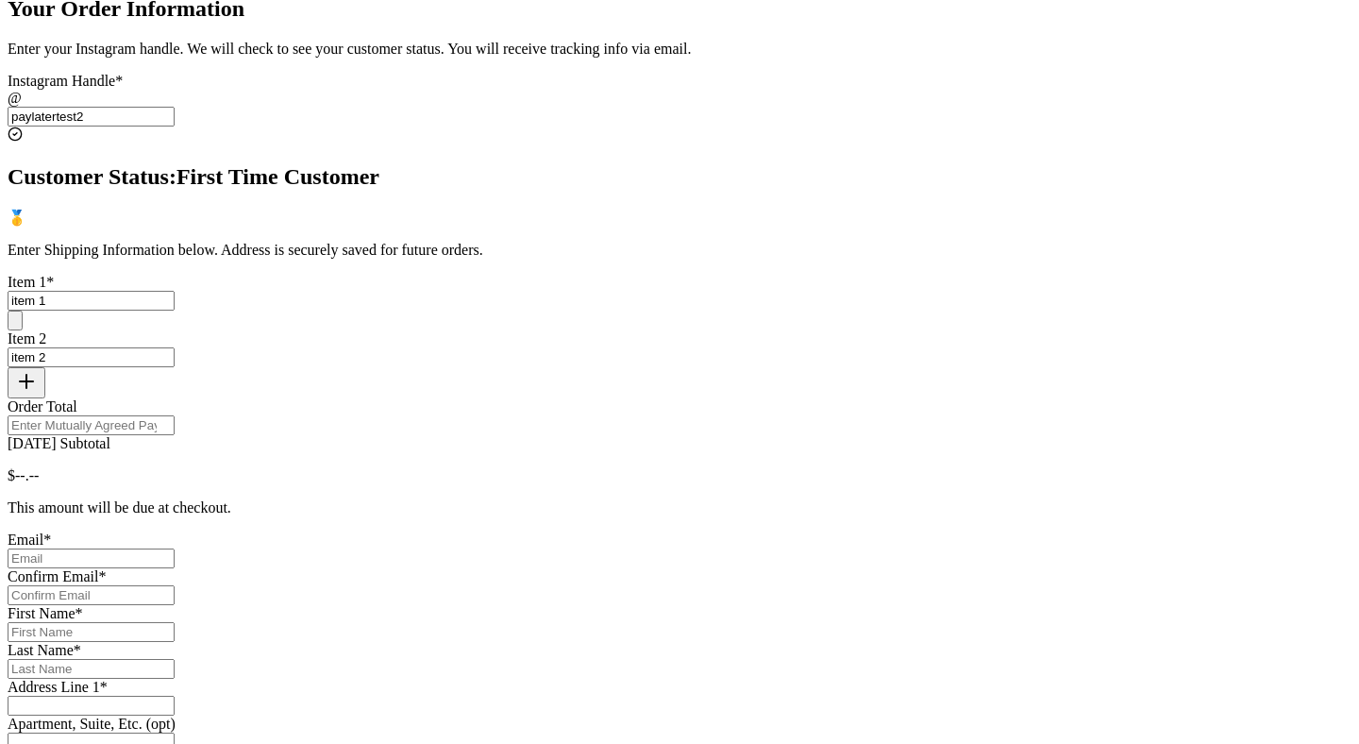
scroll to position [737, 0]
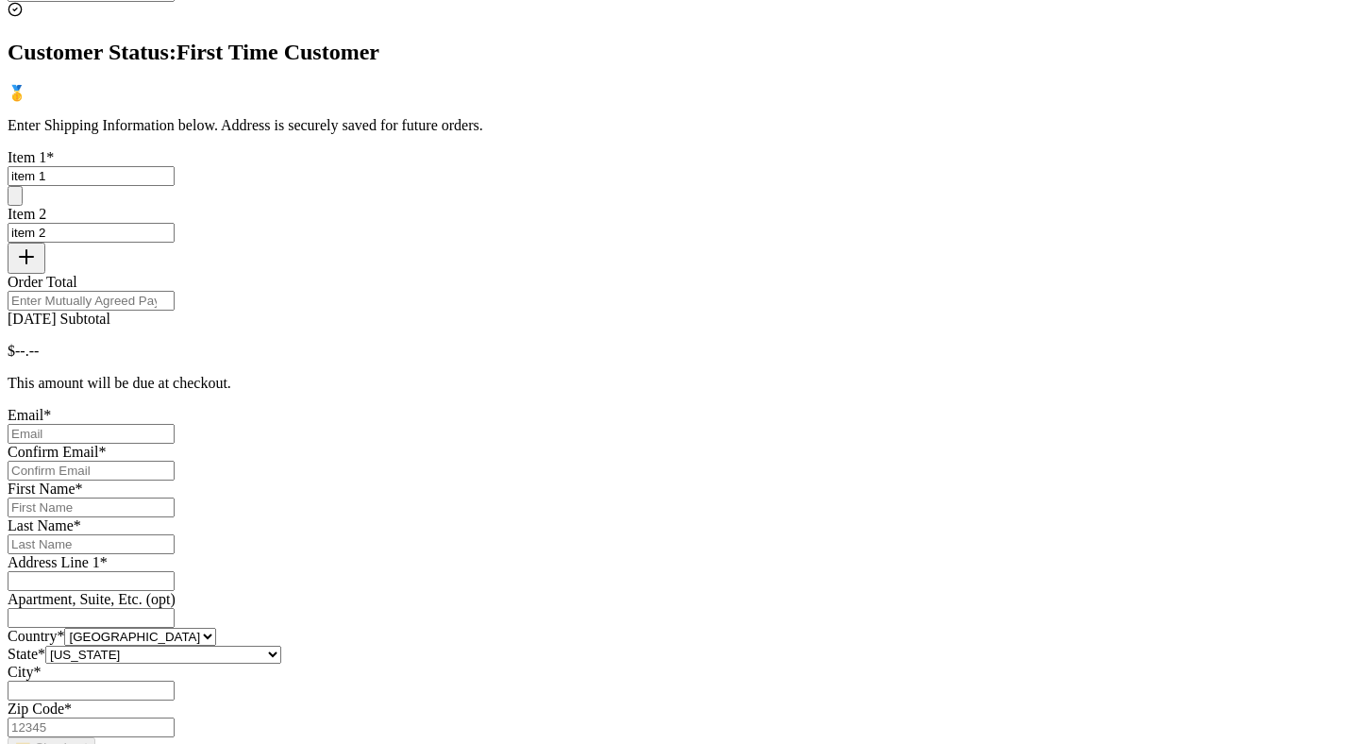
type input "item 2"
click at [175, 291] on input "Order Total" at bounding box center [91, 301] width 167 height 20
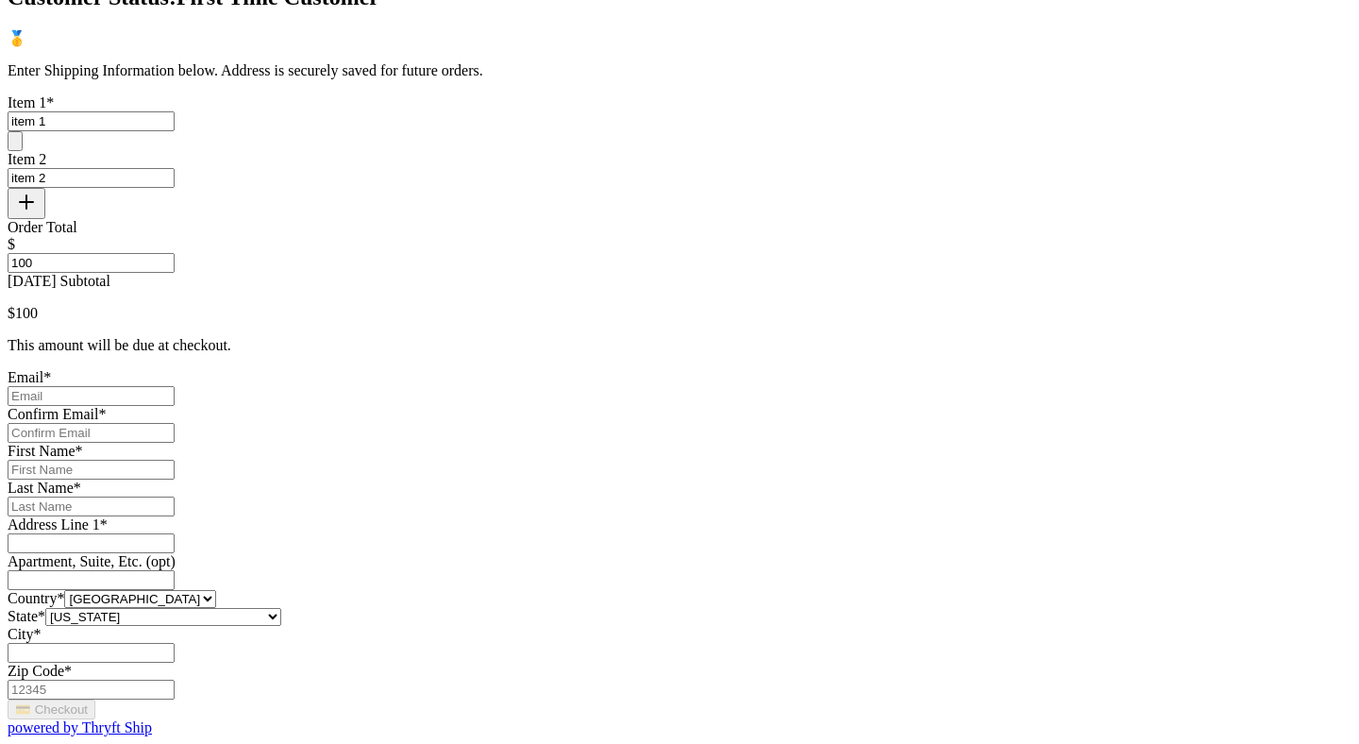
scroll to position [847, 0]
type input "100"
click at [175, 386] on input "[DATE] Subtotal" at bounding box center [91, 396] width 167 height 20
type input "[EMAIL_ADDRESS][DOMAIN_NAME]"
click at [175, 423] on input "[DATE] Subtotal" at bounding box center [91, 433] width 167 height 20
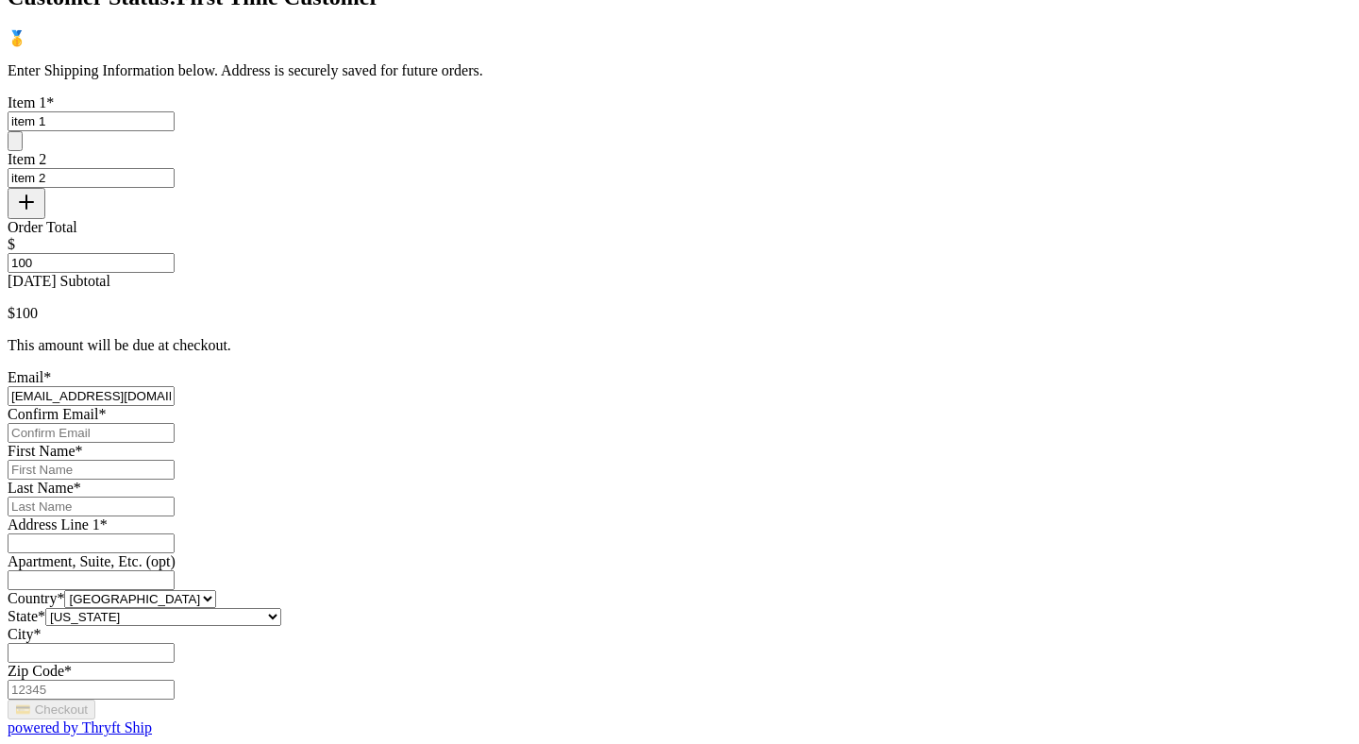
type input "[EMAIL_ADDRESS][DOMAIN_NAME]"
click at [175, 460] on input "[DATE] Subtotal" at bounding box center [91, 470] width 167 height 20
type input "Mutahhar"
click at [175, 496] on input "[DATE] Subtotal" at bounding box center [91, 506] width 167 height 20
type input "[PERSON_NAME]"
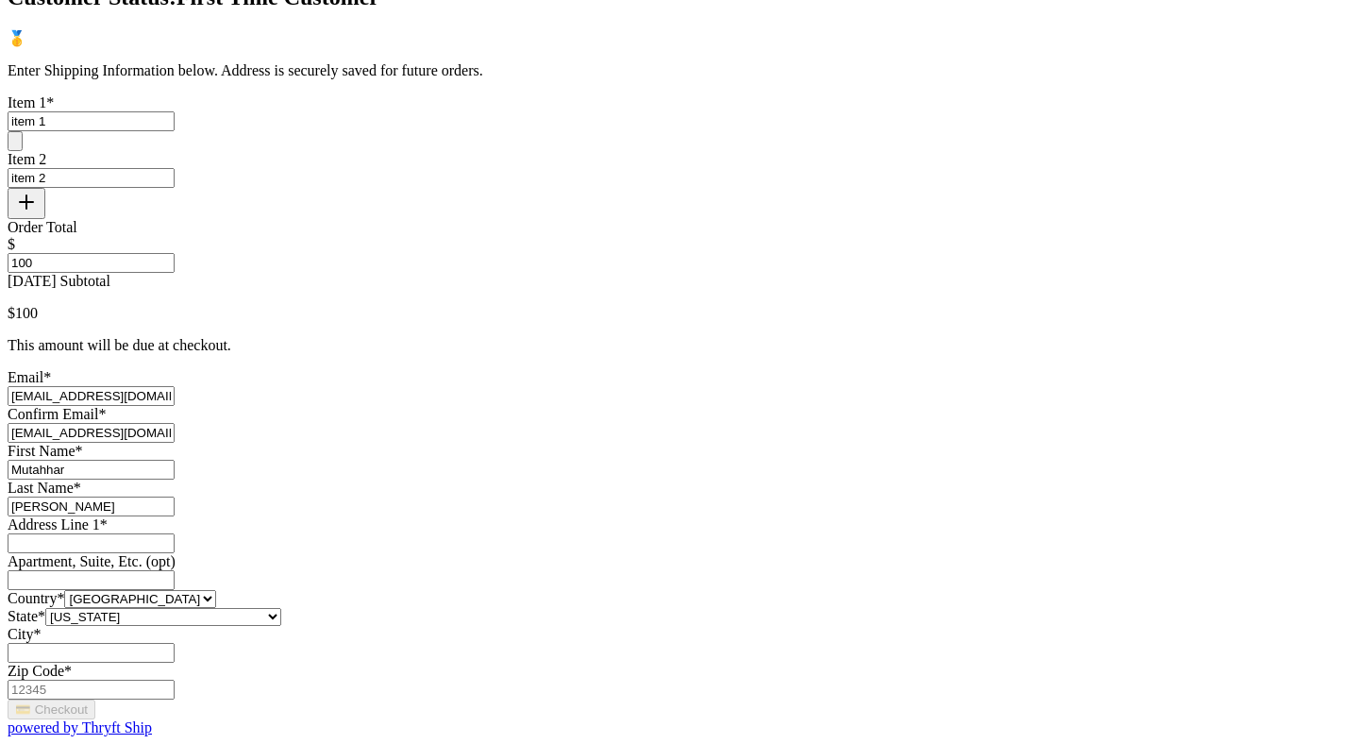
scroll to position [1112, 0]
click at [175, 533] on input "[DATE] Subtotal" at bounding box center [91, 543] width 167 height 20
type input "[STREET_ADDRESS]"
click at [175, 643] on input "[DATE] Subtotal" at bounding box center [91, 653] width 167 height 20
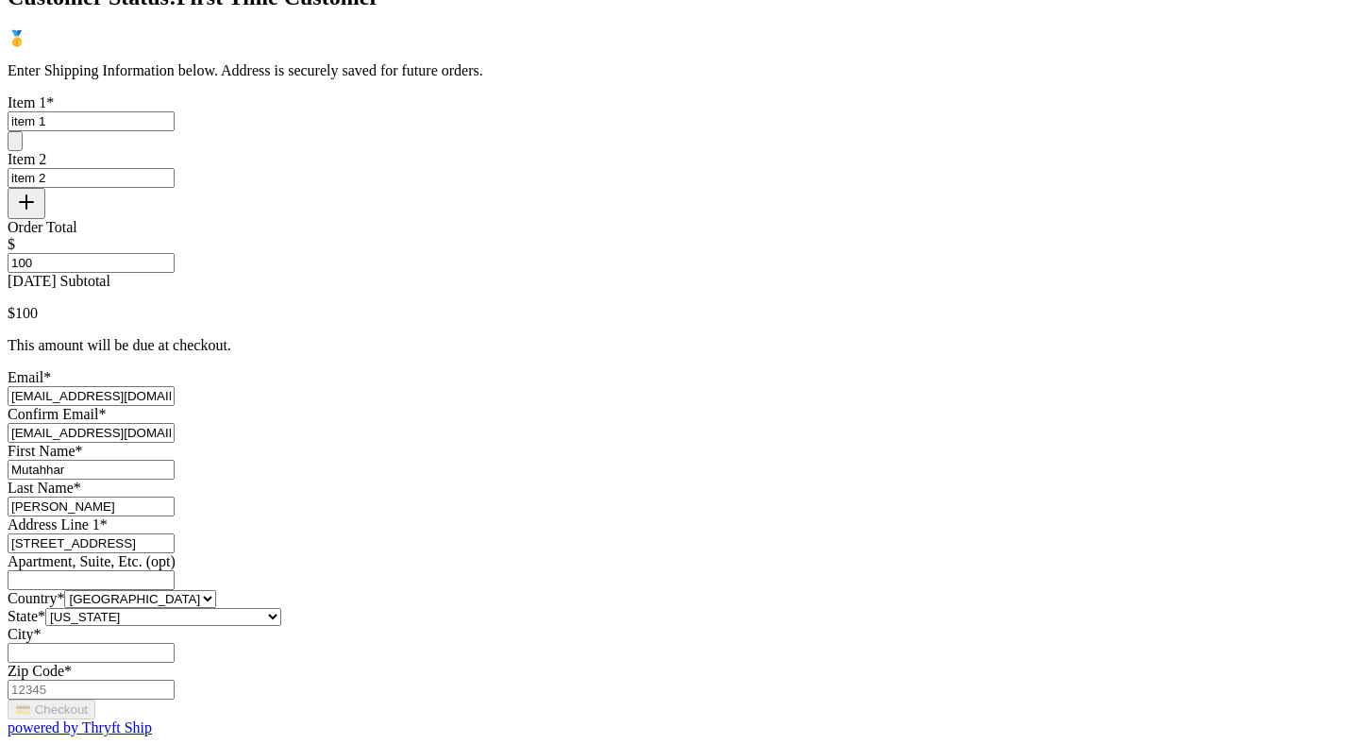
type input "[GEOGRAPHIC_DATA]"
click at [175, 680] on input "Zip Code *" at bounding box center [91, 690] width 167 height 20
type input "84116"
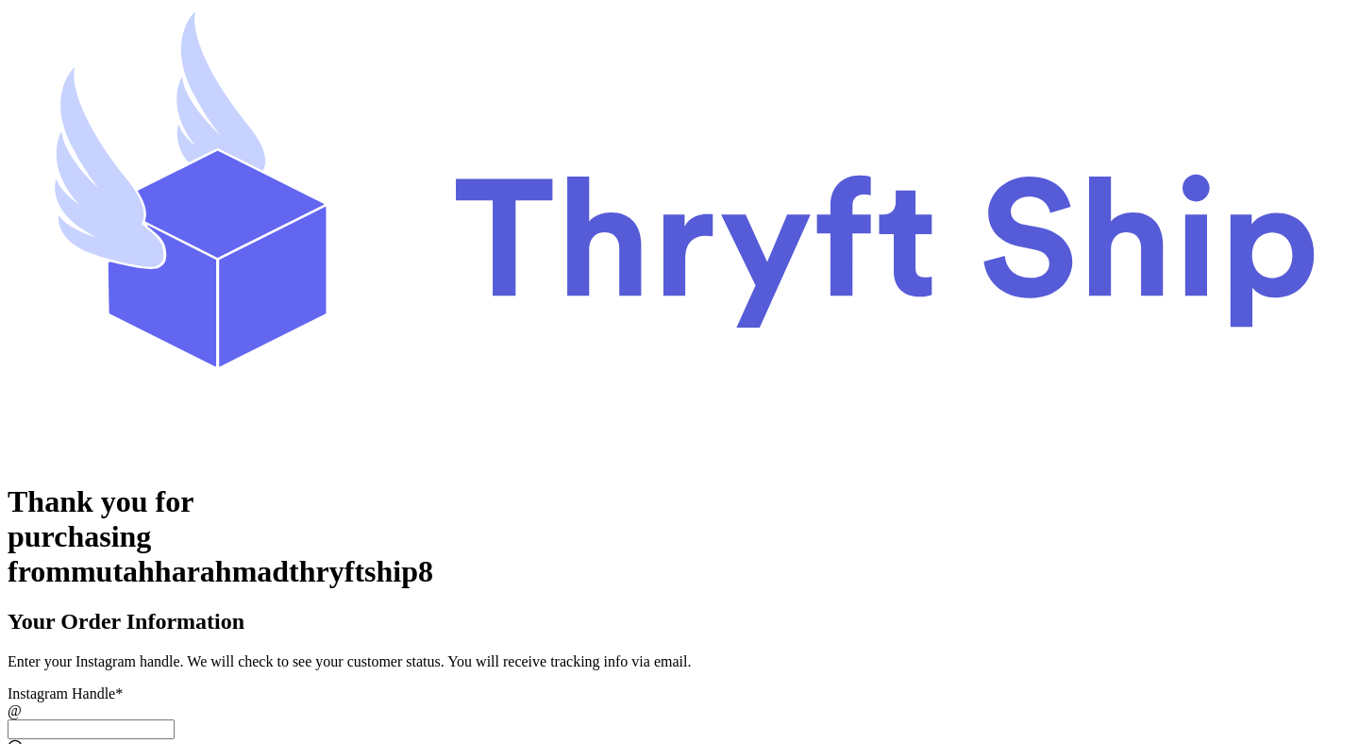
click at [175, 719] on input "[DATE] Subtotal" at bounding box center [91, 729] width 167 height 20
paste input "paylatertest2"
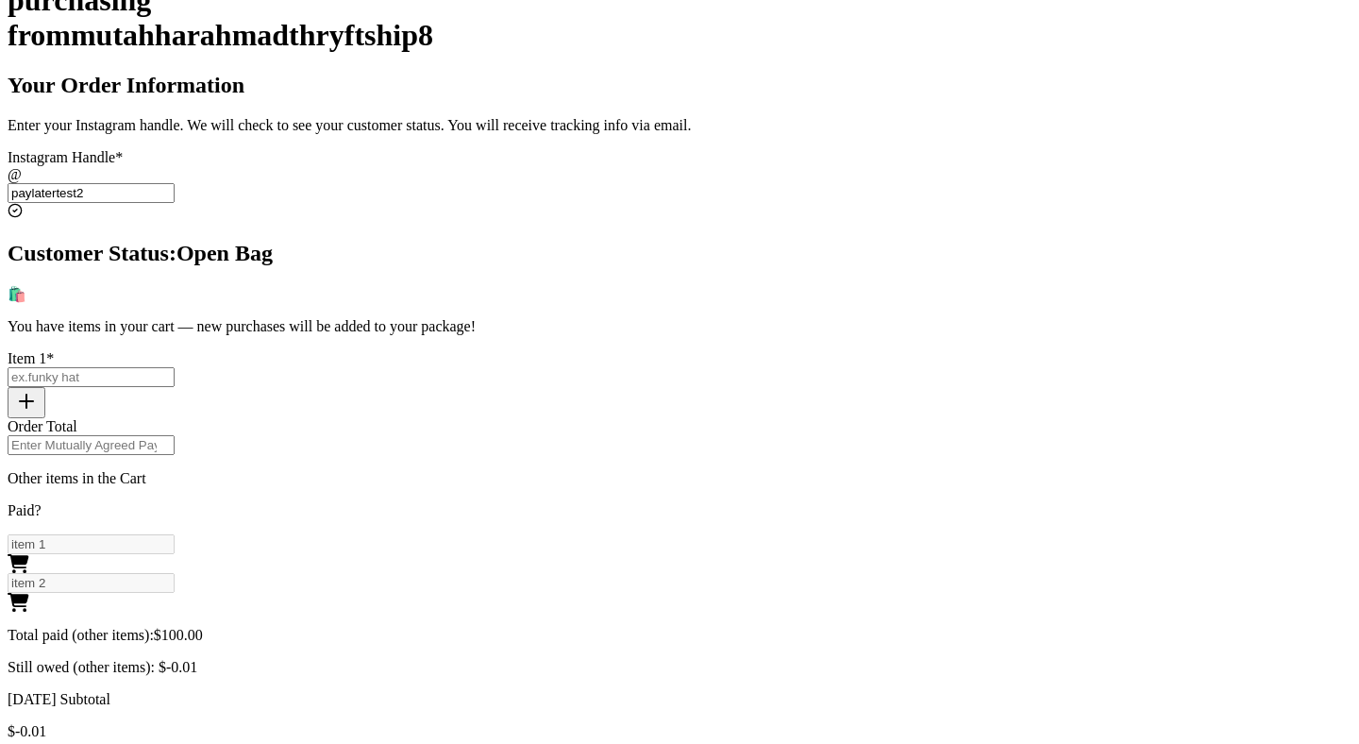
scroll to position [560, 0]
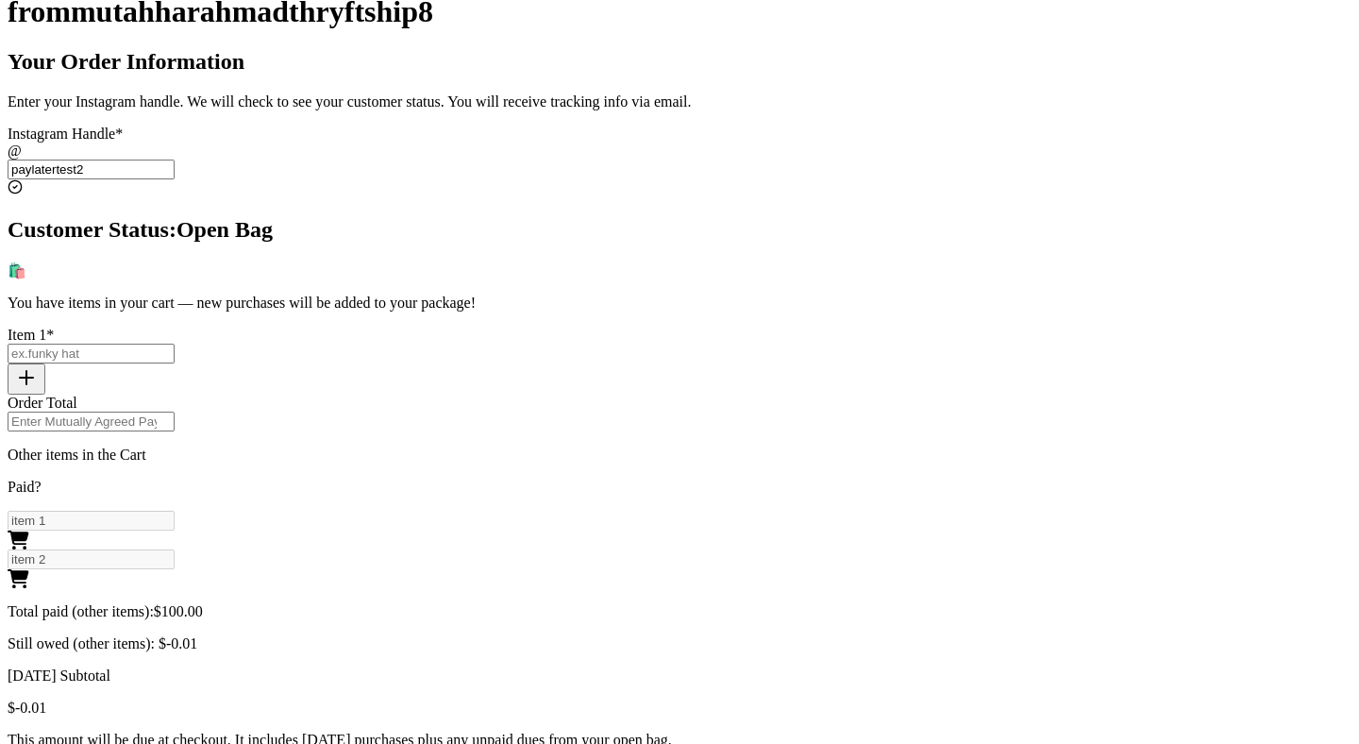
type input "paylatertest2"
click at [197, 635] on span "$ -0.01" at bounding box center [178, 643] width 39 height 16
click at [936, 486] on div "Your Order Information Enter your Instagram handle. We will check to see your c…" at bounding box center [680, 598] width 1344 height 1099
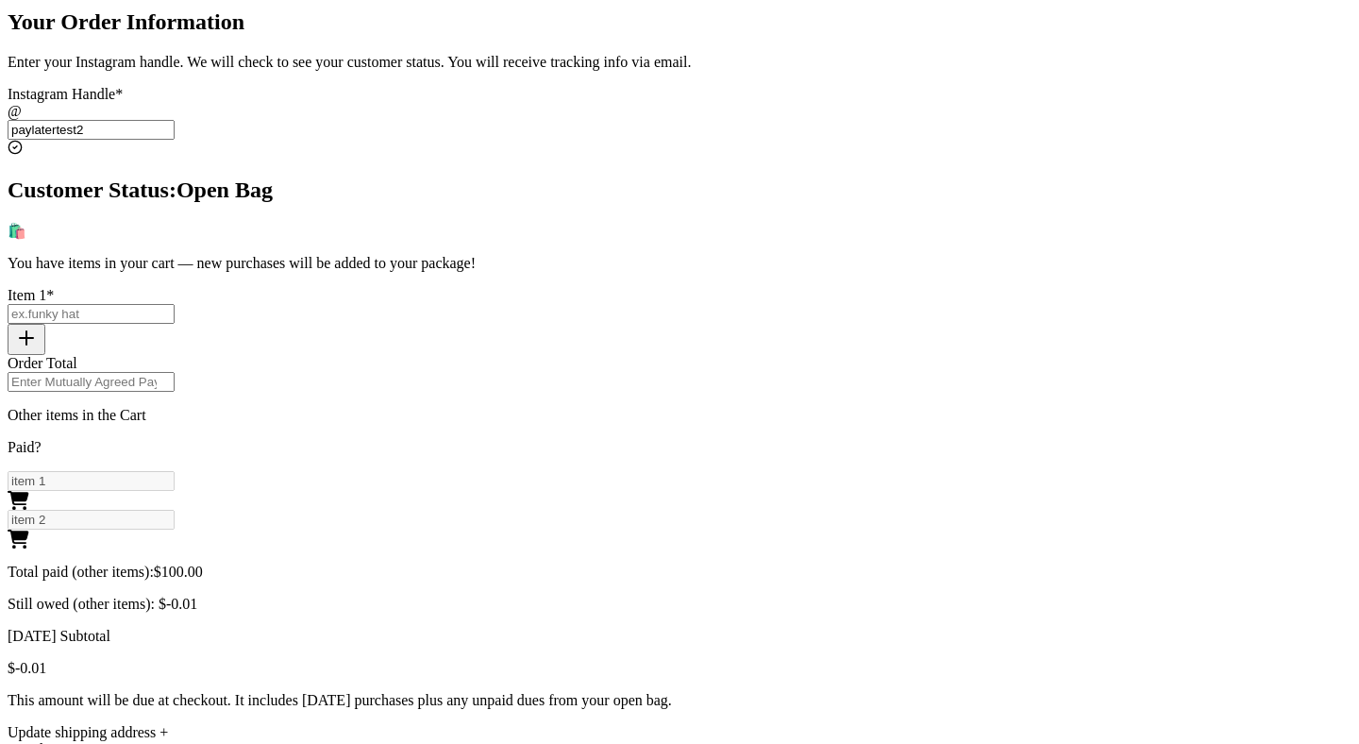
scroll to position [492, 0]
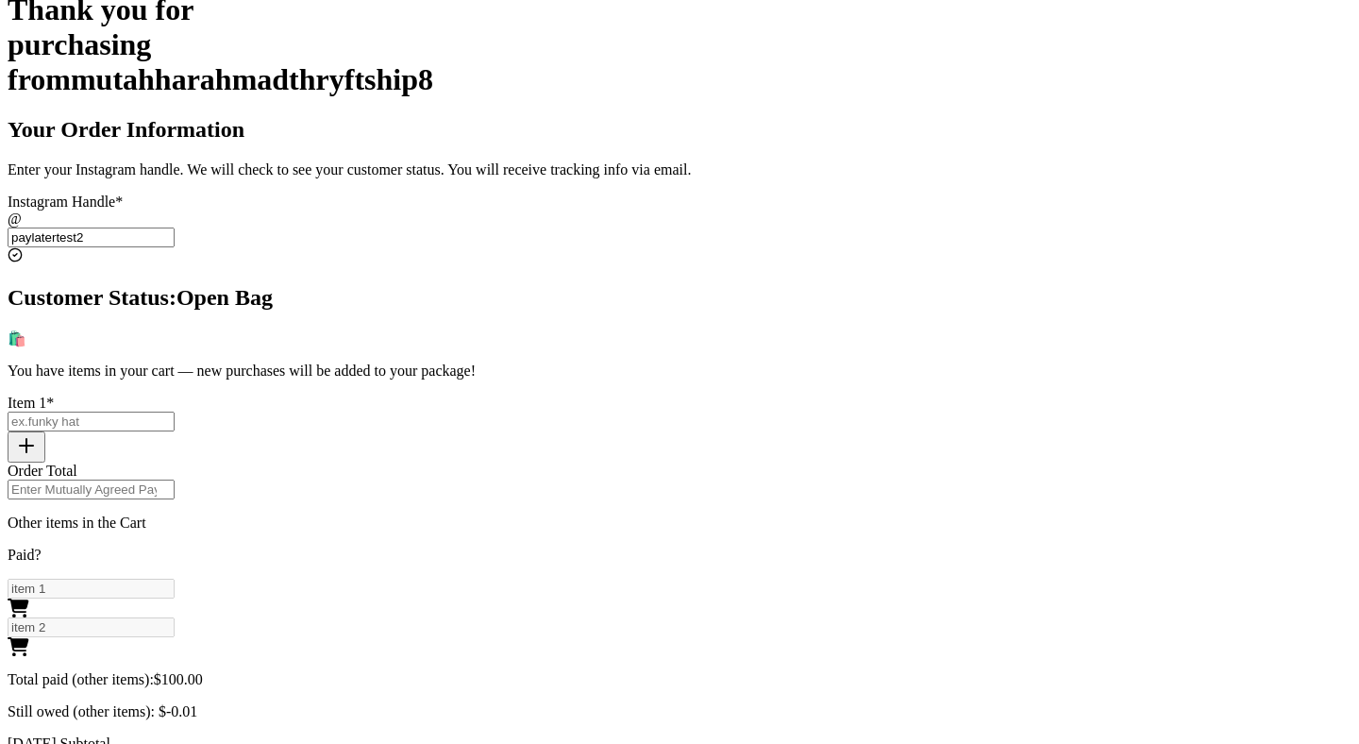
click at [175, 411] on input "[DATE] Subtotal" at bounding box center [91, 421] width 167 height 20
type input "item 3"
click at [38, 434] on icon "button" at bounding box center [26, 445] width 23 height 23
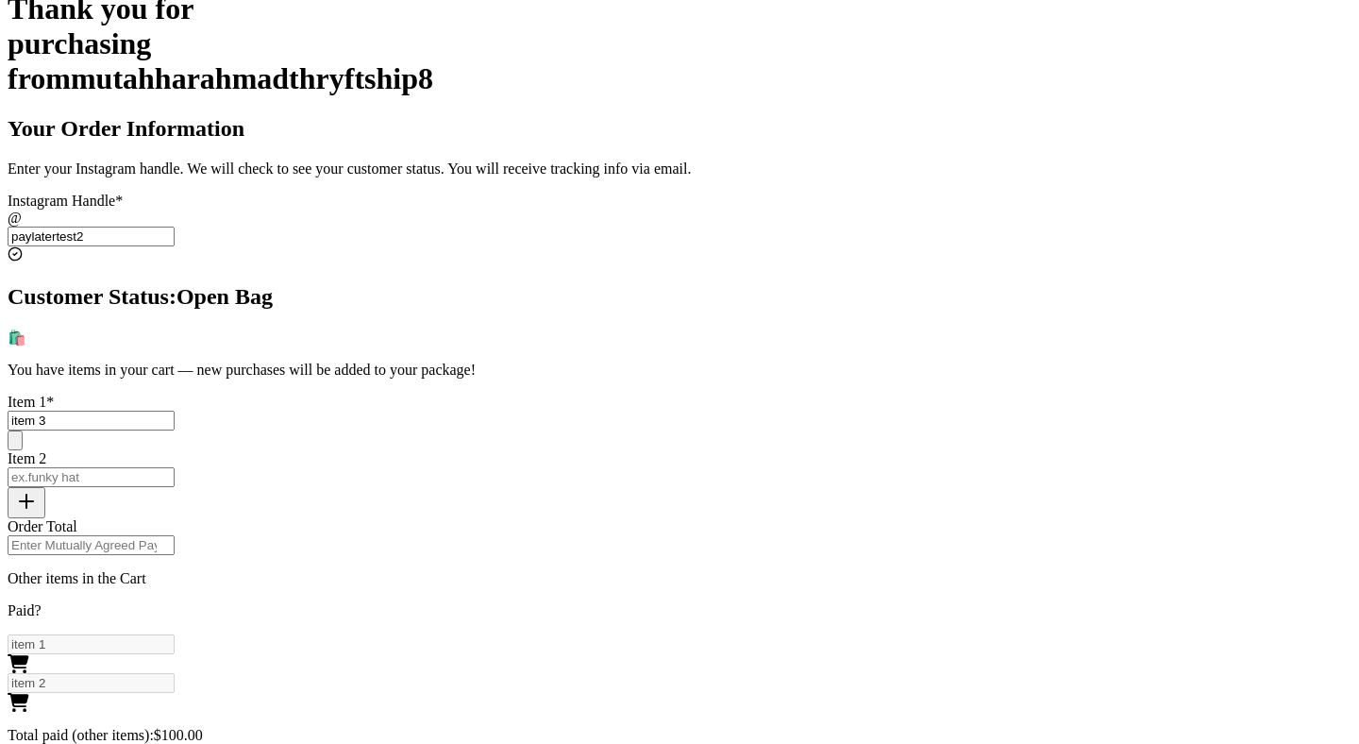
click at [175, 467] on input "[DATE] Subtotal" at bounding box center [91, 477] width 167 height 20
type input "item 4"
click at [175, 535] on input "Order Total" at bounding box center [91, 545] width 167 height 20
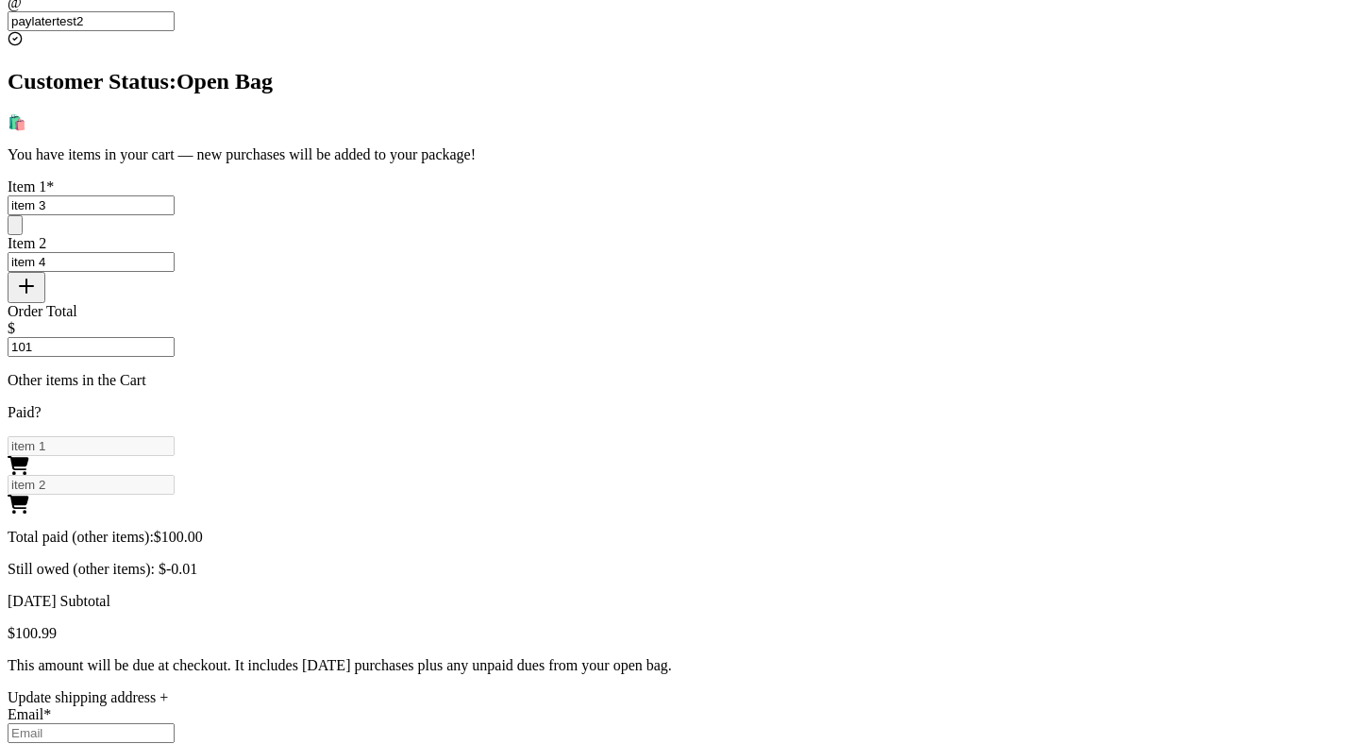
scroll to position [731, 0]
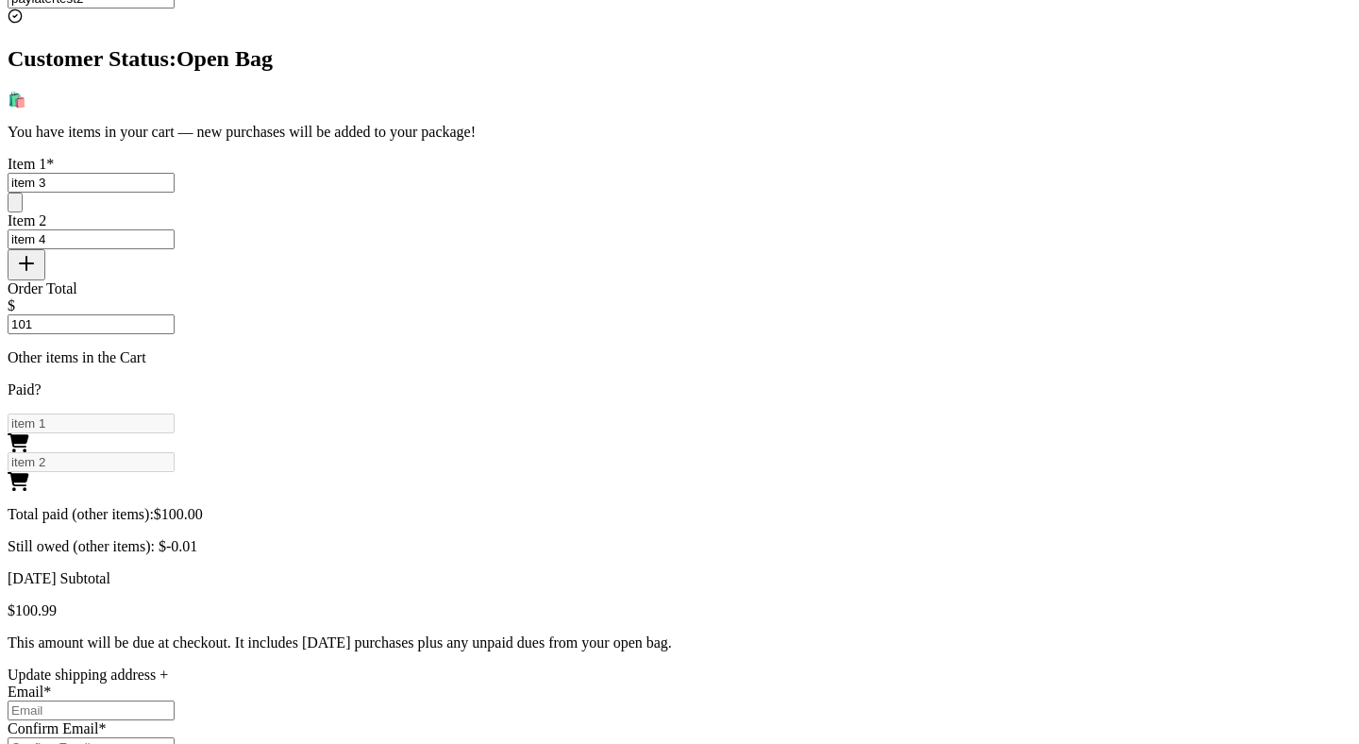
type input "101"
click at [1001, 393] on div "Thank you for purchasing from mutahharahmadthryftship8 Your Order Information E…" at bounding box center [680, 402] width 1344 height 1297
click at [175, 314] on input "101" at bounding box center [91, 324] width 167 height 20
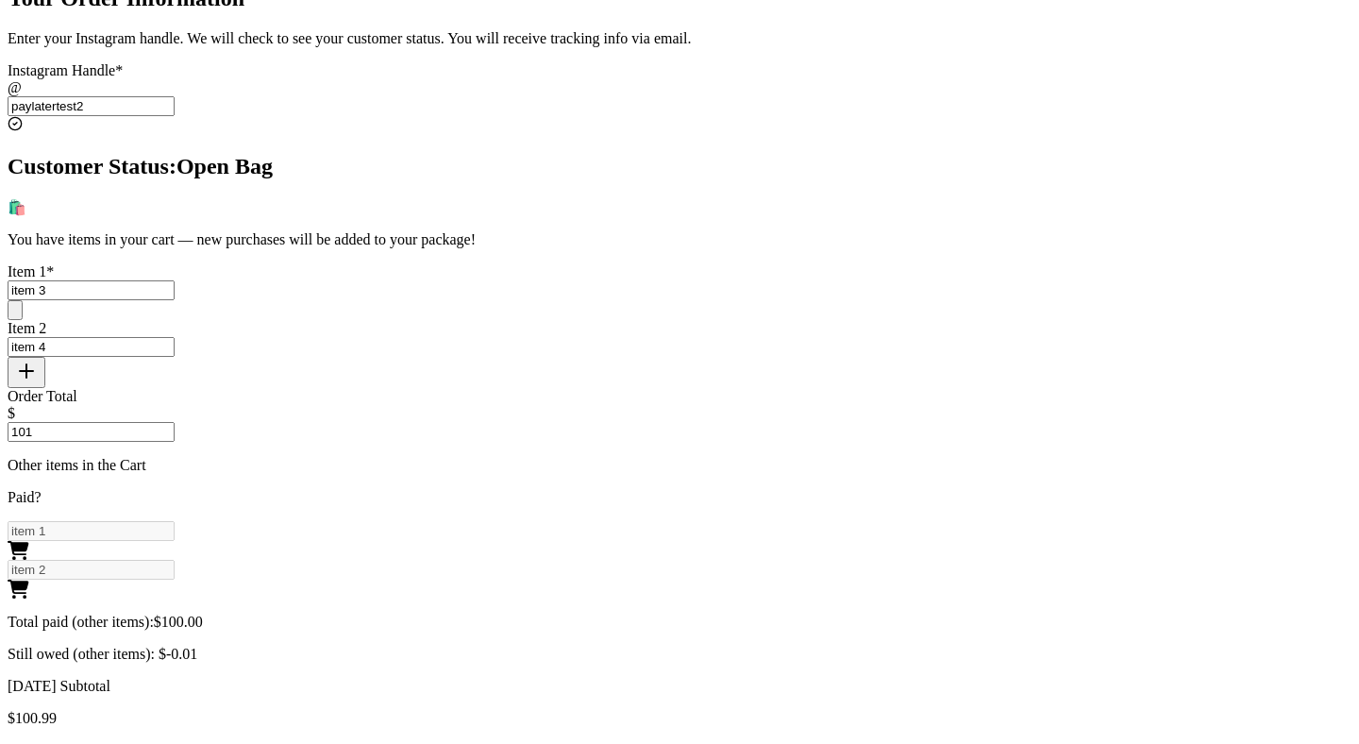
scroll to position [601, 0]
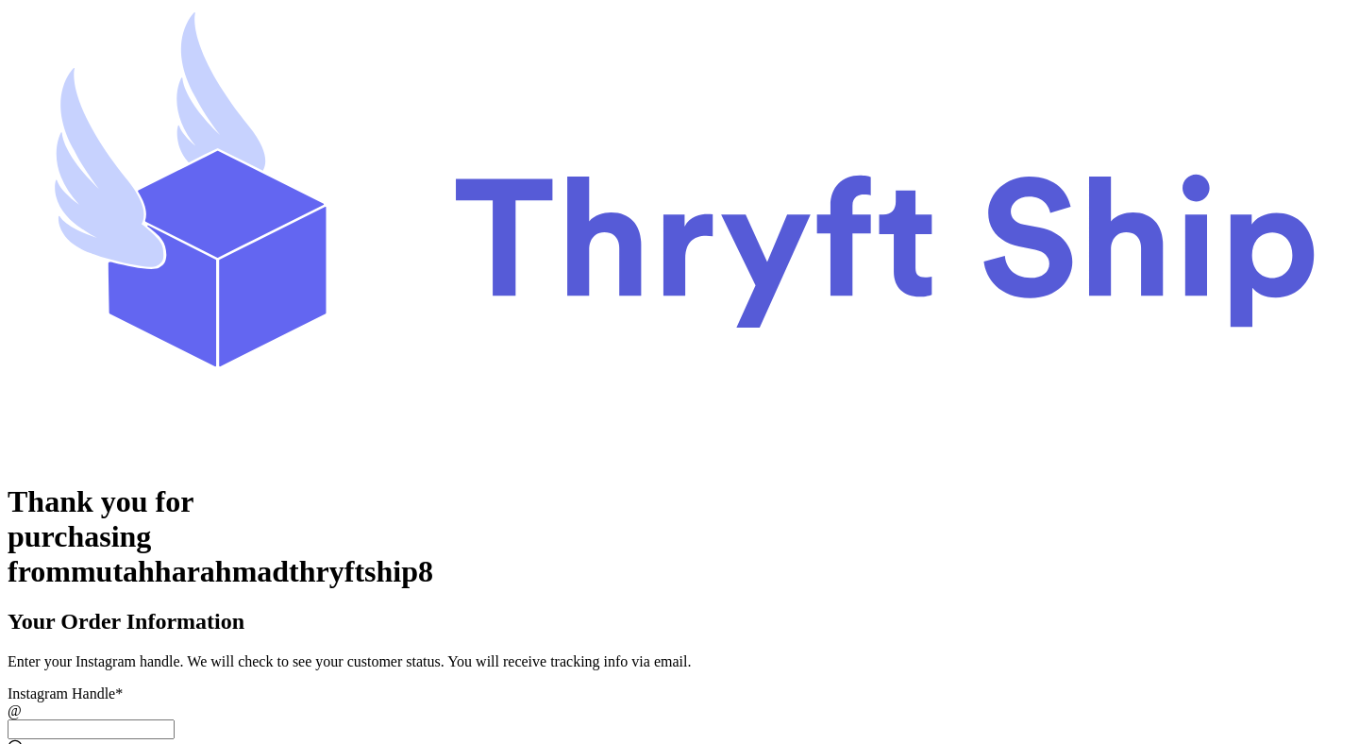
click at [175, 719] on input "[DATE] Subtotal" at bounding box center [91, 729] width 167 height 20
paste input "paylatertest2"
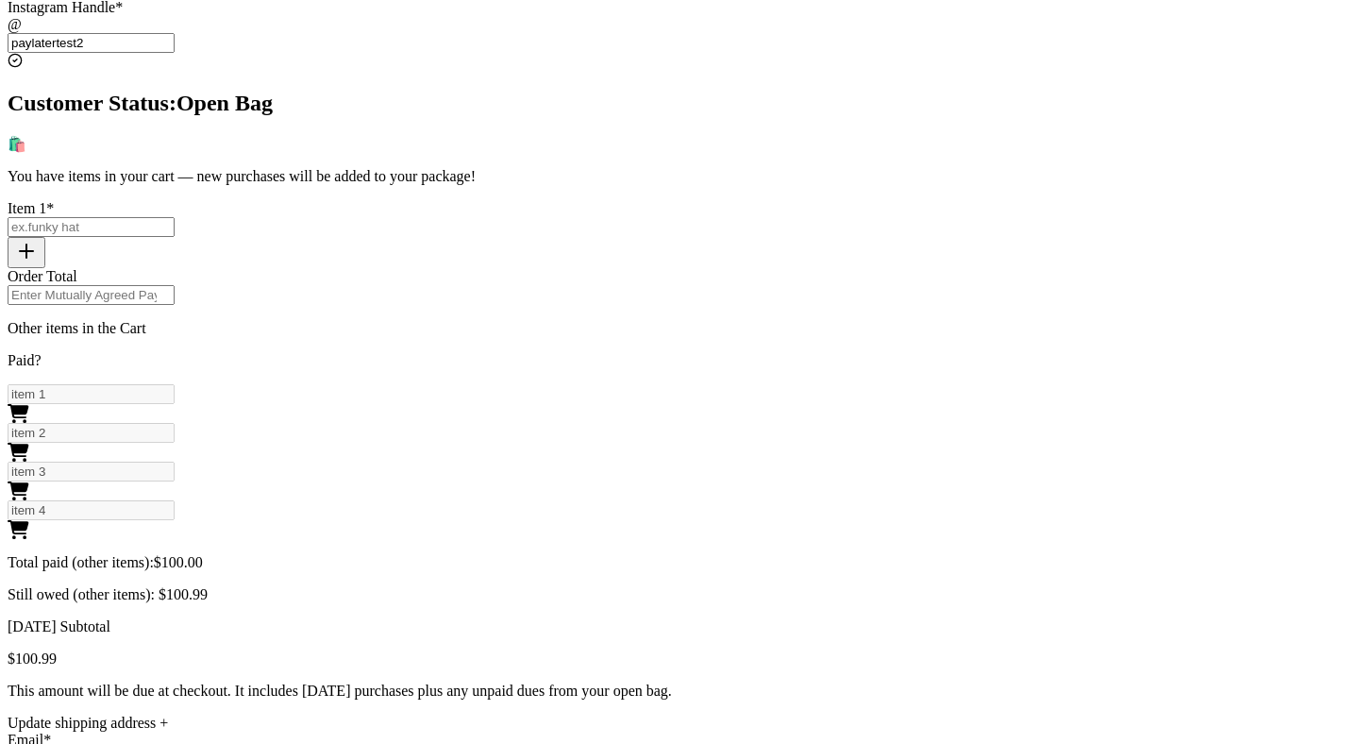
scroll to position [726, 0]
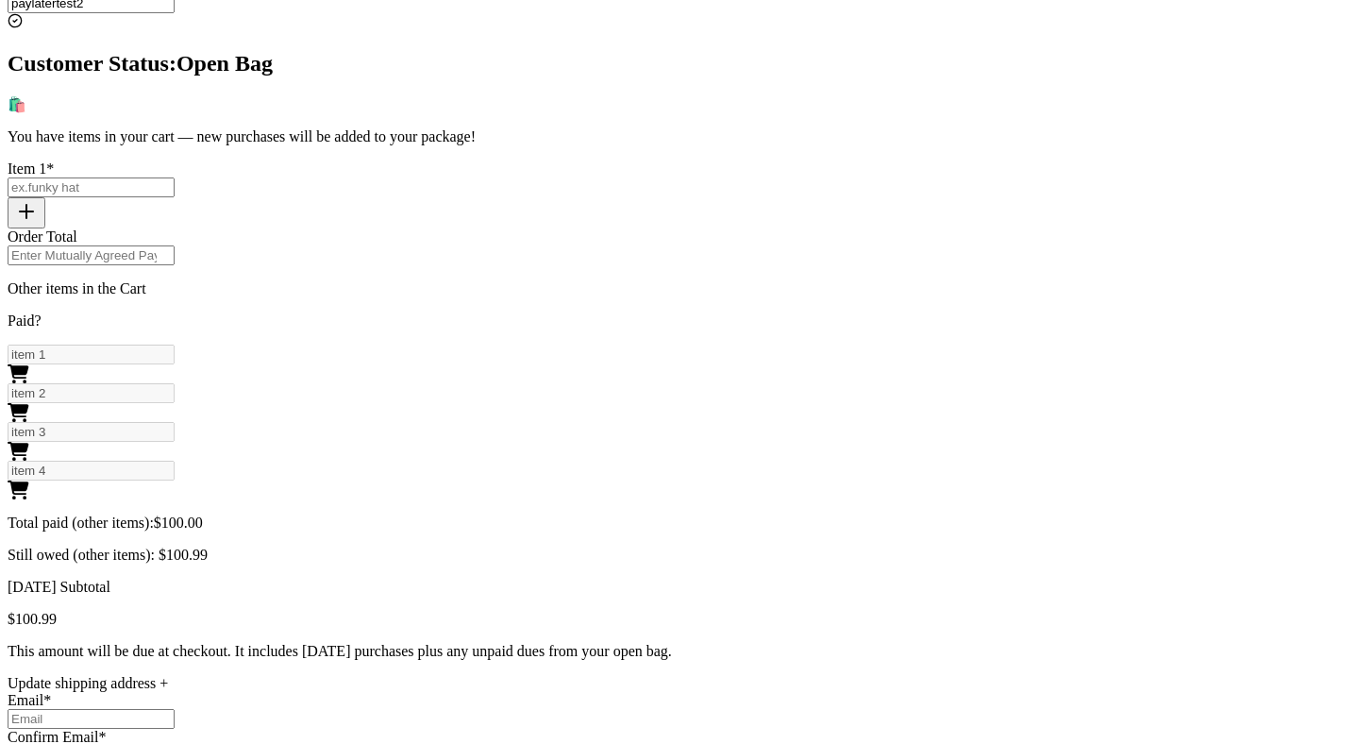
type input "paylatertest2"
click at [203, 514] on span "$ 100.00" at bounding box center [178, 522] width 49 height 16
click at [208, 546] on span "$ 100.99" at bounding box center [183, 554] width 49 height 16
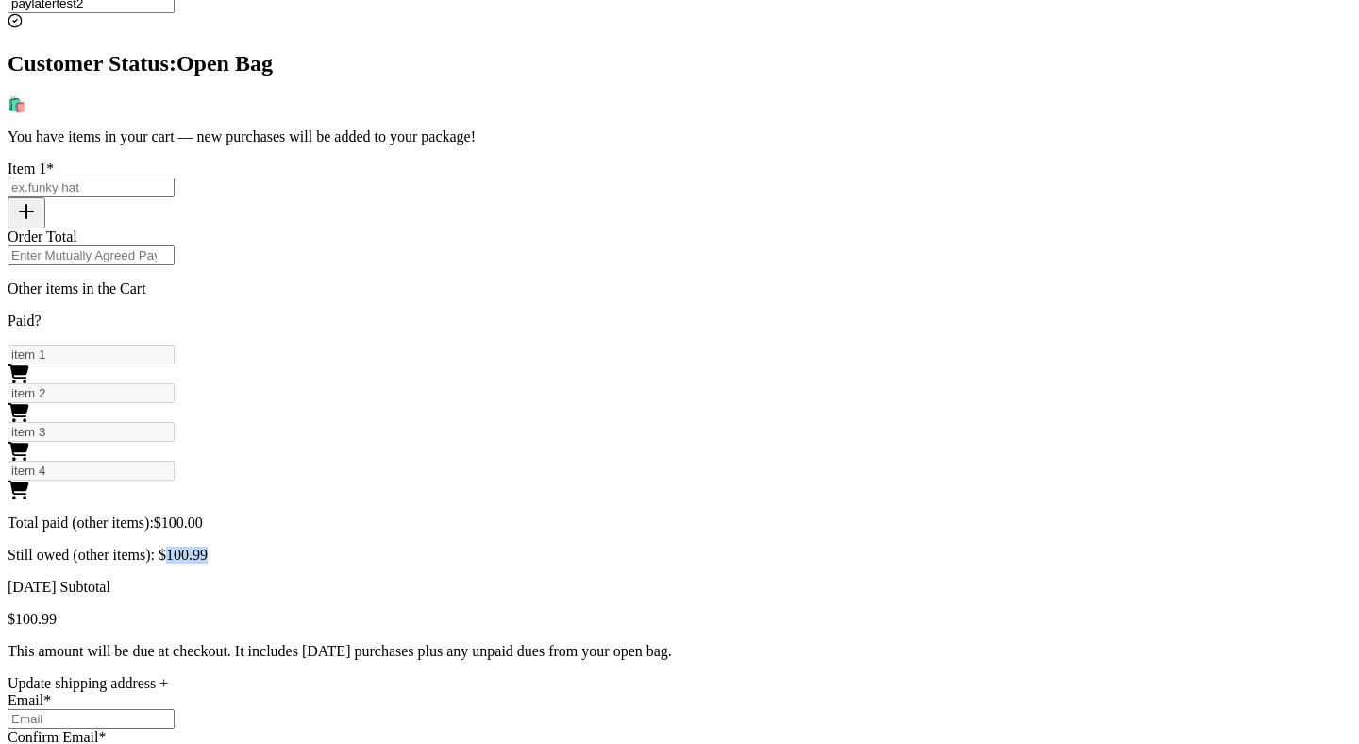
click at [943, 409] on div "Your Order Information Enter your Instagram handle. We will check to see your c…" at bounding box center [680, 471] width 1344 height 1176
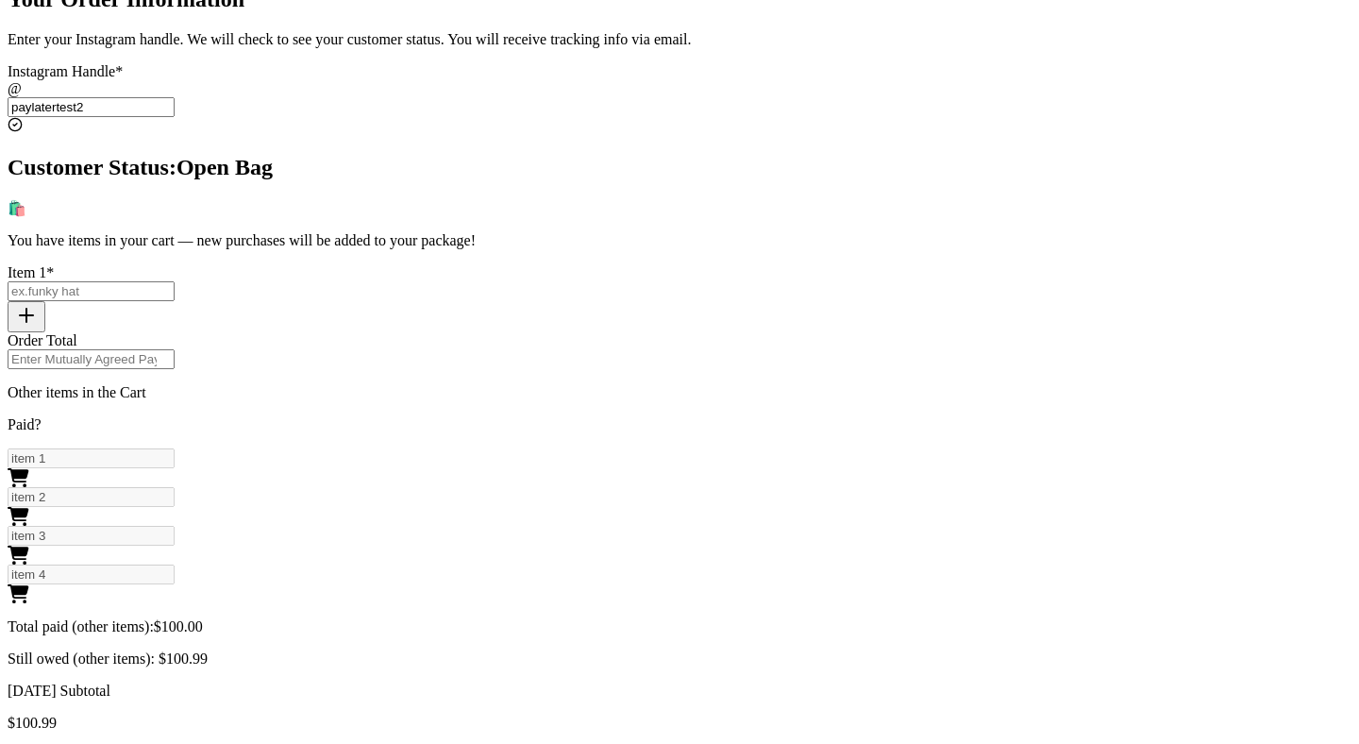
scroll to position [487, 0]
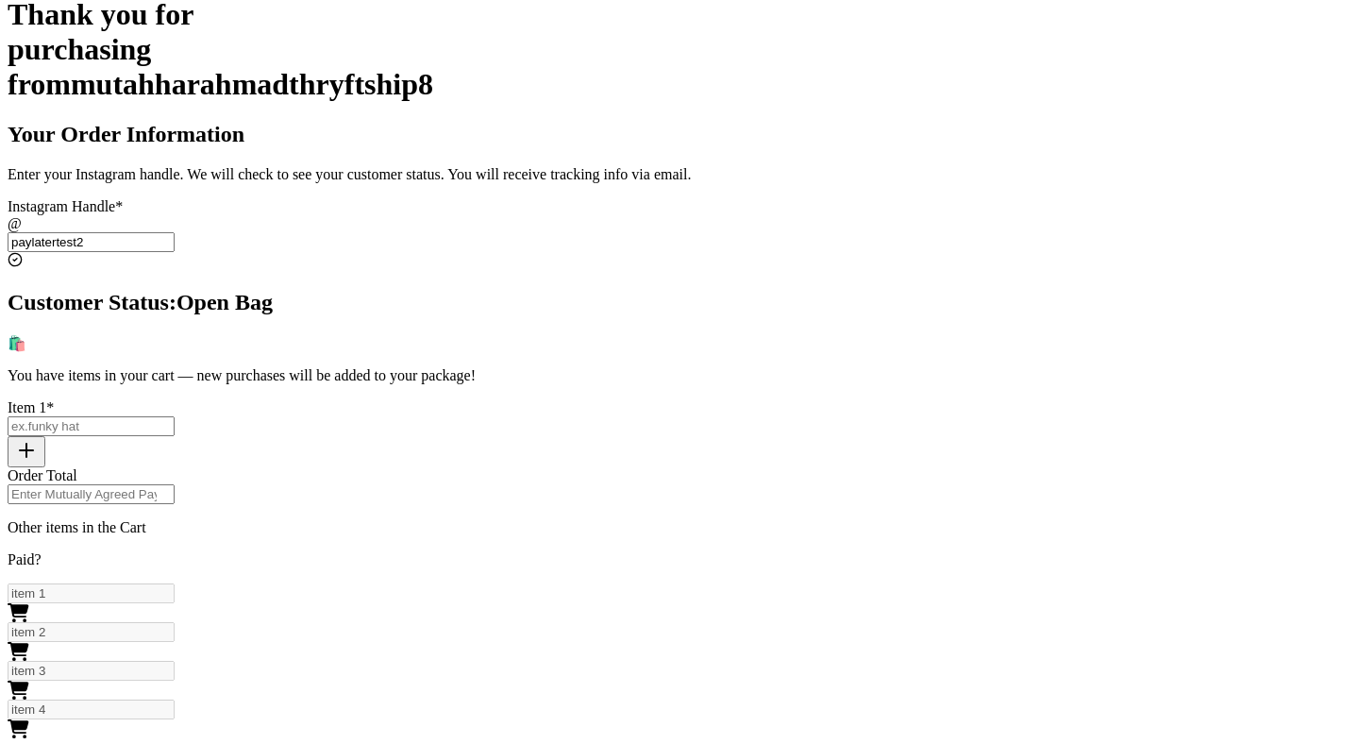
click at [175, 416] on input "[DATE] Subtotal" at bounding box center [91, 426] width 167 height 20
type input "item 5"
click at [175, 484] on input "Order Total" at bounding box center [91, 494] width 167 height 20
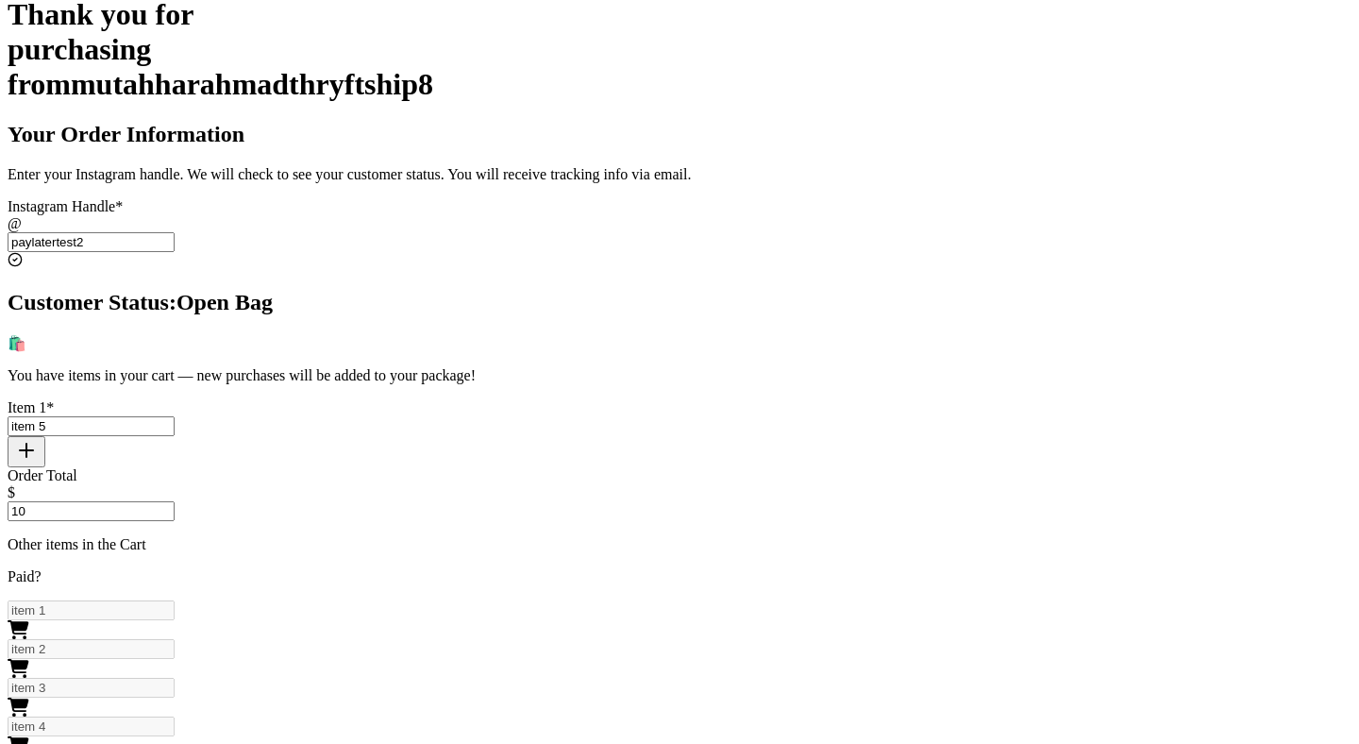
scroll to position [574, 0]
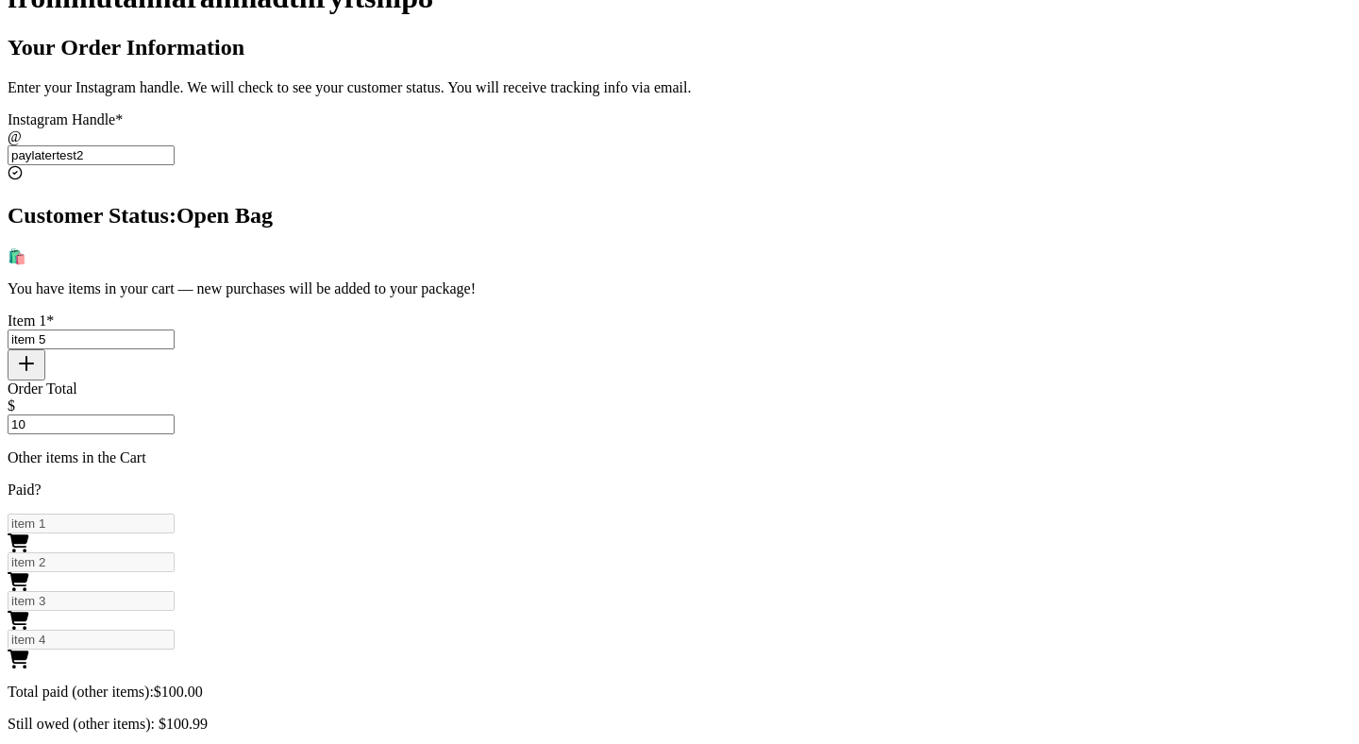
type input "10"
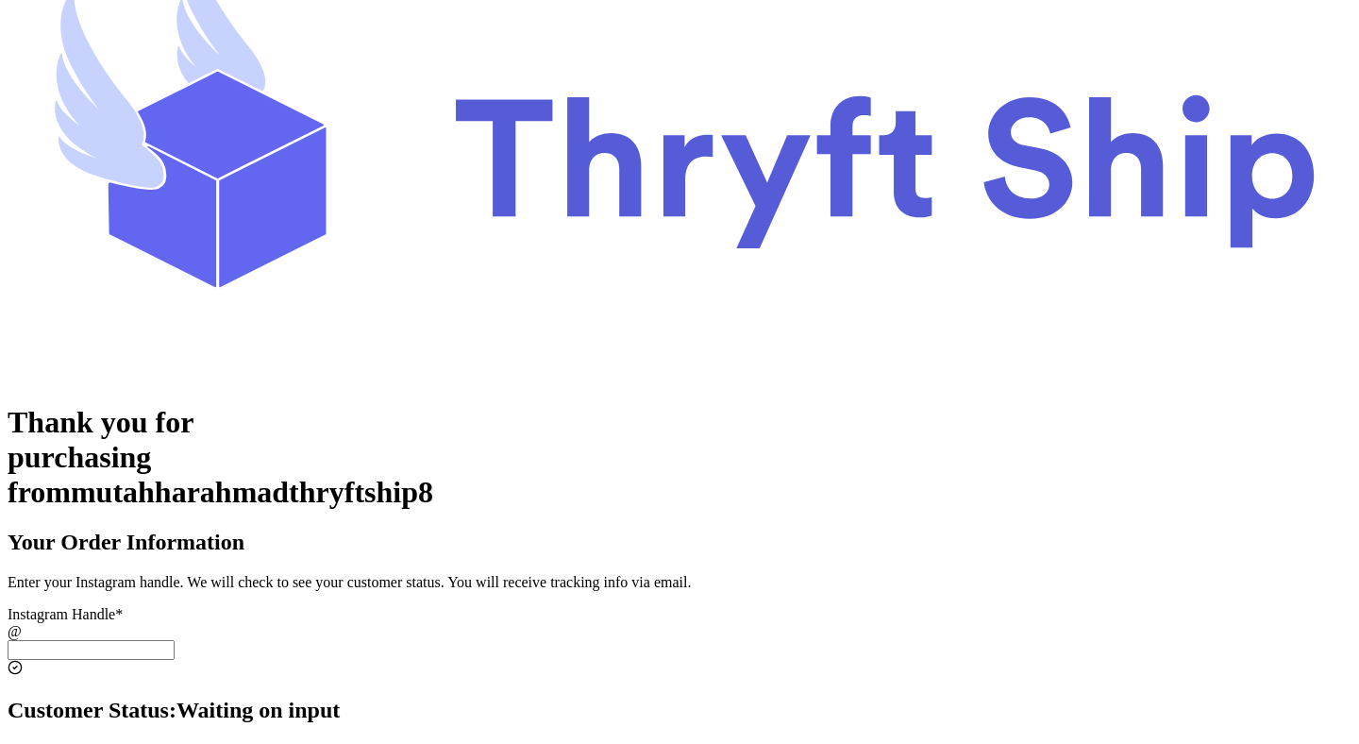
scroll to position [123, 0]
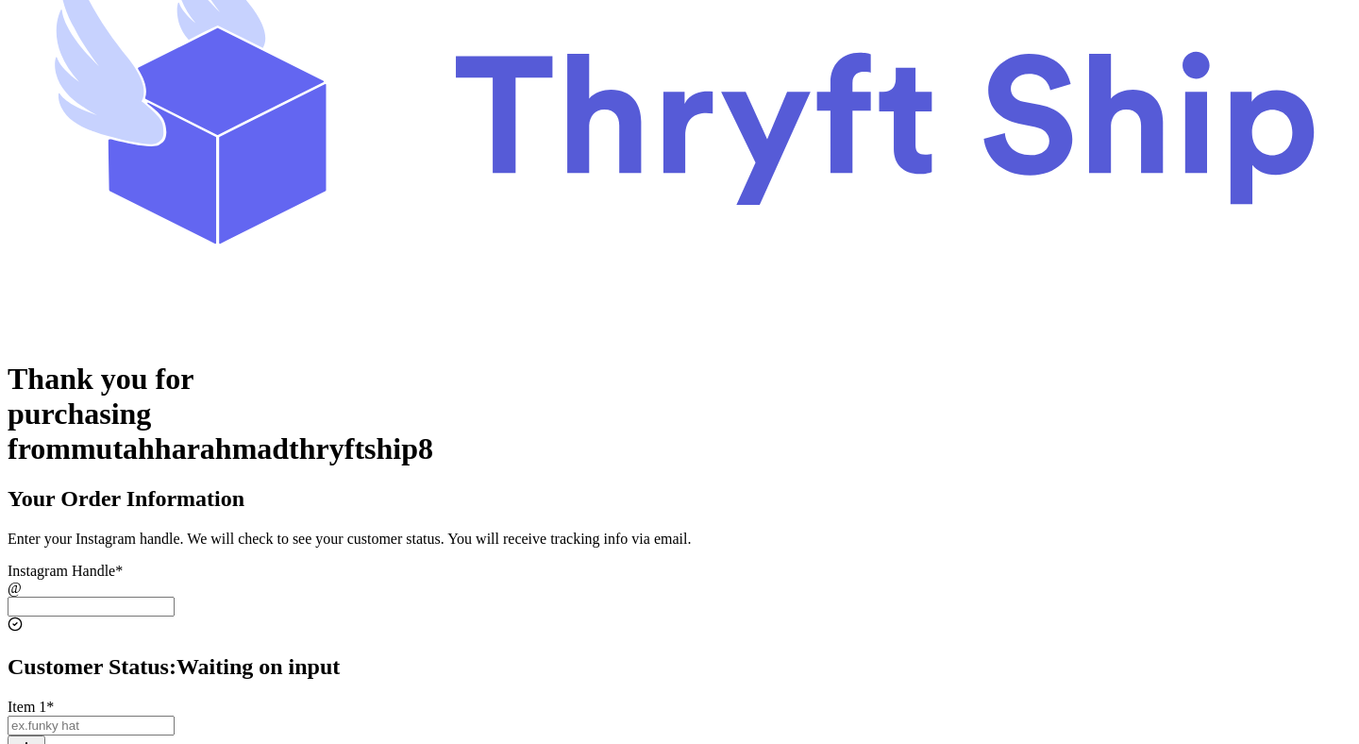
click at [175, 596] on input "[DATE] Subtotal" at bounding box center [91, 606] width 167 height 20
type input "p"
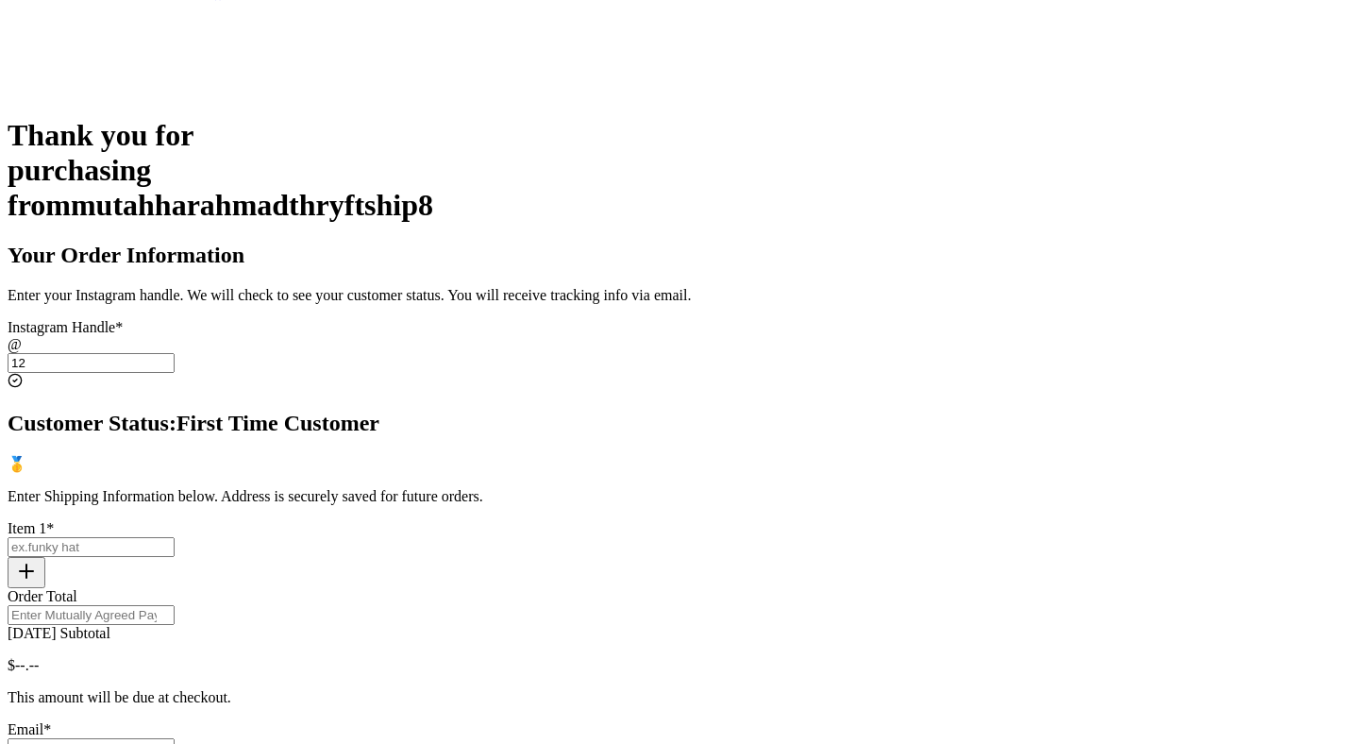
scroll to position [371, 0]
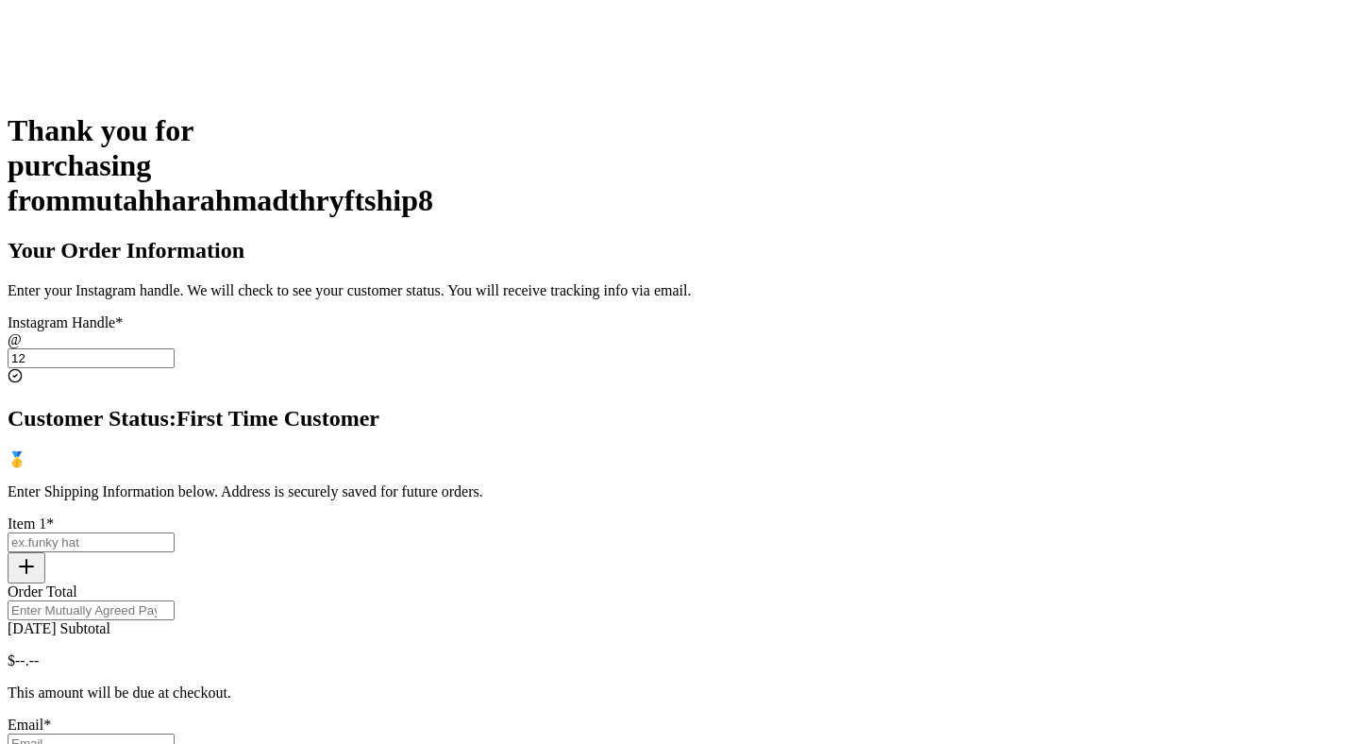
type input "12"
click at [175, 532] on input "[DATE] Subtotal" at bounding box center [91, 542] width 167 height 20
type input "test"
click at [175, 600] on input "Order Total" at bounding box center [91, 610] width 167 height 20
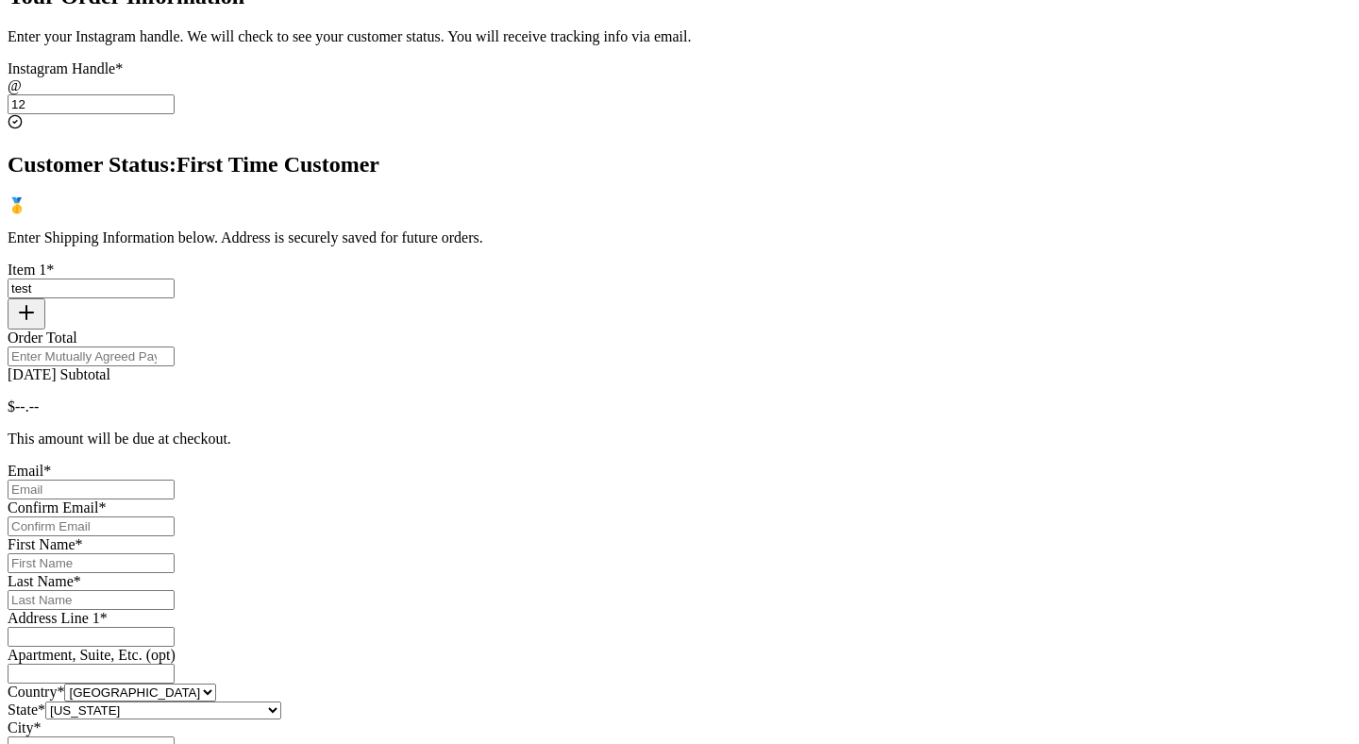
scroll to position [611, 0]
